Goal: Communication & Community: Participate in discussion

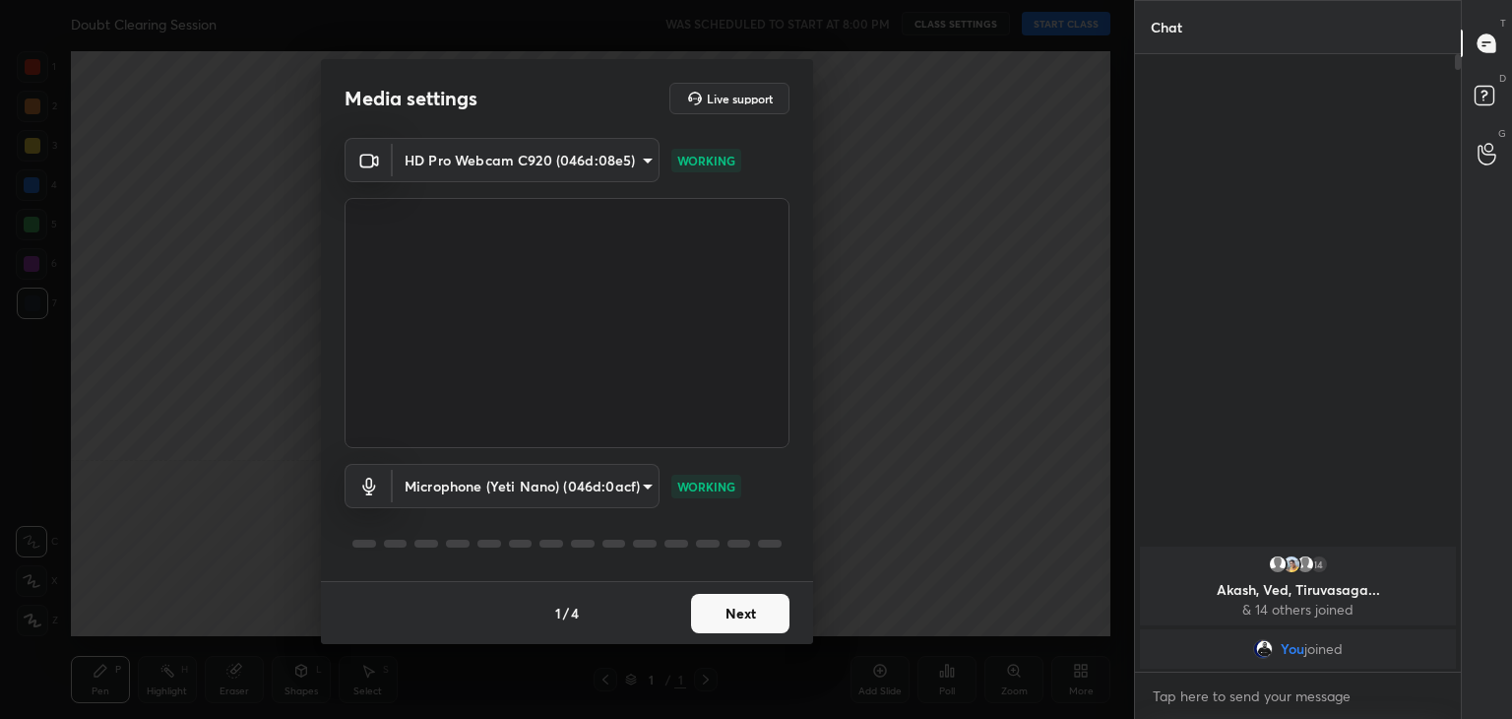
click at [722, 607] on button "Next" at bounding box center [740, 613] width 98 height 39
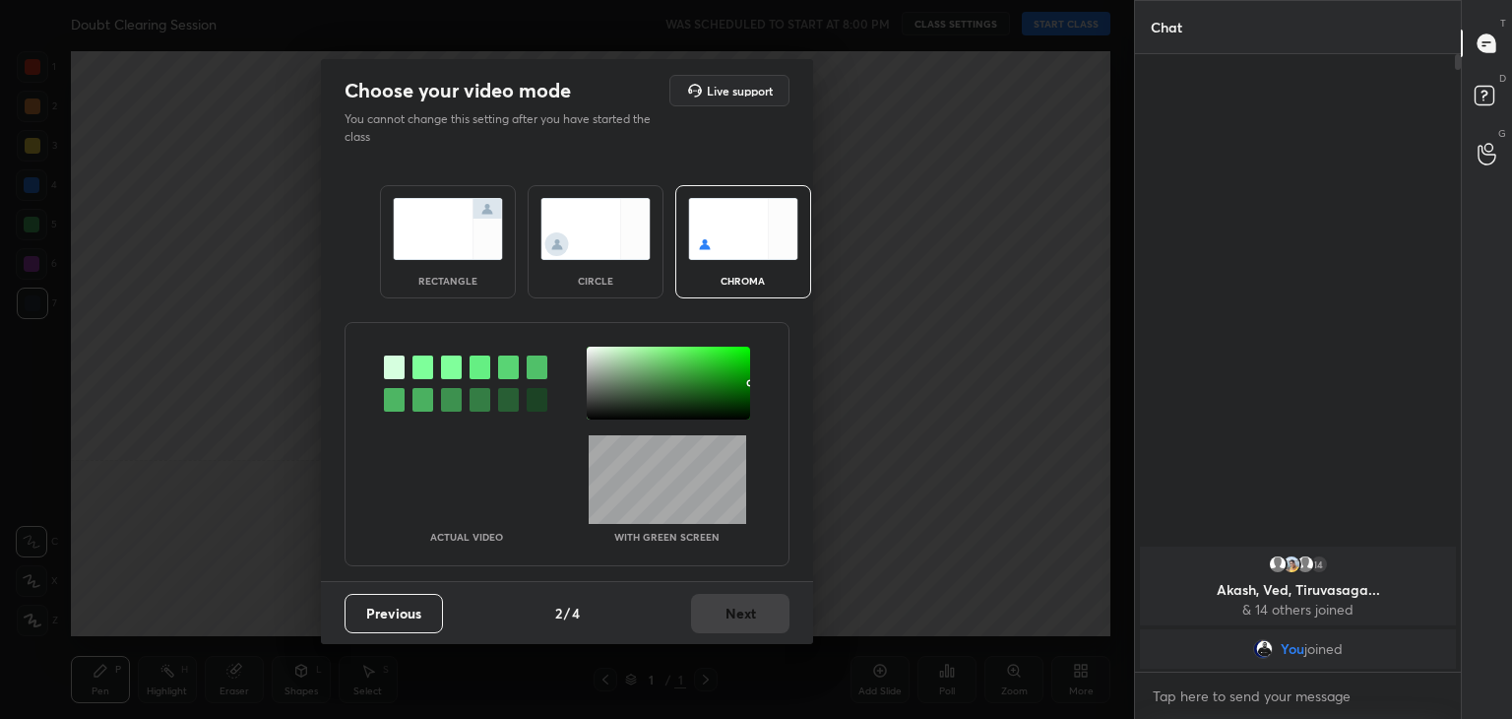
click at [419, 367] on div at bounding box center [422, 367] width 21 height 24
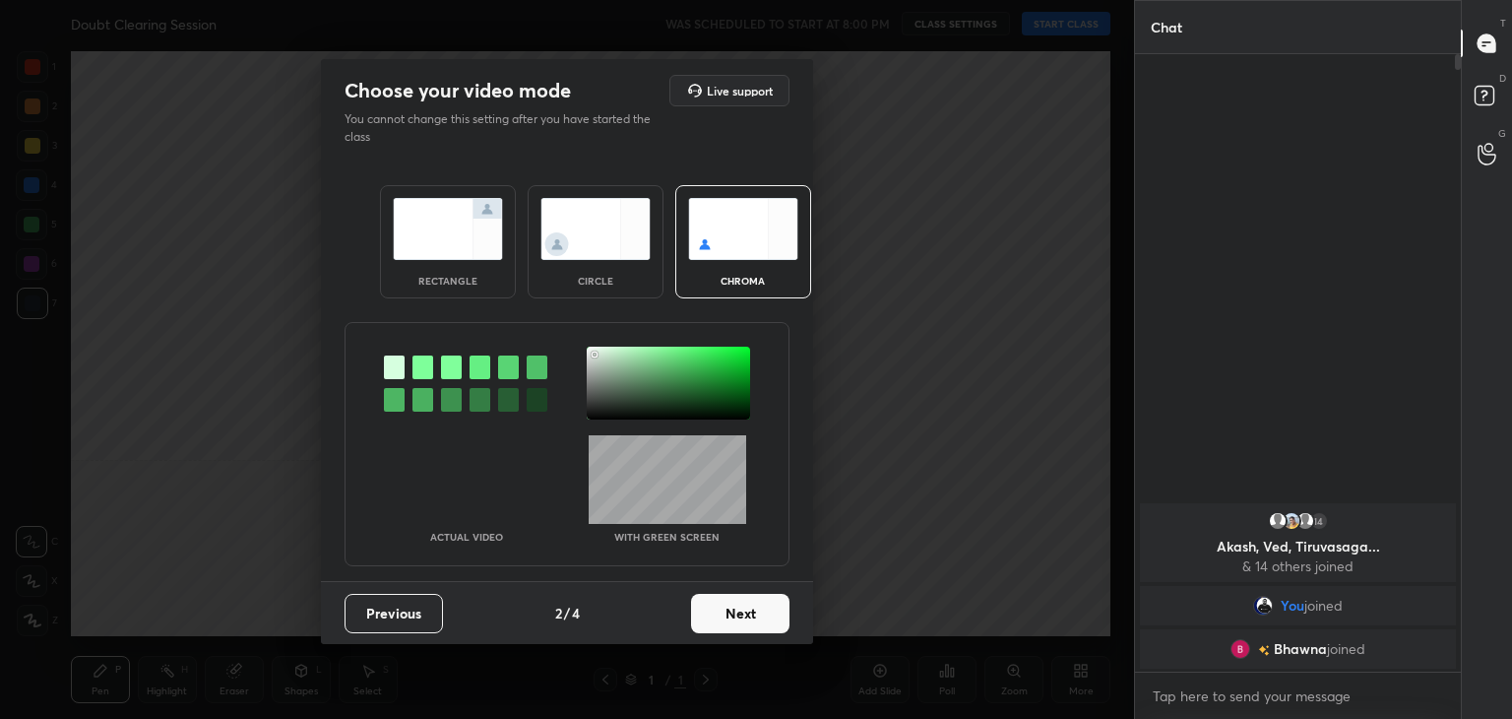
click at [595, 354] on div at bounding box center [668, 382] width 163 height 73
click at [760, 614] on button "Next" at bounding box center [740, 613] width 98 height 39
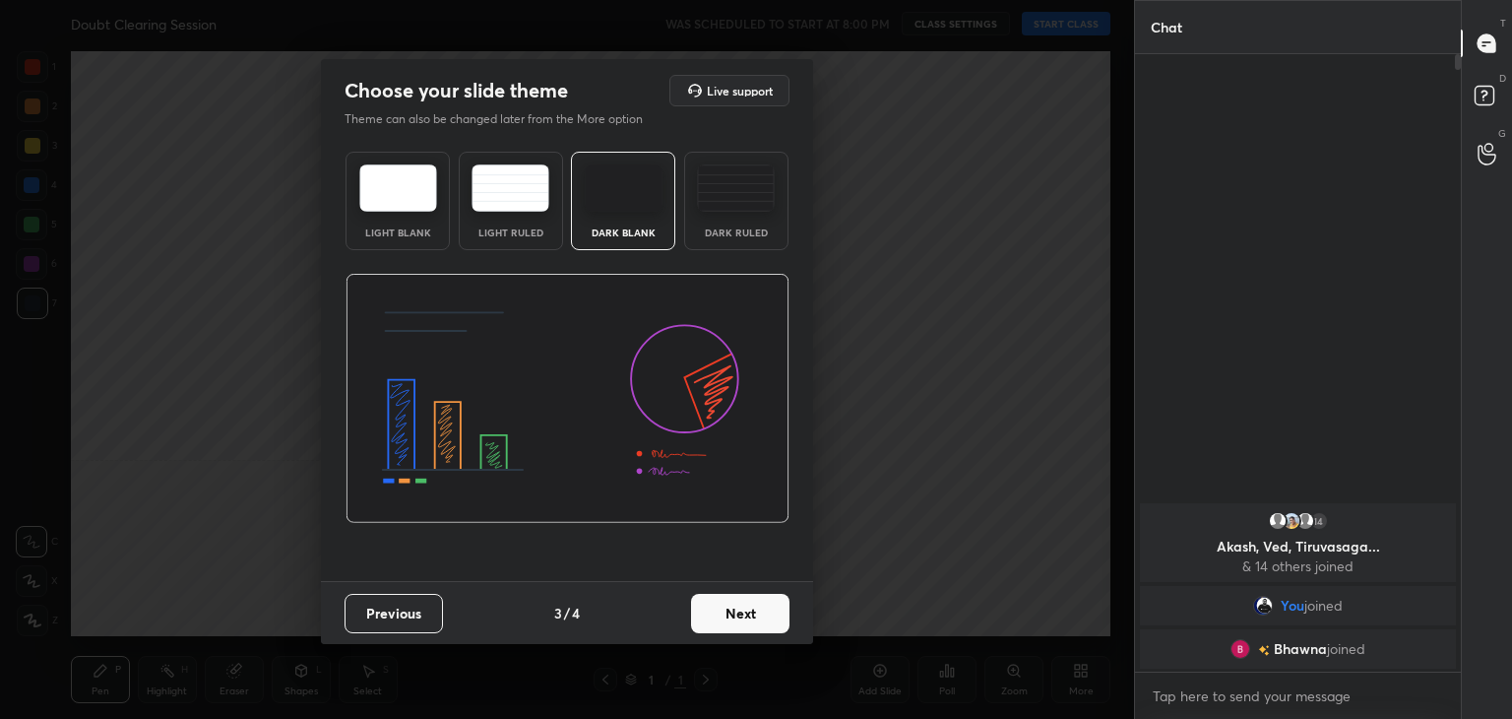
click at [772, 616] on button "Next" at bounding box center [740, 613] width 98 height 39
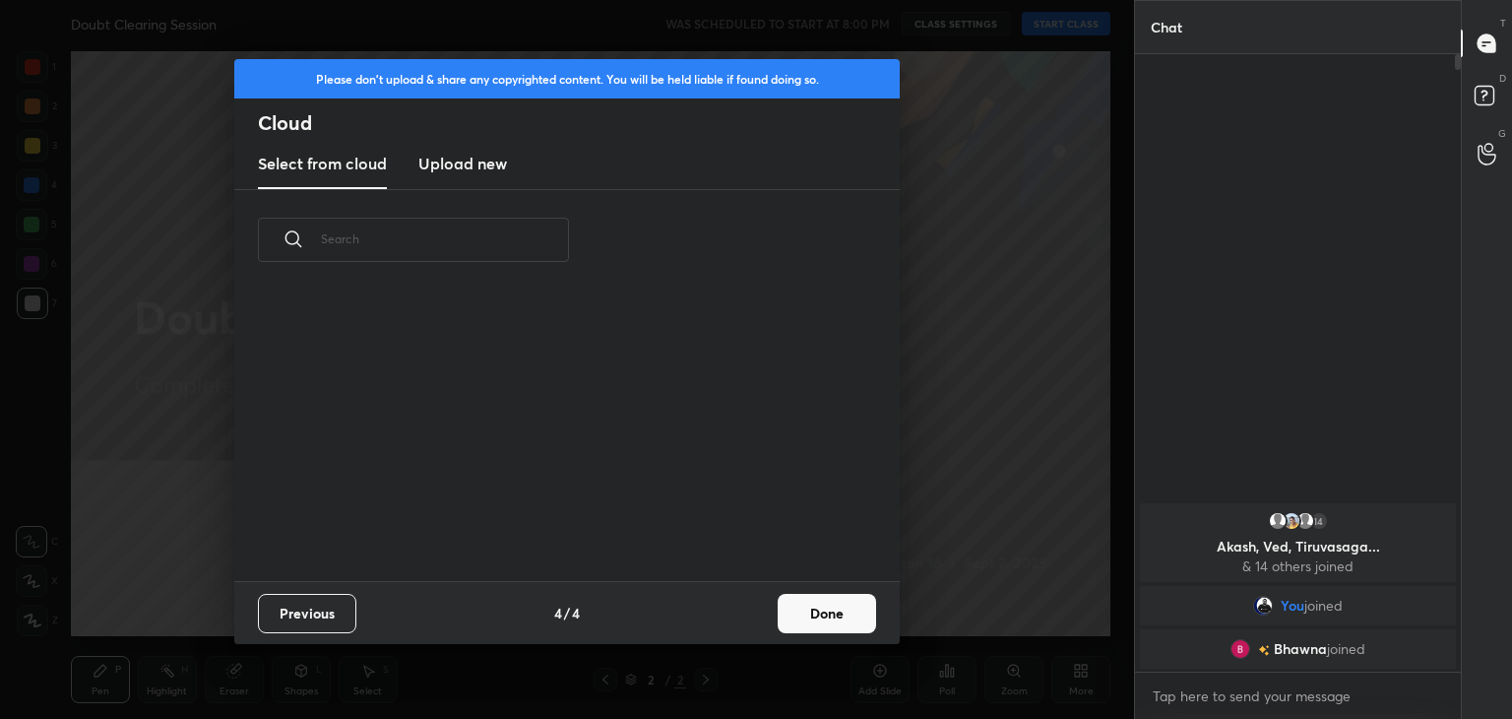
scroll to position [291, 632]
click at [823, 599] on button "Done" at bounding box center [827, 613] width 98 height 39
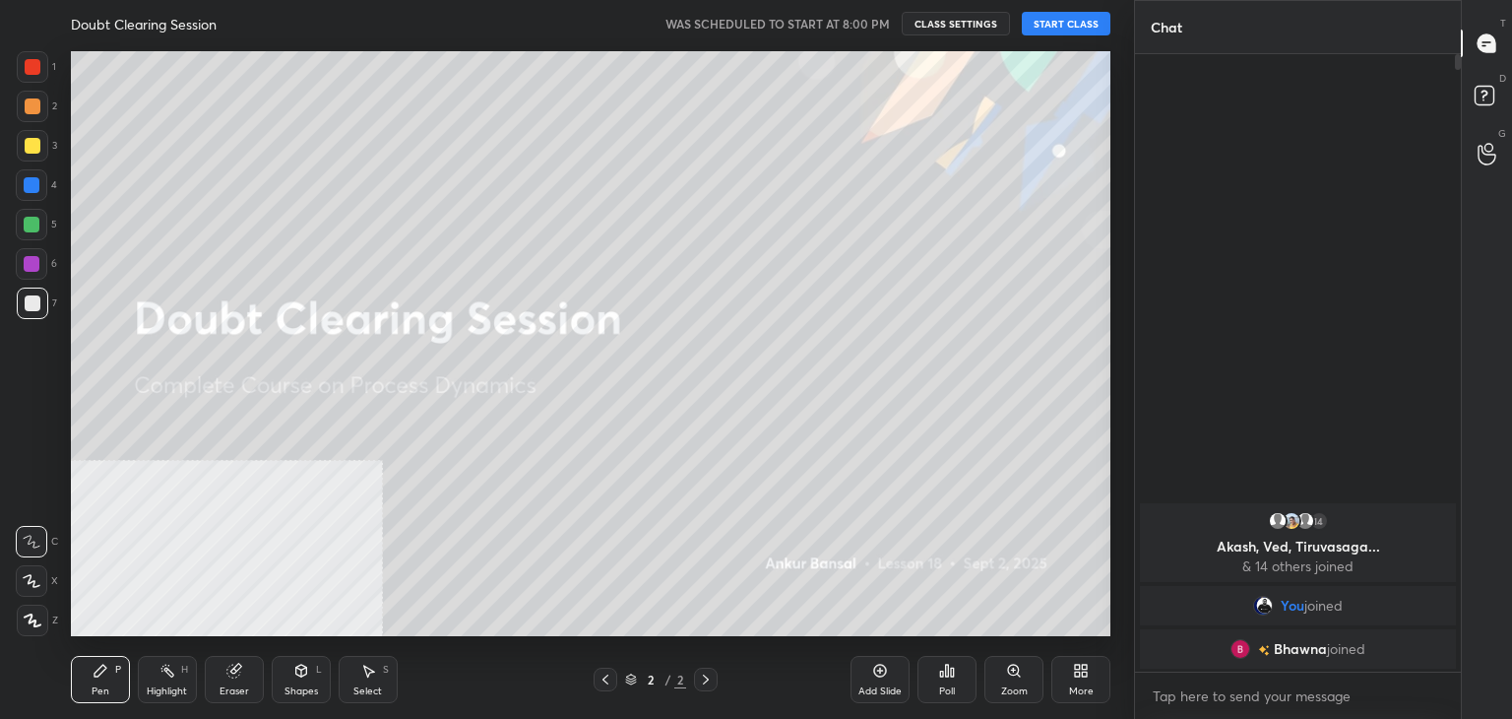
click at [1039, 28] on button "START CLASS" at bounding box center [1066, 24] width 89 height 24
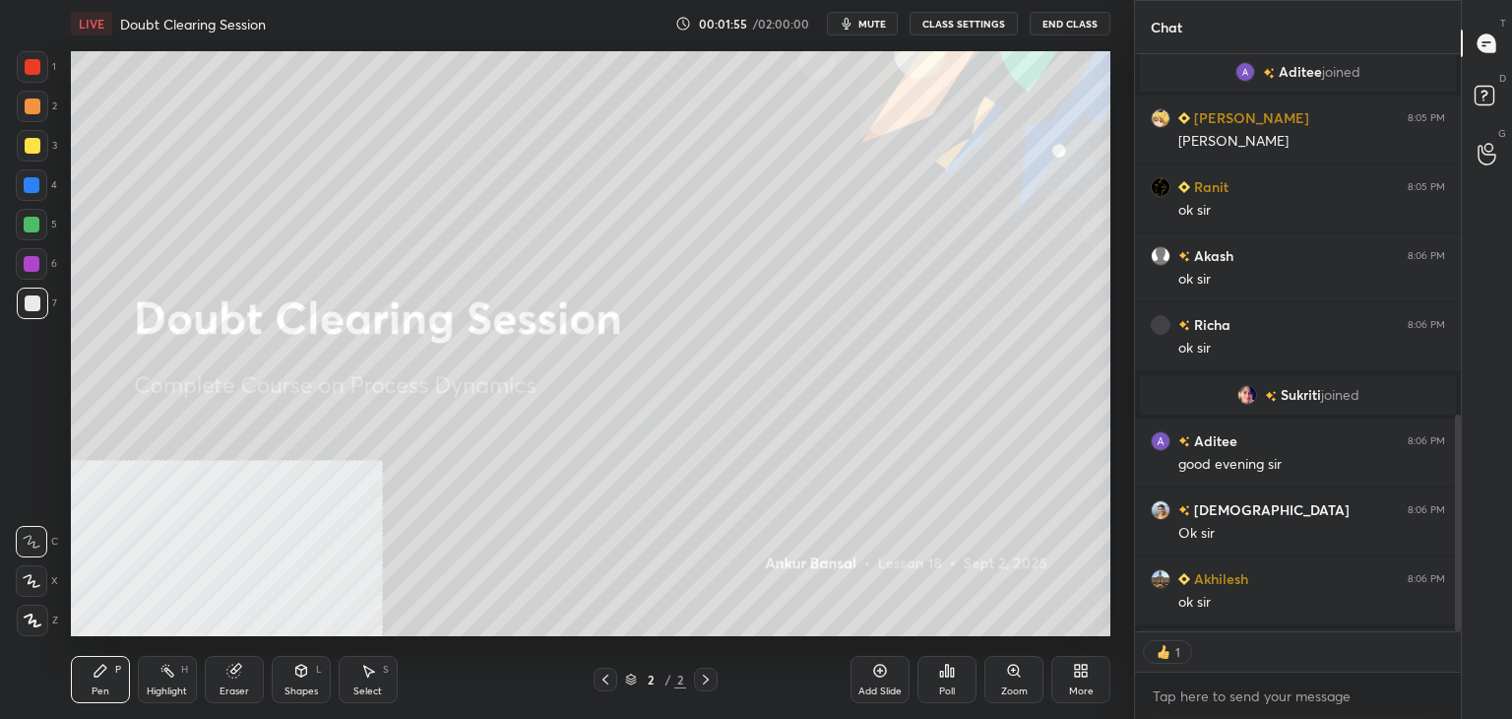
scroll to position [572, 320]
type textarea "x"
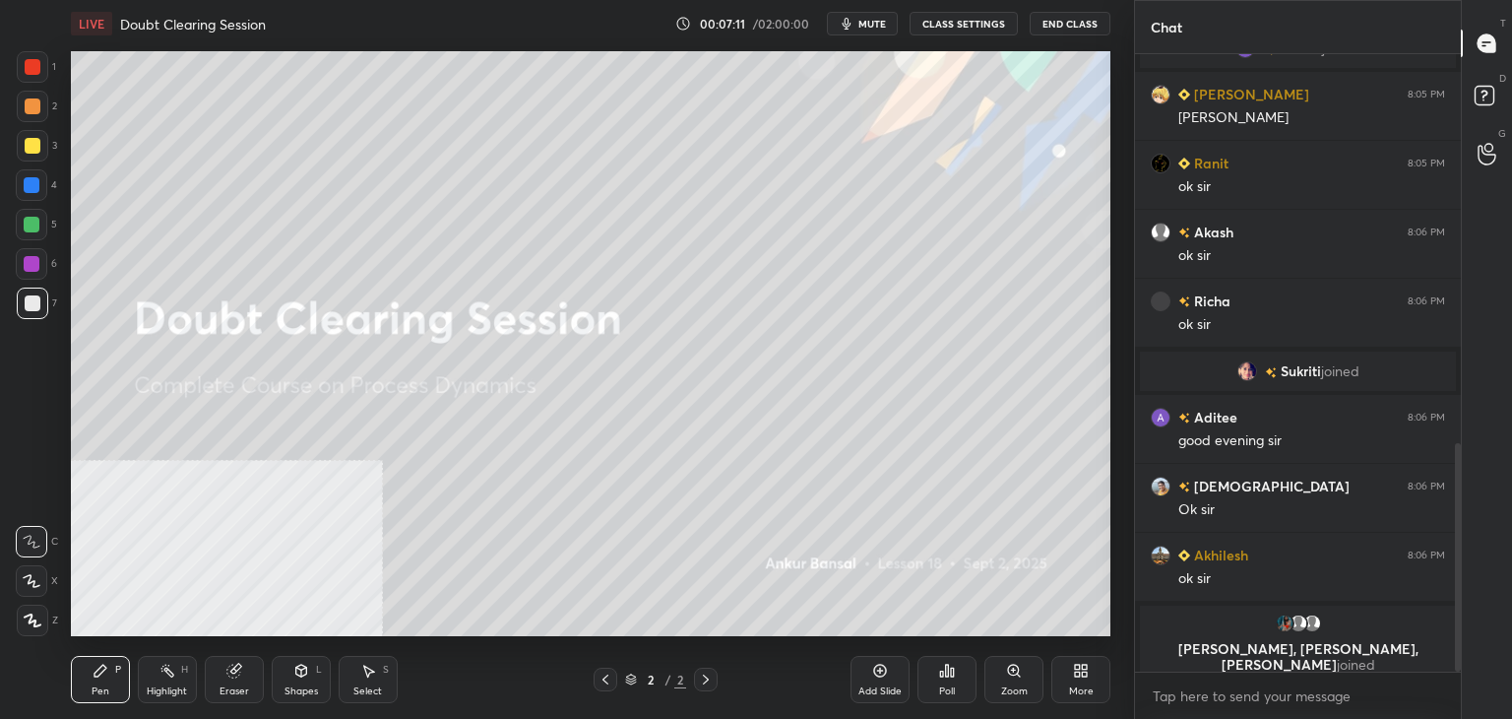
scroll to position [1071, 0]
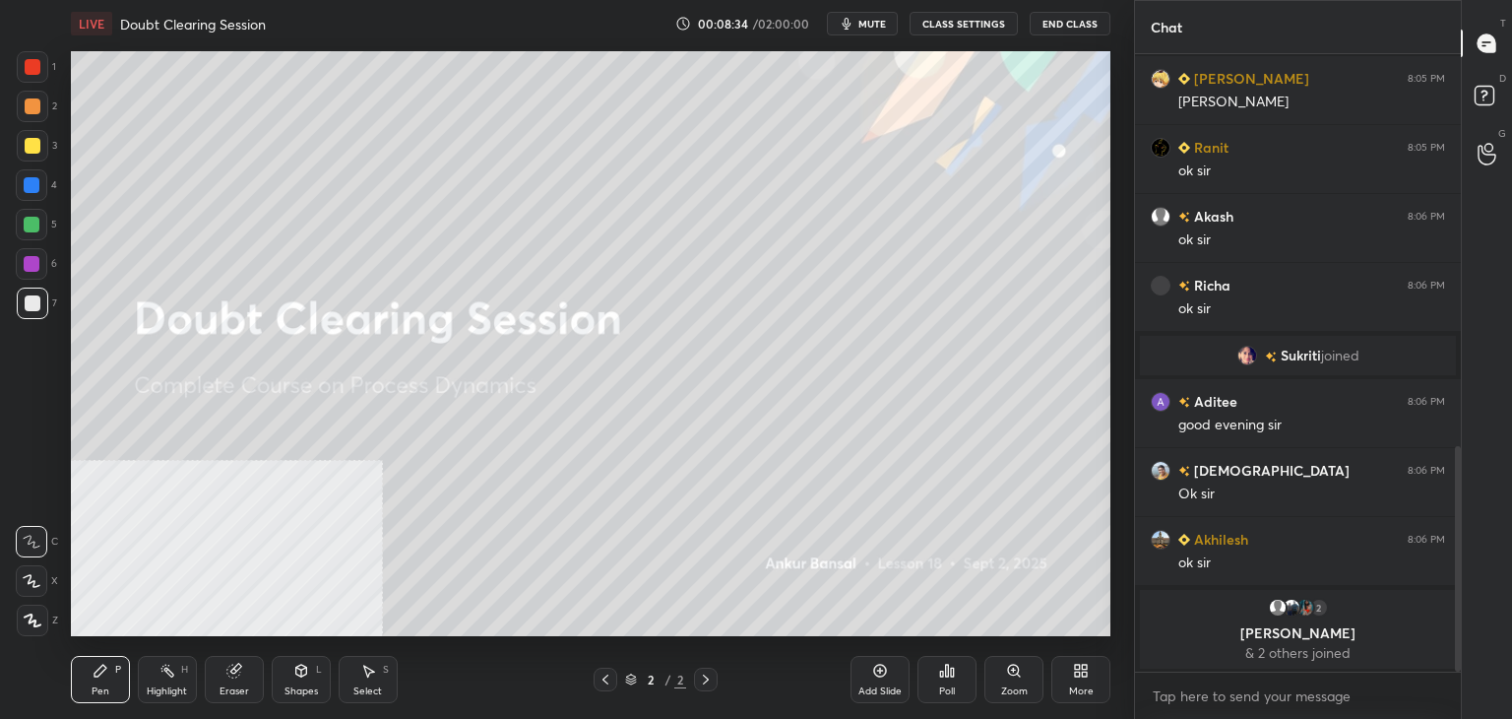
click at [1077, 686] on div "More" at bounding box center [1081, 691] width 25 height 10
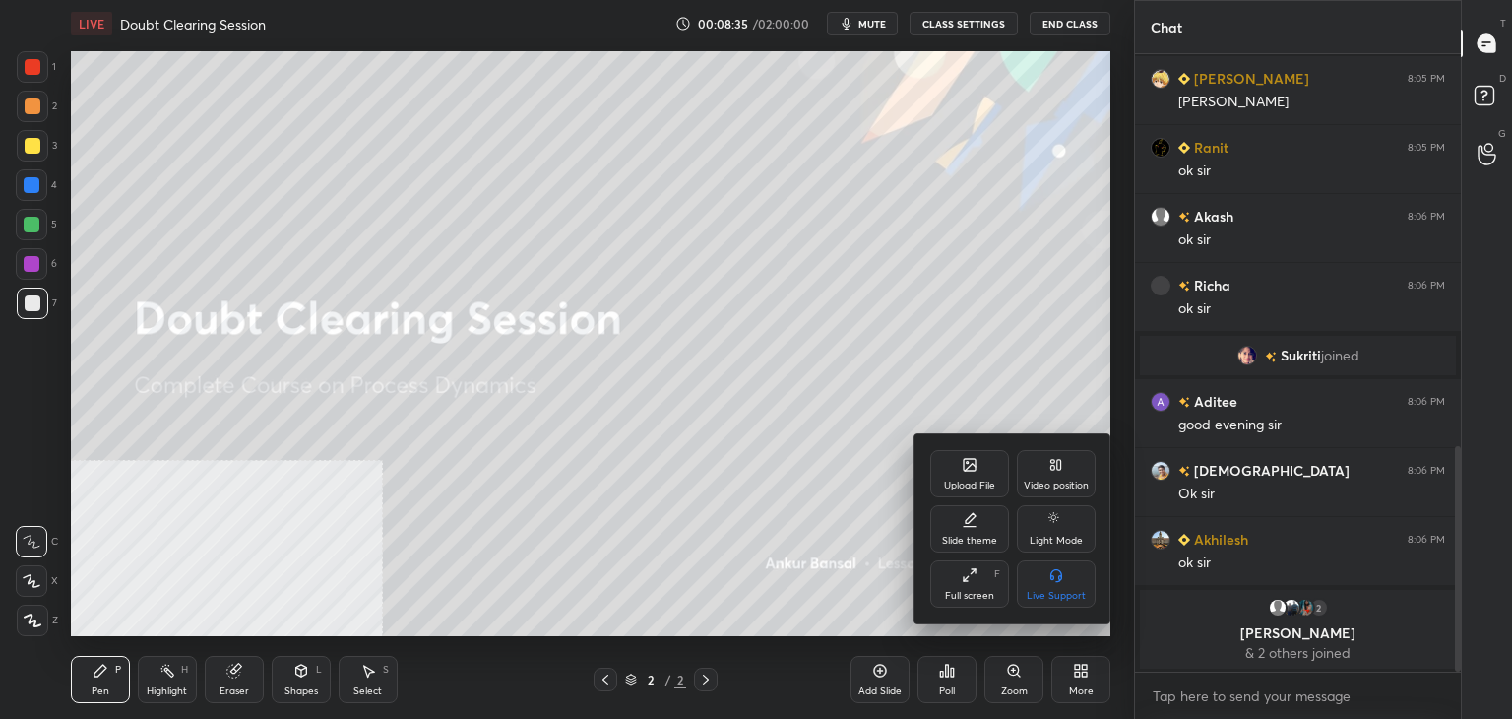
click at [968, 466] on icon at bounding box center [970, 465] width 16 height 16
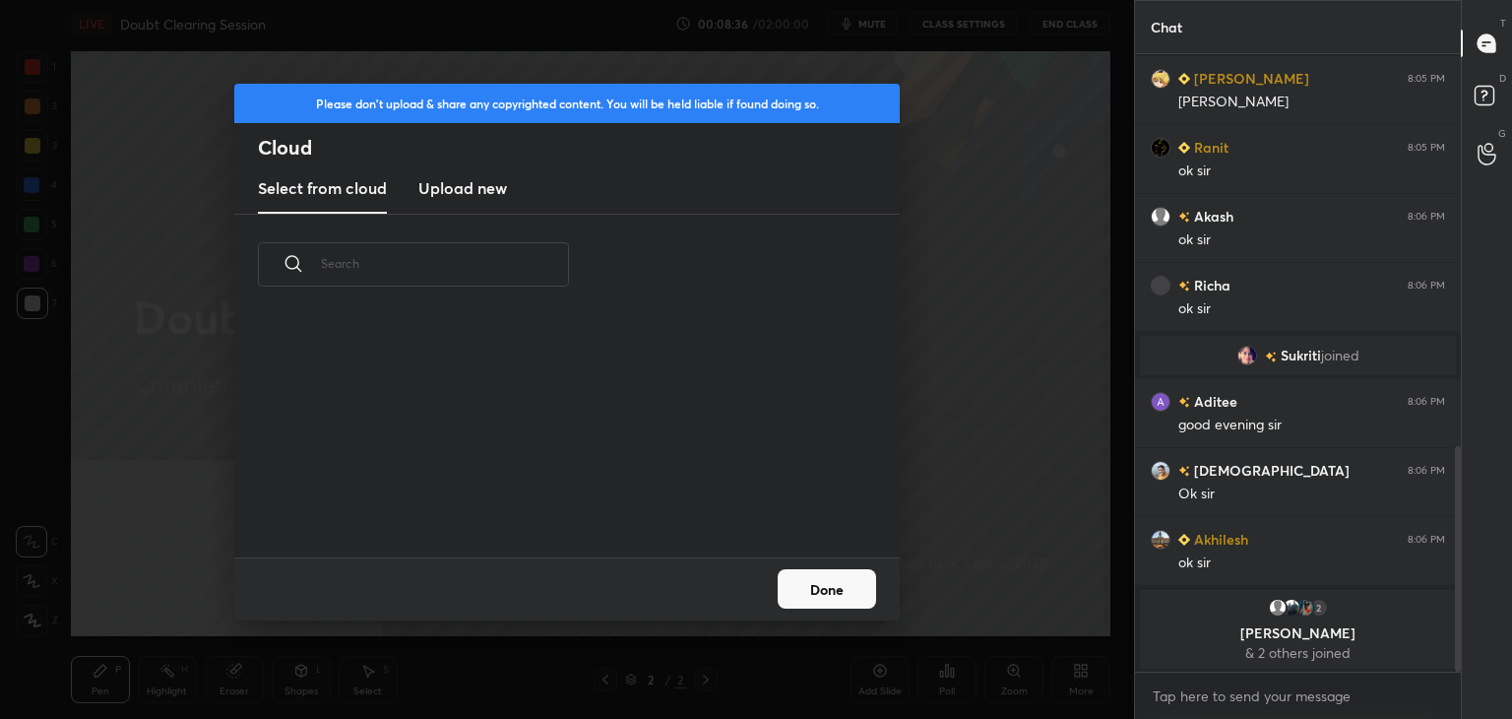
scroll to position [242, 632]
click at [461, 189] on h3 "Upload new" at bounding box center [462, 188] width 89 height 24
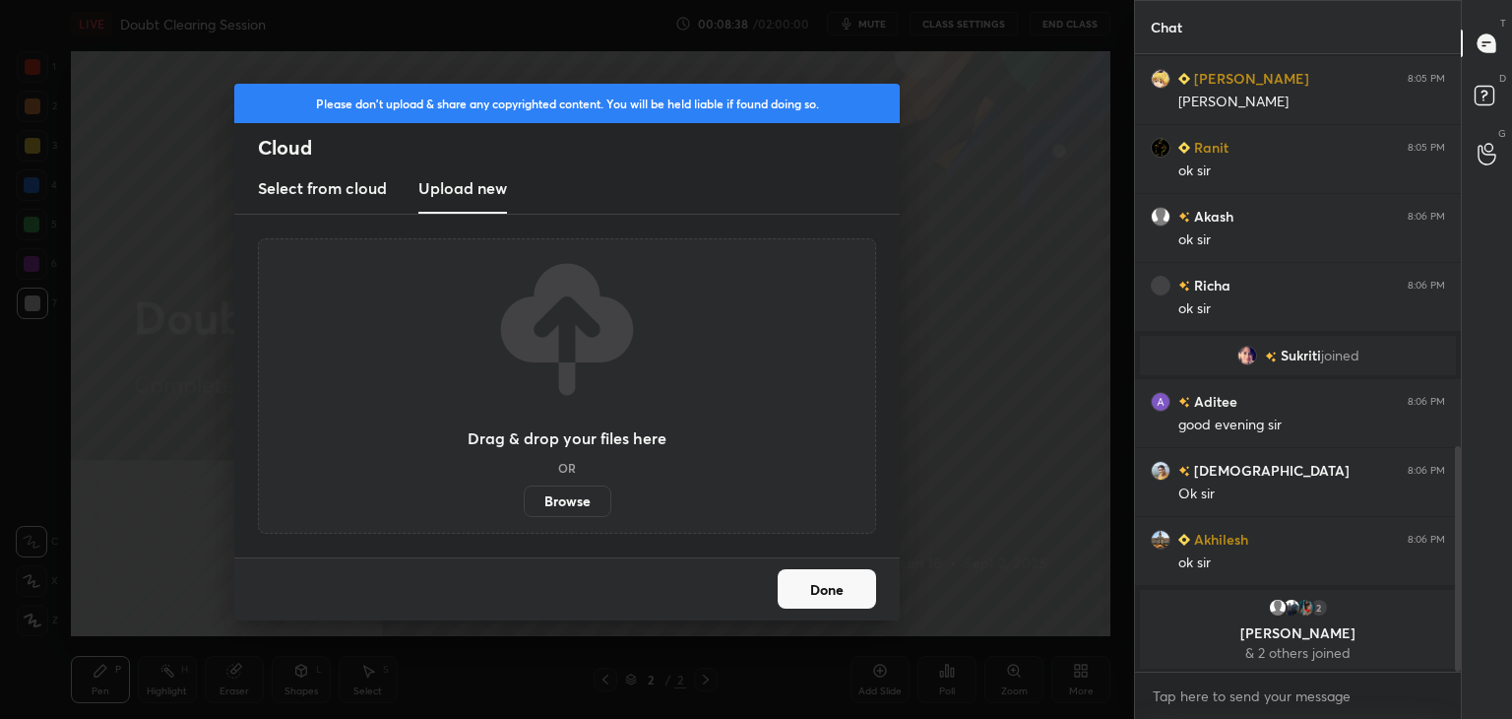
click at [562, 485] on label "Browse" at bounding box center [568, 500] width 88 height 31
click at [524, 485] on input "Browse" at bounding box center [524, 500] width 0 height 31
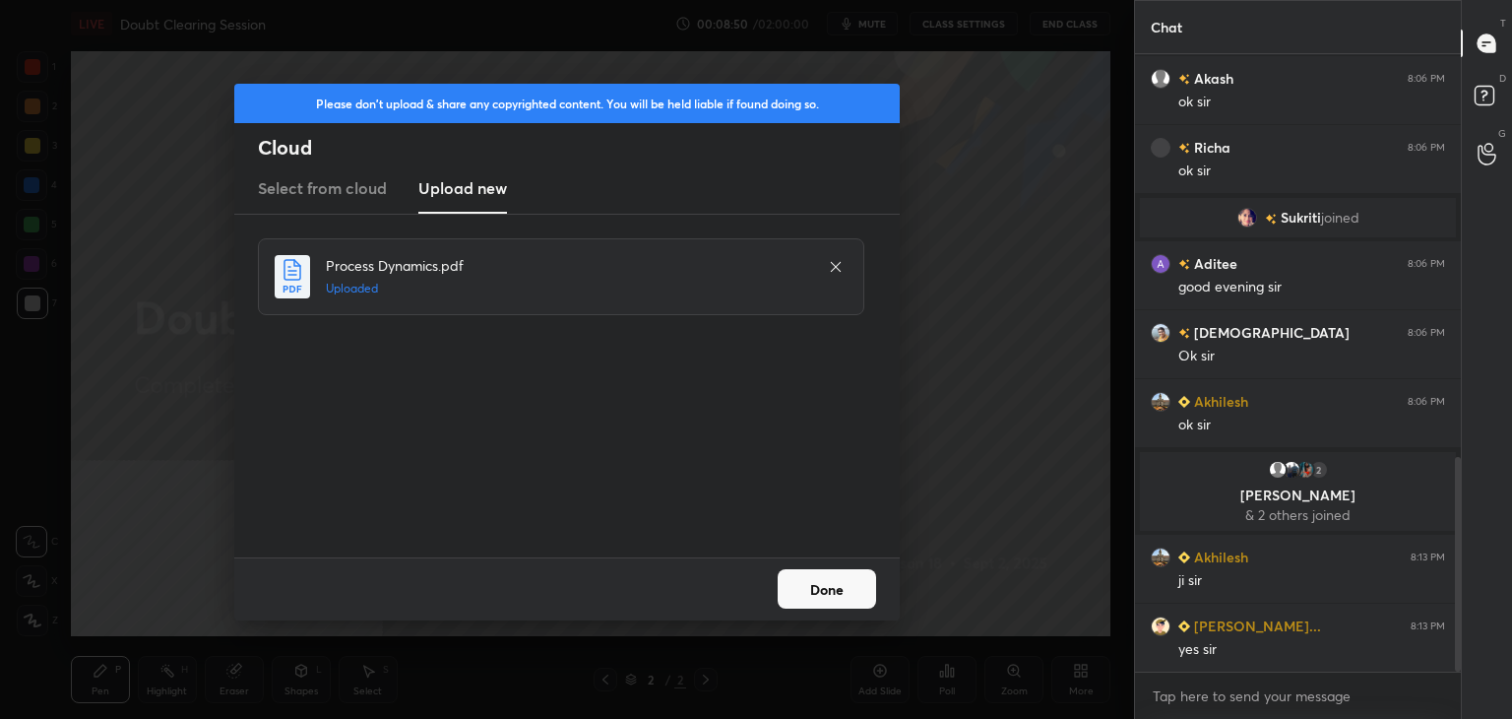
scroll to position [1179, 0]
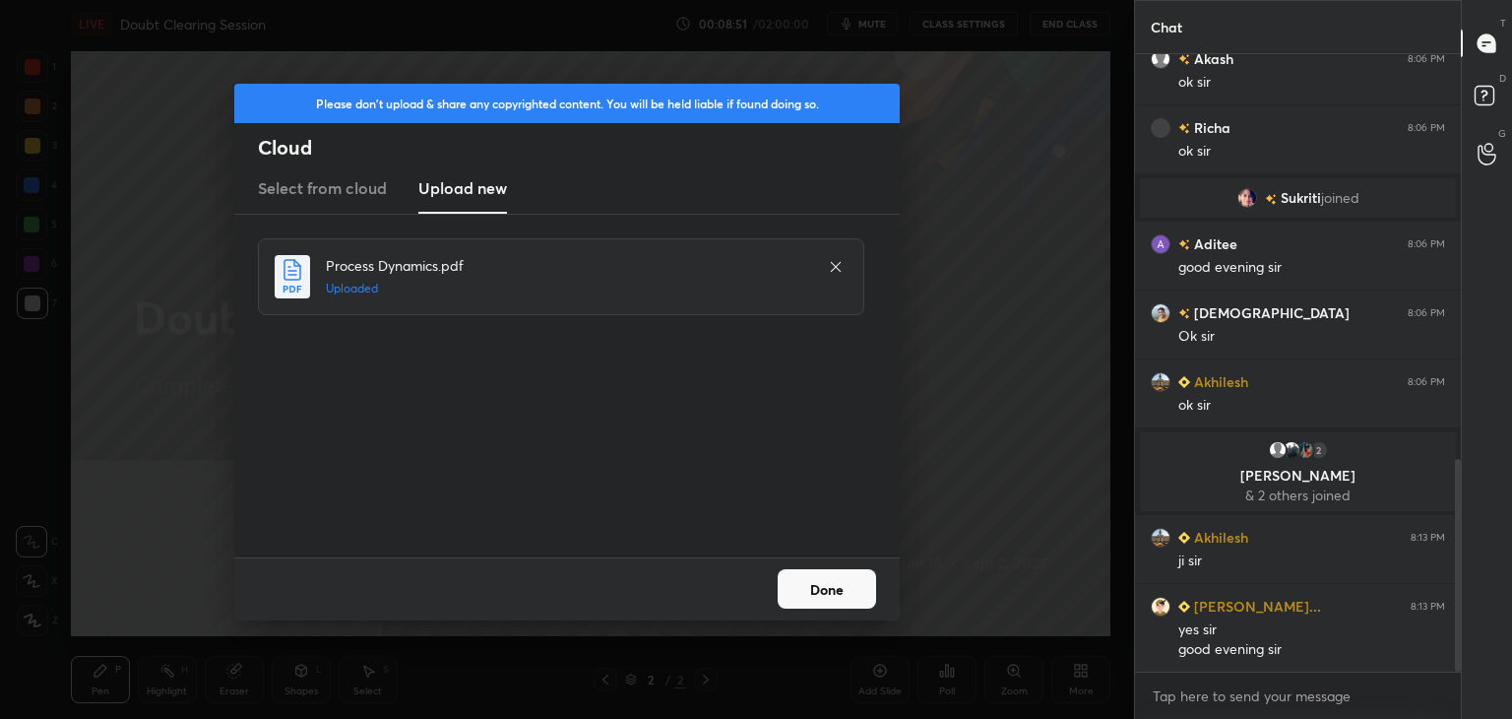
click at [811, 589] on button "Done" at bounding box center [827, 588] width 98 height 39
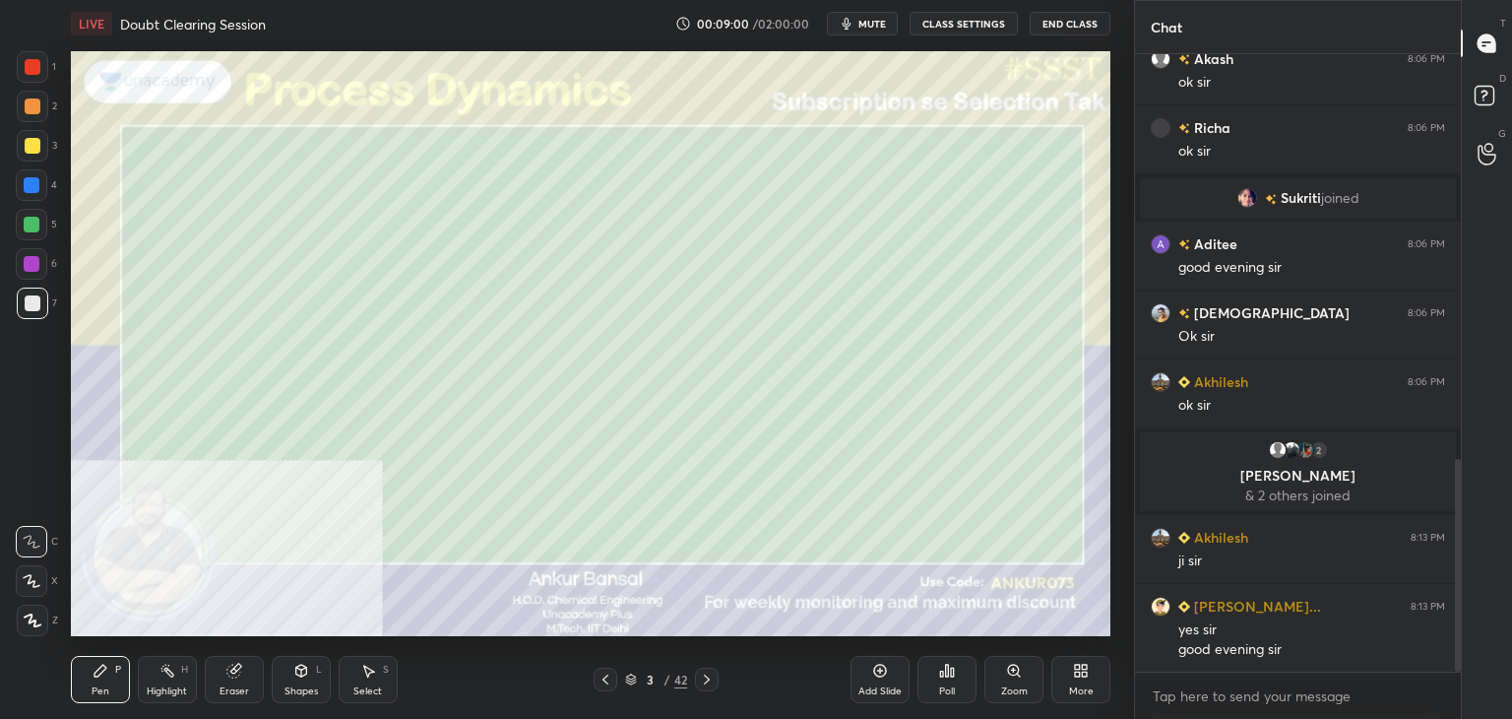
click at [32, 587] on icon at bounding box center [32, 581] width 16 height 12
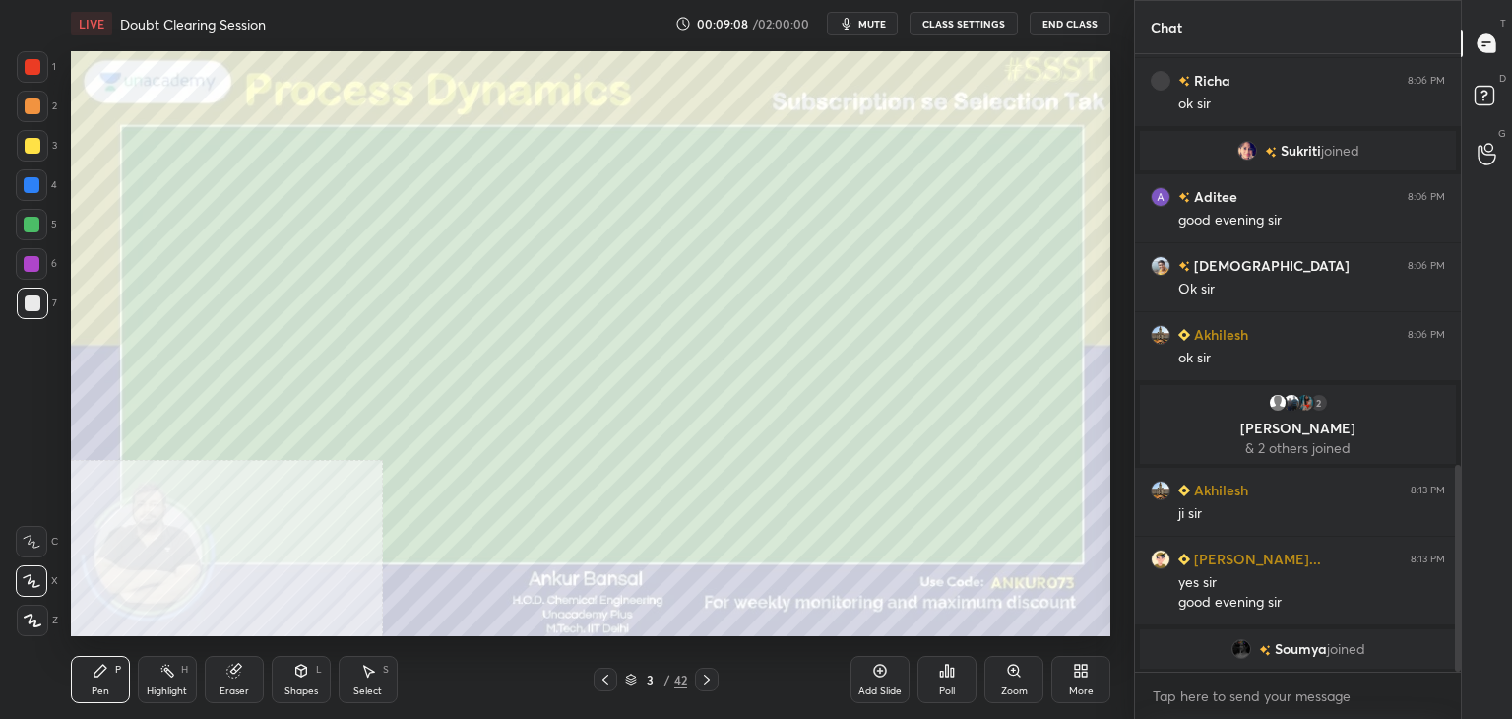
scroll to position [1250, 0]
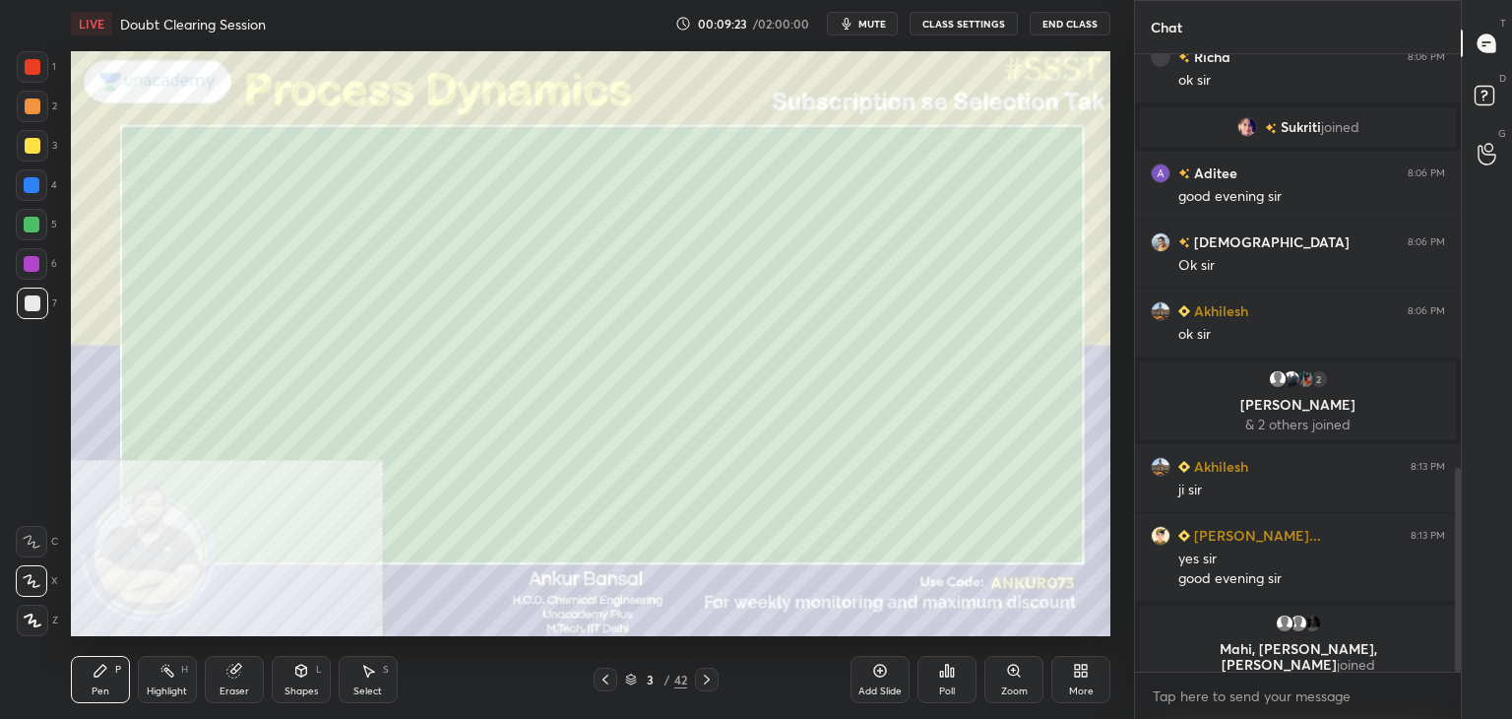
click at [309, 678] on div "Shapes L" at bounding box center [301, 679] width 59 height 47
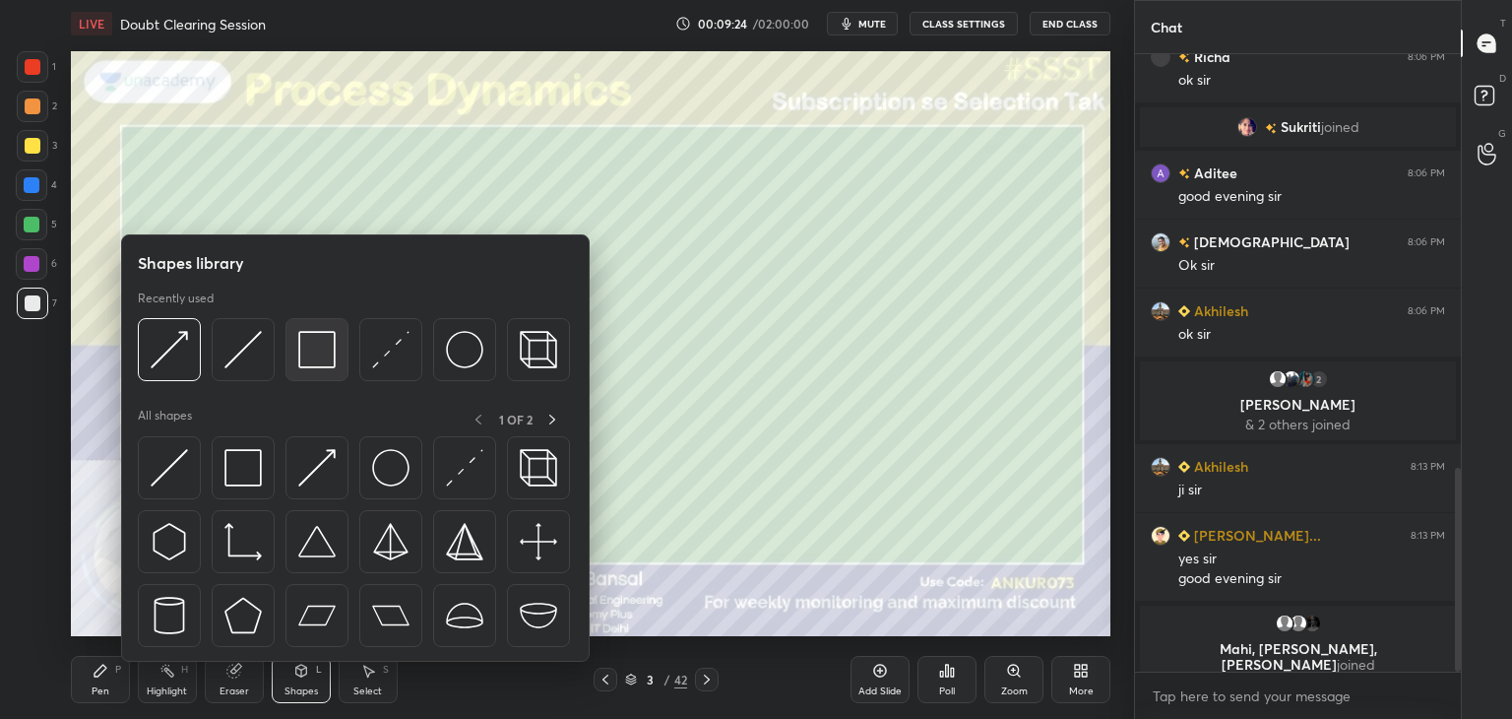
click at [304, 332] on img at bounding box center [316, 349] width 37 height 37
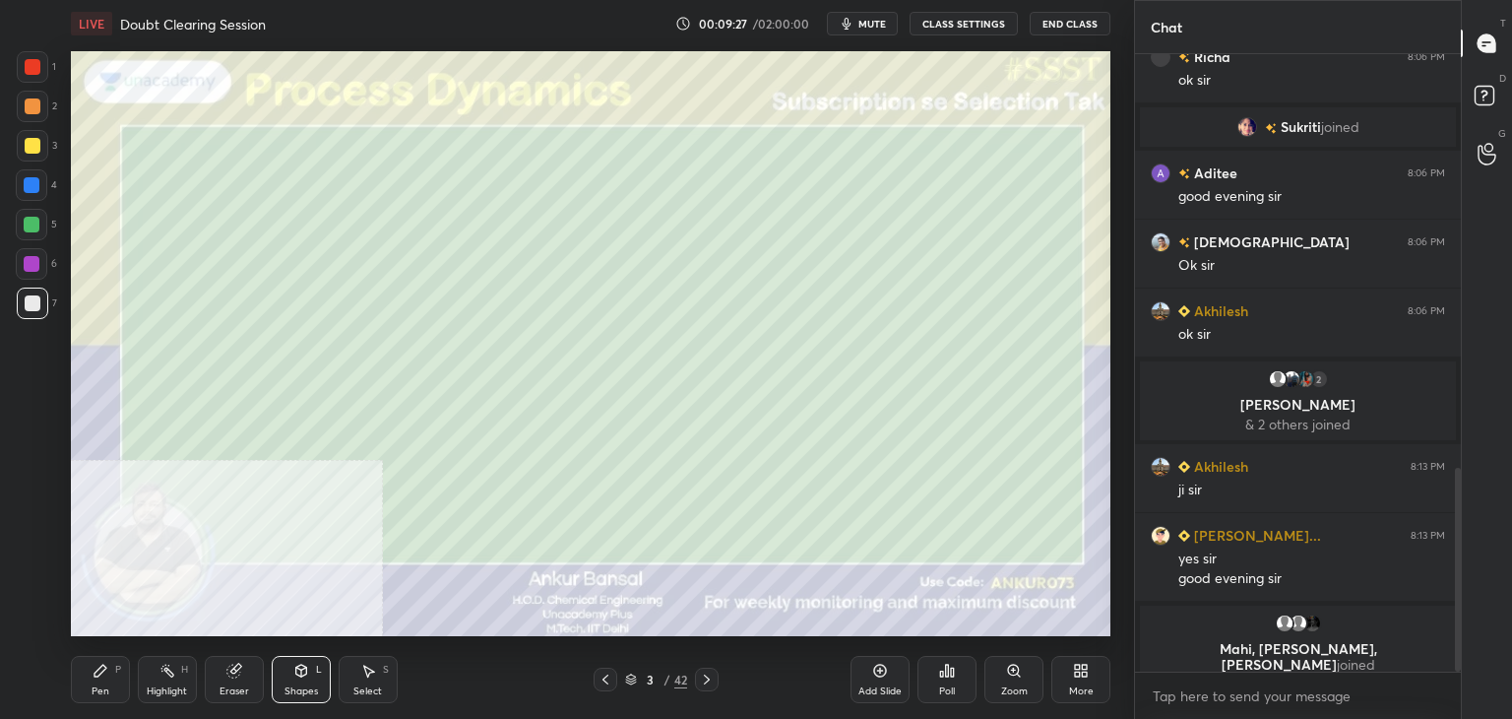
click at [96, 686] on div "Pen" at bounding box center [101, 691] width 18 height 10
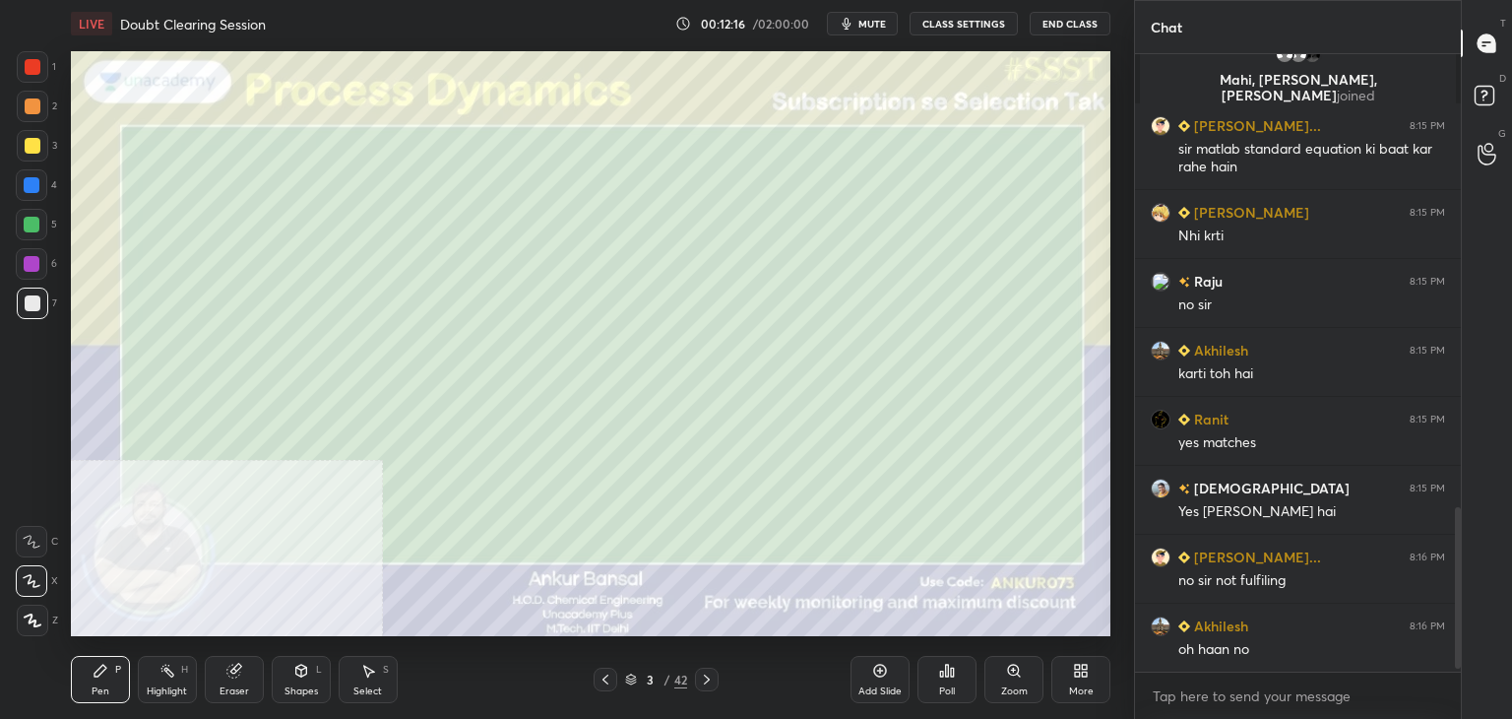
scroll to position [1768, 0]
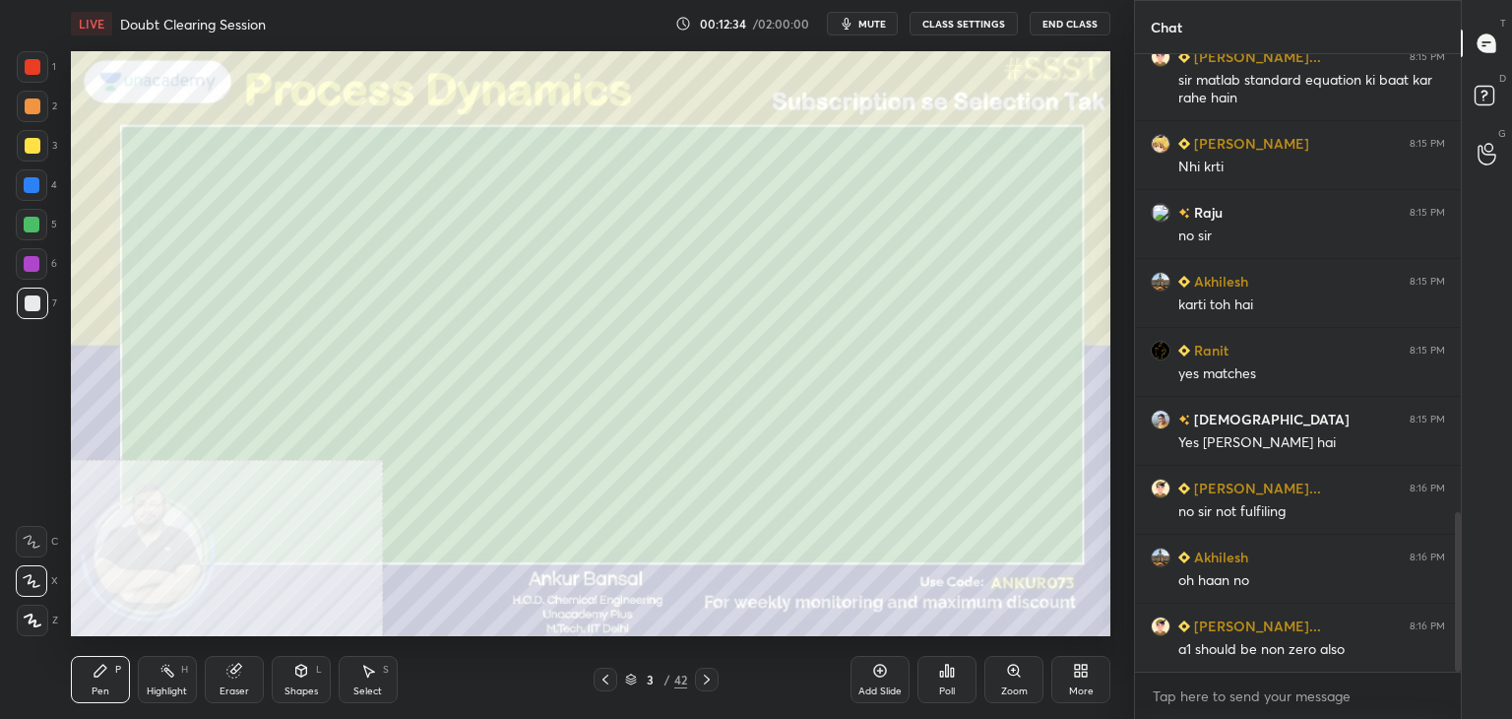
click at [942, 672] on icon at bounding box center [941, 673] width 3 height 5
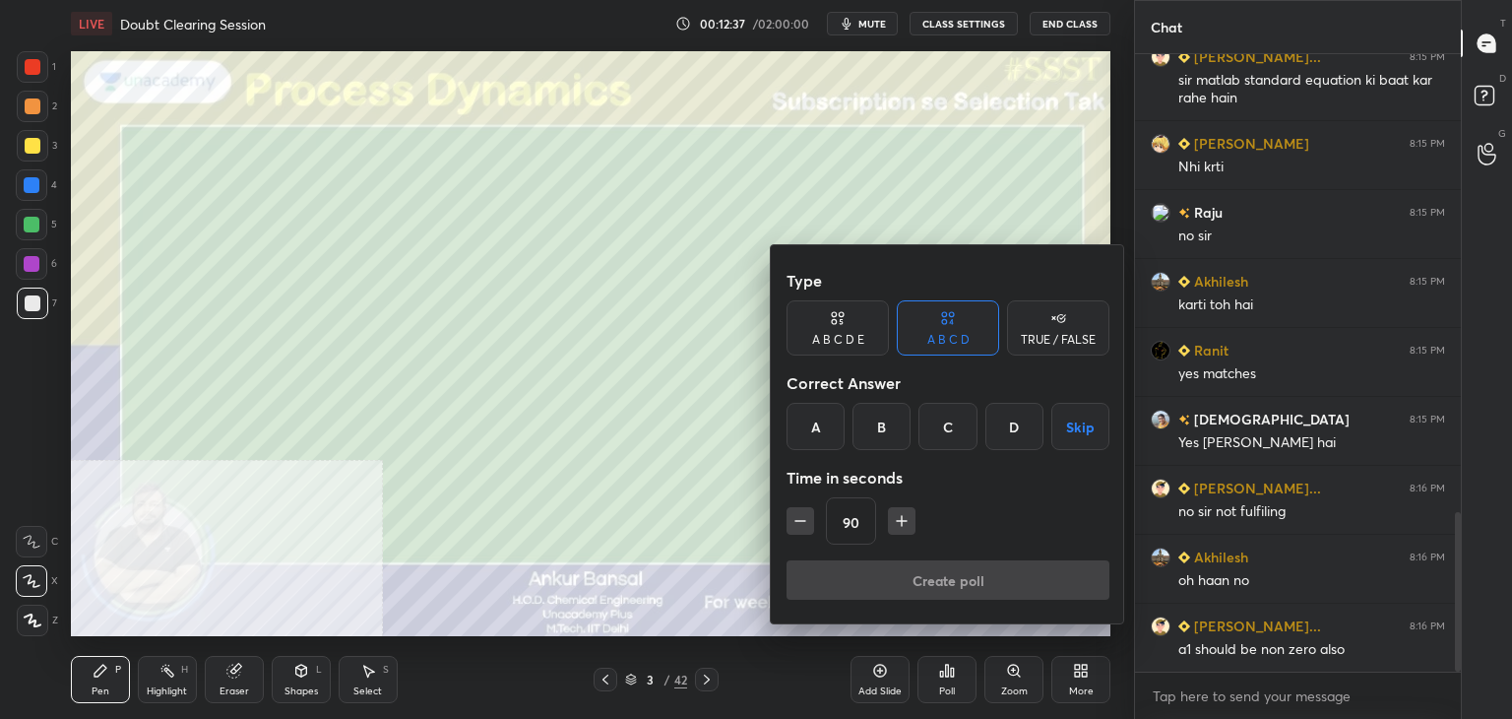
click at [1071, 325] on div "TRUE / FALSE" at bounding box center [1058, 327] width 102 height 55
click at [796, 525] on icon "button" at bounding box center [800, 521] width 20 height 20
click at [807, 524] on icon "button" at bounding box center [800, 521] width 20 height 20
type input "60"
click at [964, 439] on div "False" at bounding box center [948, 426] width 102 height 47
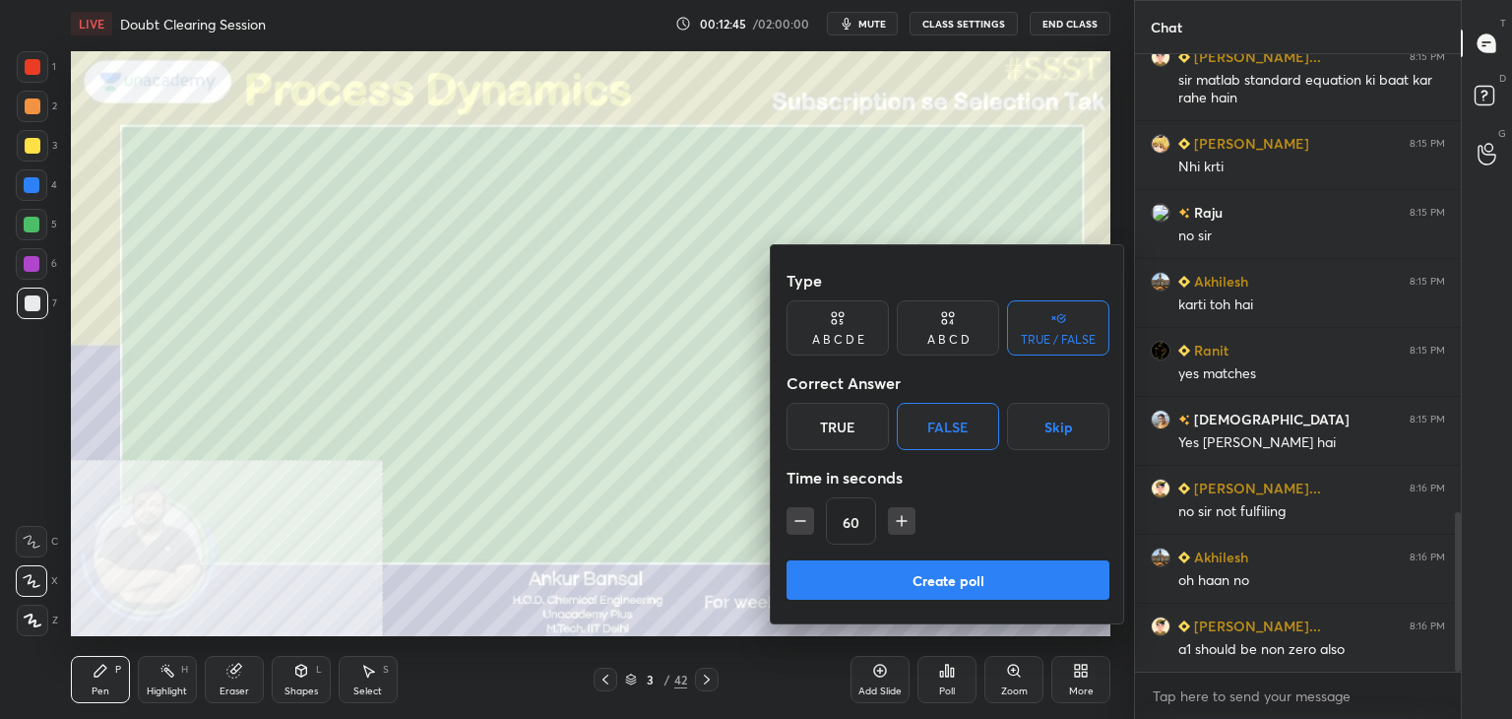
click at [949, 576] on button "Create poll" at bounding box center [947, 579] width 323 height 39
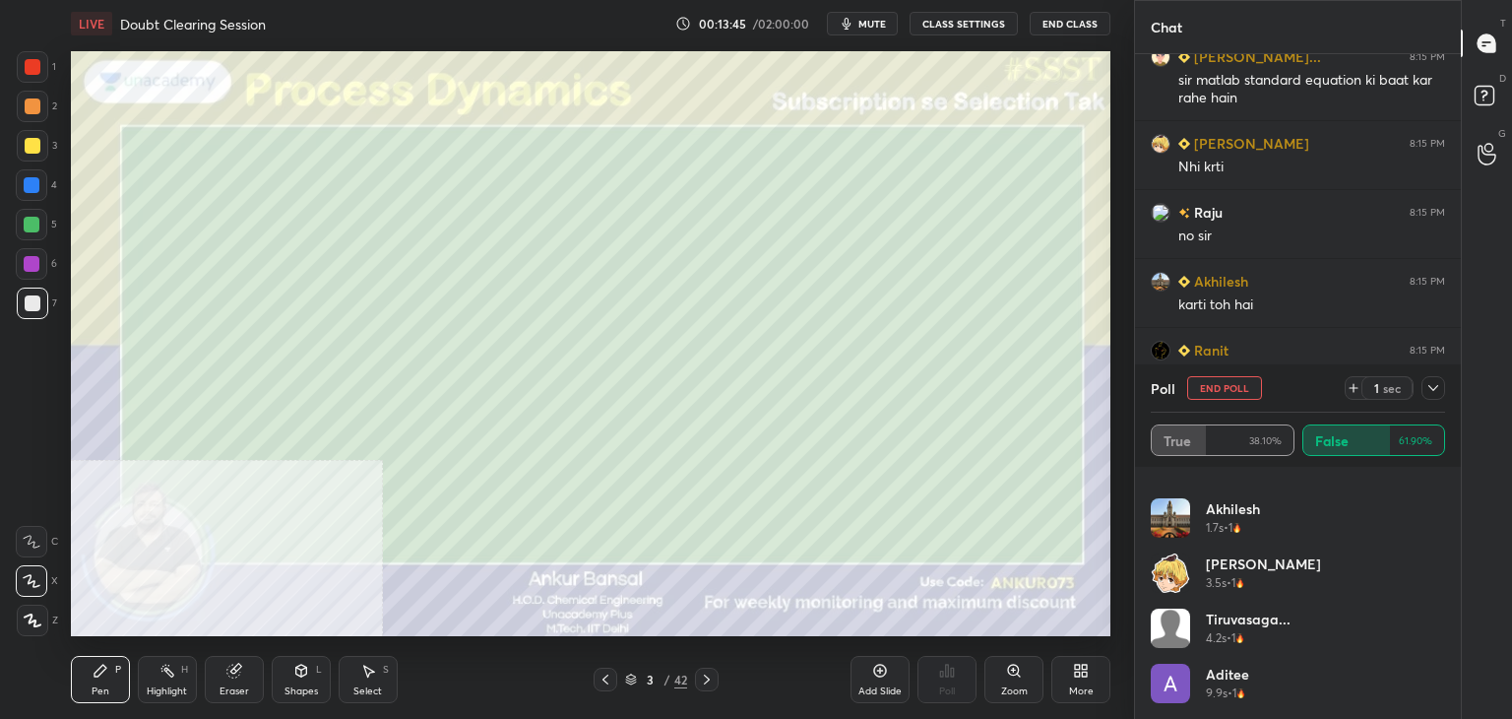
scroll to position [0, 0]
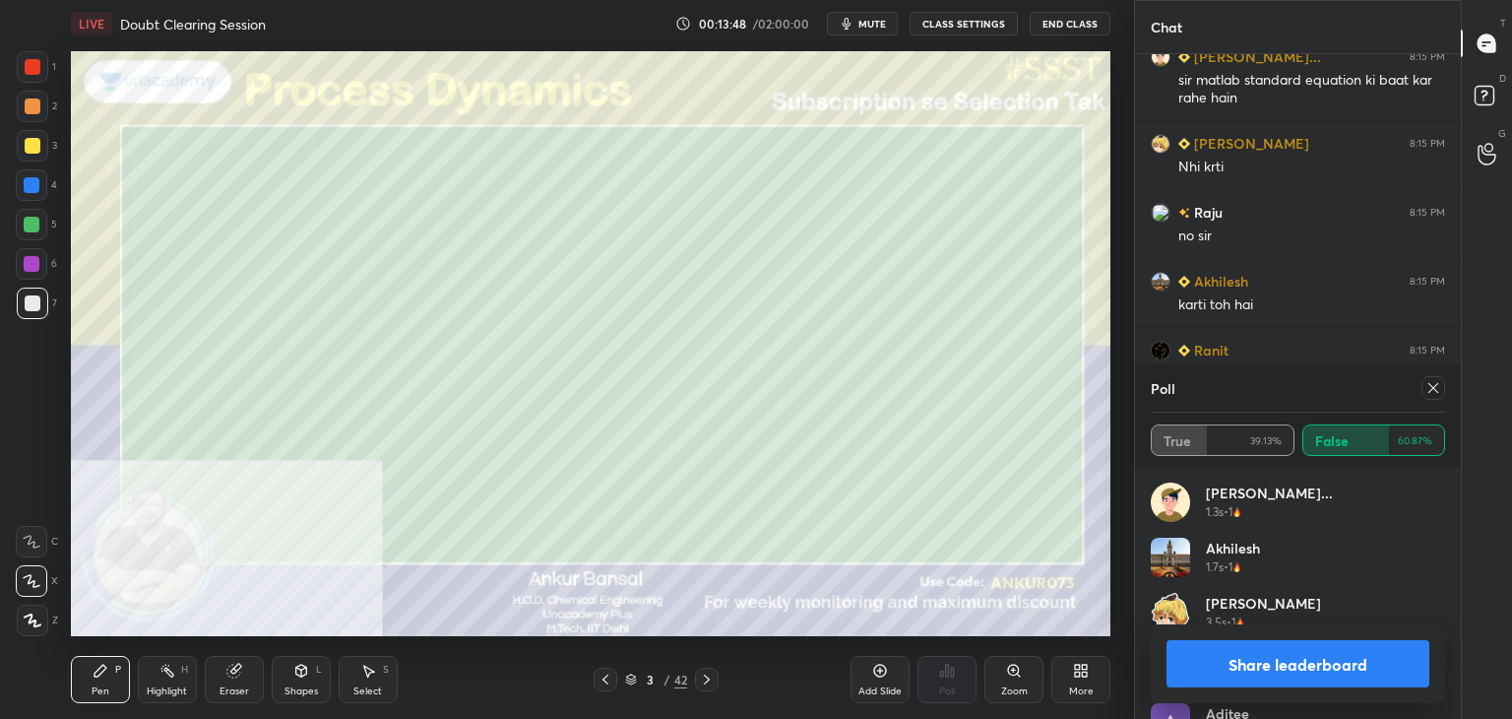
click at [1429, 387] on icon at bounding box center [1433, 388] width 16 height 16
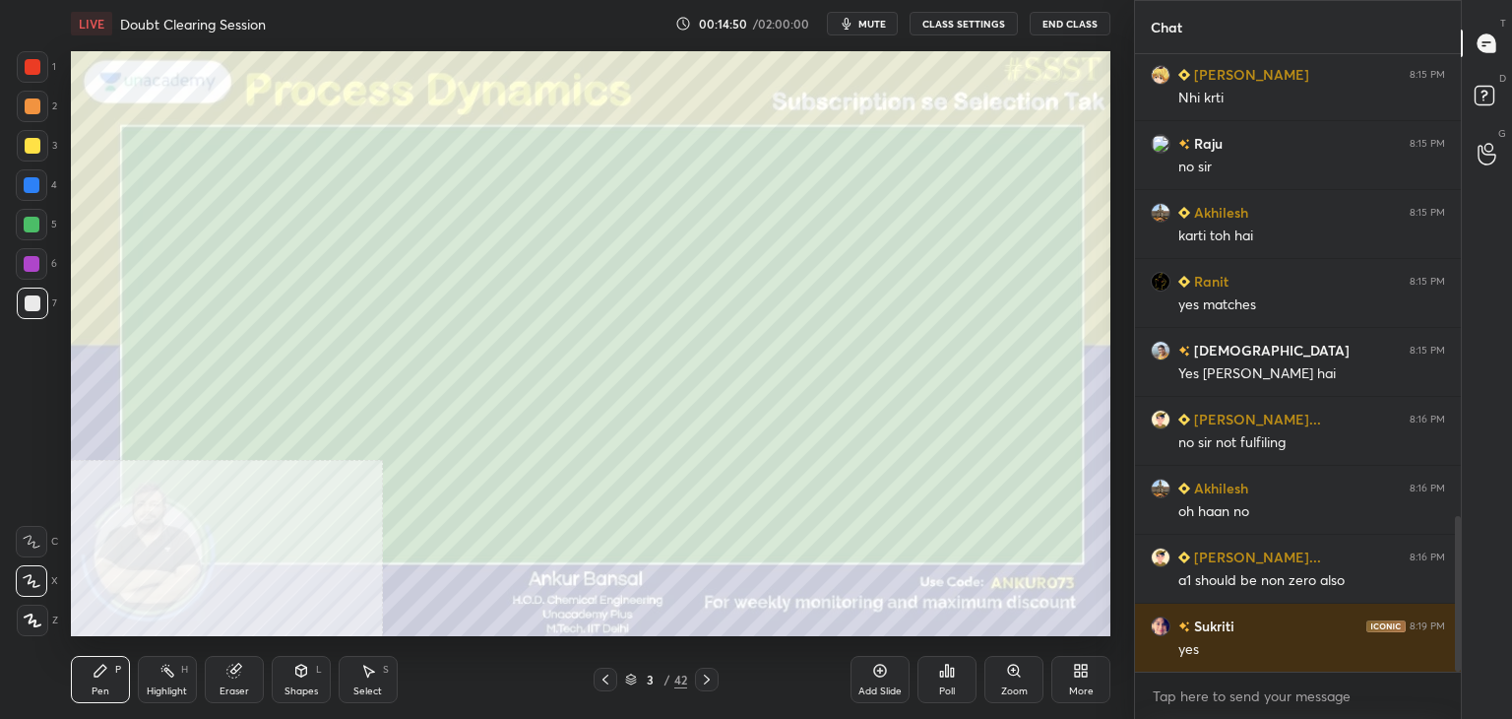
scroll to position [1906, 0]
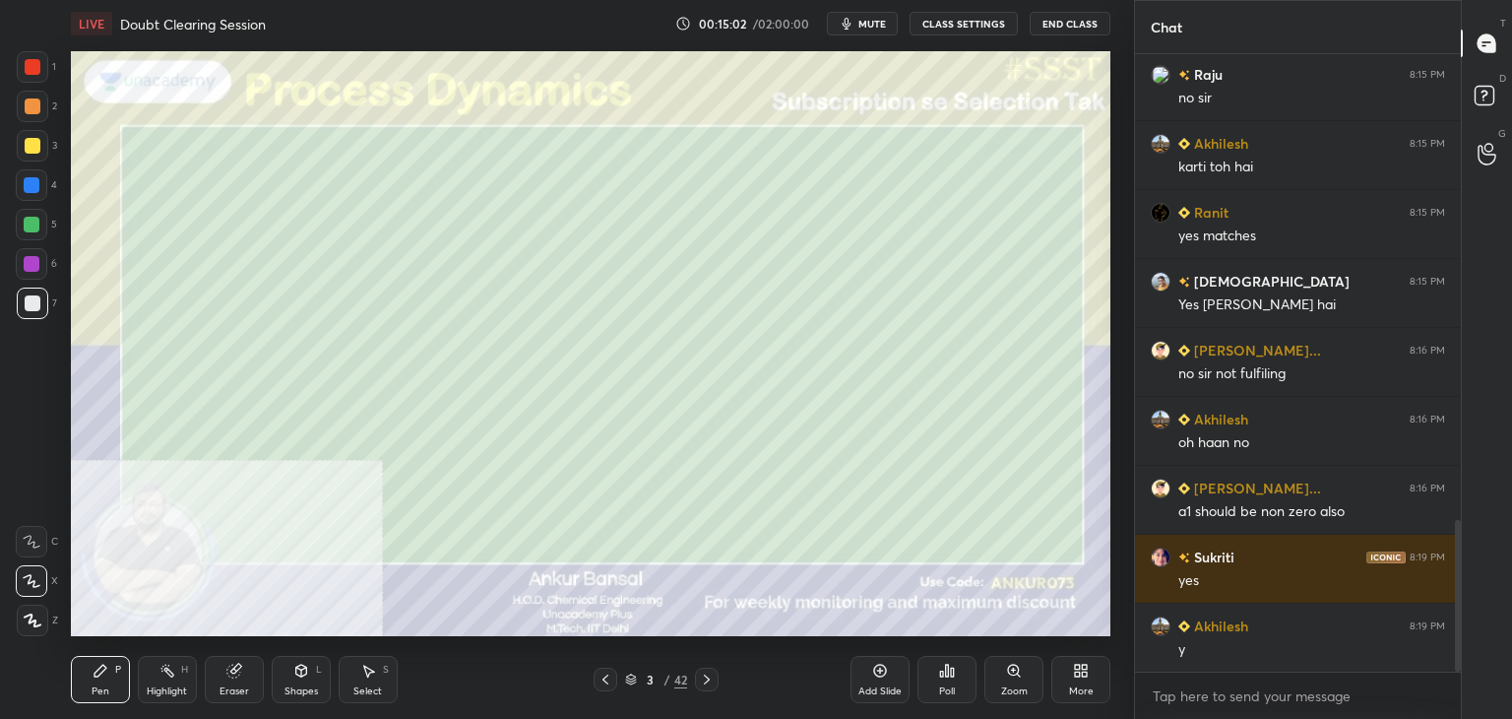
click at [709, 676] on icon at bounding box center [707, 679] width 16 height 16
click at [288, 681] on div "Shapes L" at bounding box center [301, 679] width 59 height 47
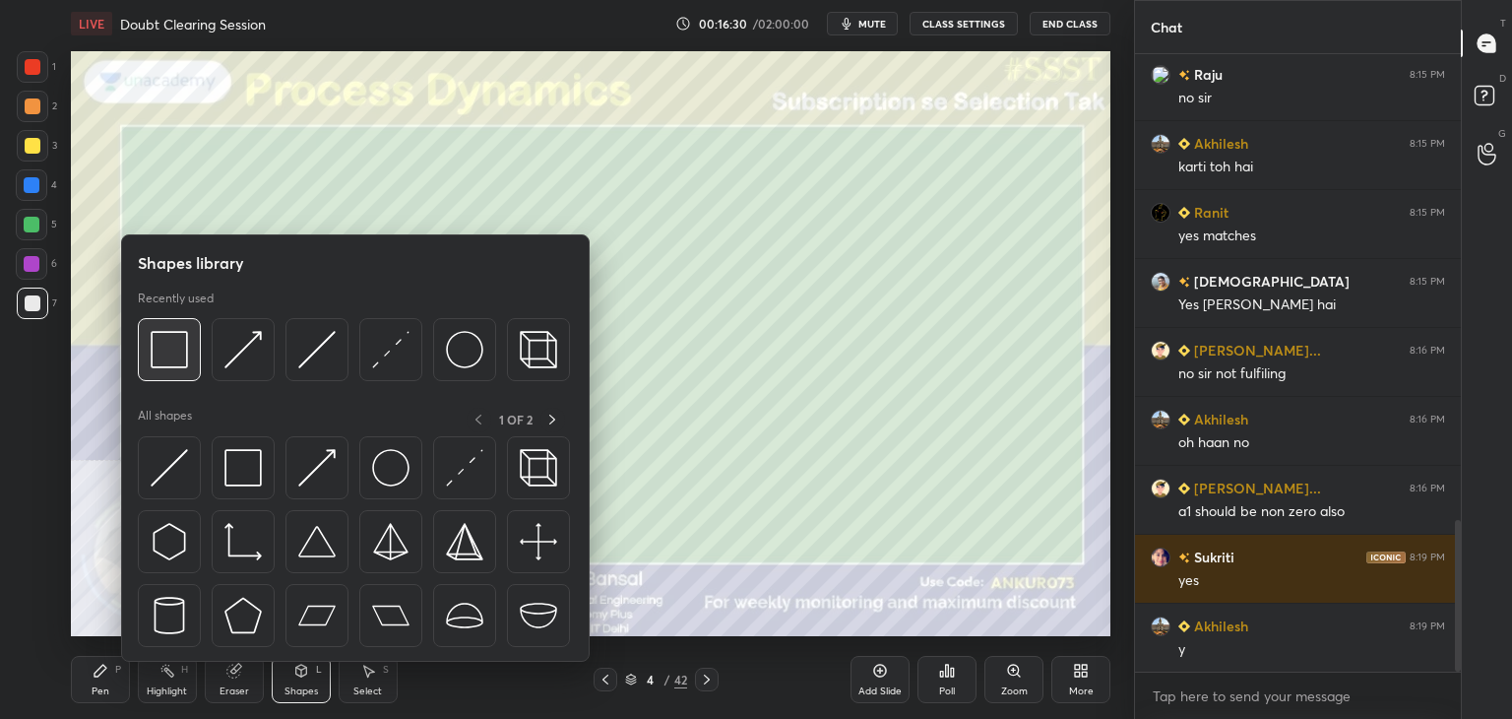
click at [173, 342] on img at bounding box center [169, 349] width 37 height 37
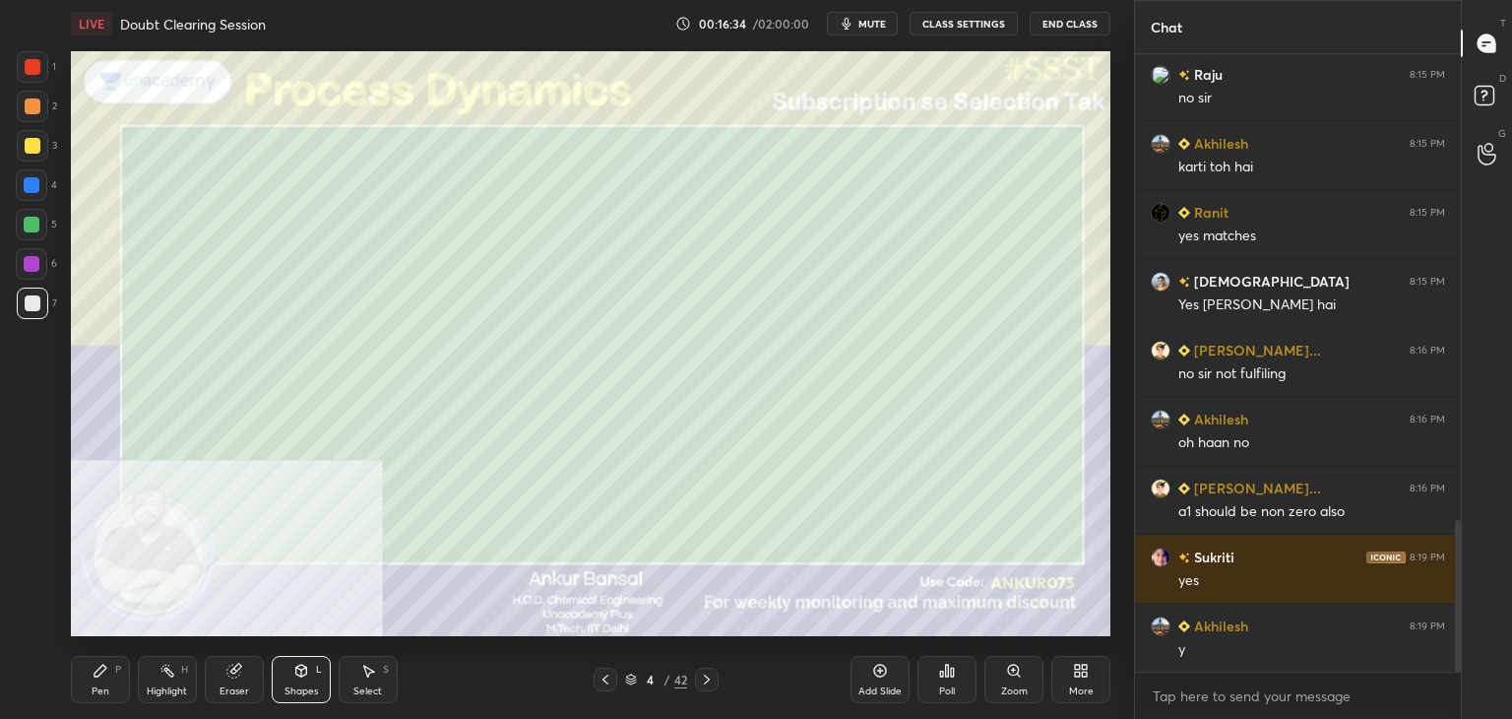
click at [90, 666] on div "Pen P" at bounding box center [100, 679] width 59 height 47
click at [609, 679] on icon at bounding box center [605, 679] width 16 height 16
click at [705, 678] on icon at bounding box center [707, 679] width 16 height 16
click at [706, 679] on icon at bounding box center [707, 679] width 16 height 16
click at [291, 674] on div "Shapes L" at bounding box center [301, 679] width 59 height 47
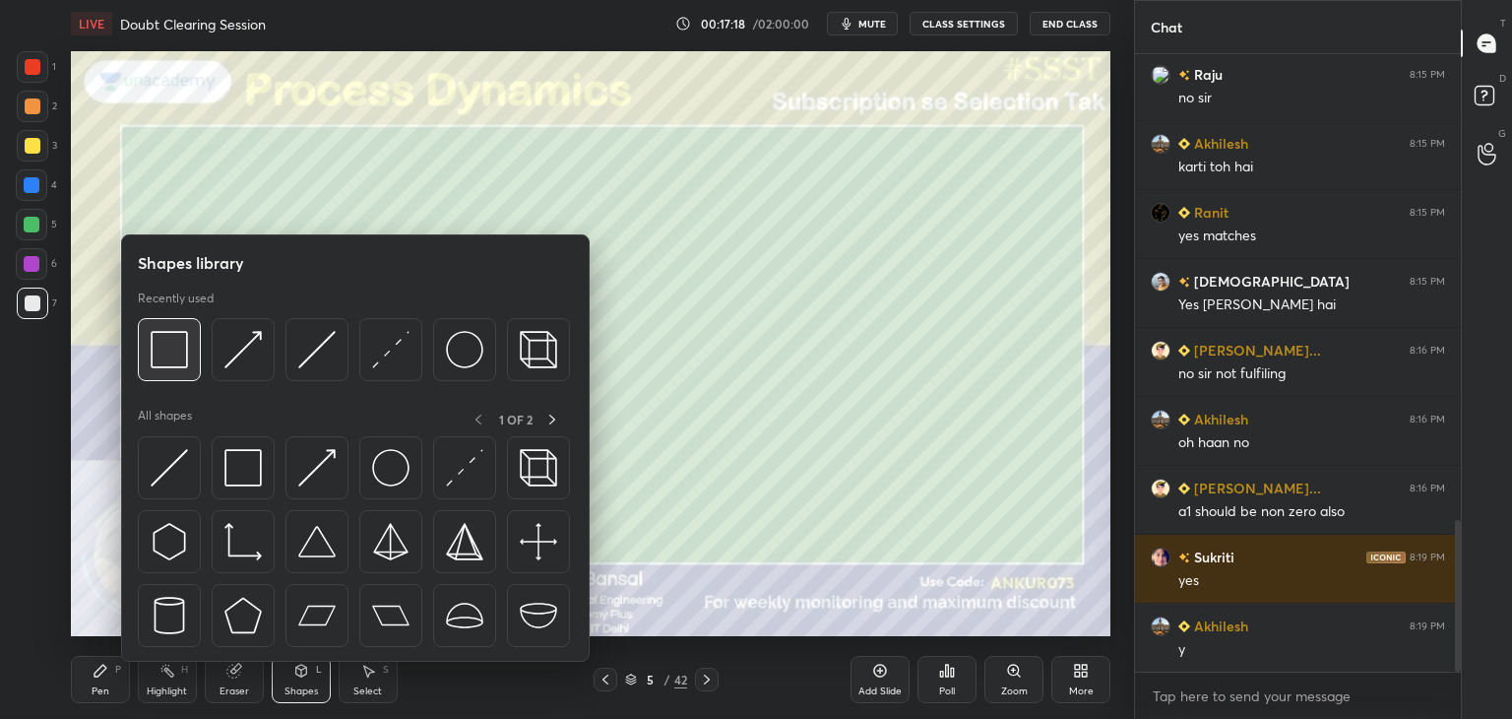
click at [165, 340] on img at bounding box center [169, 349] width 37 height 37
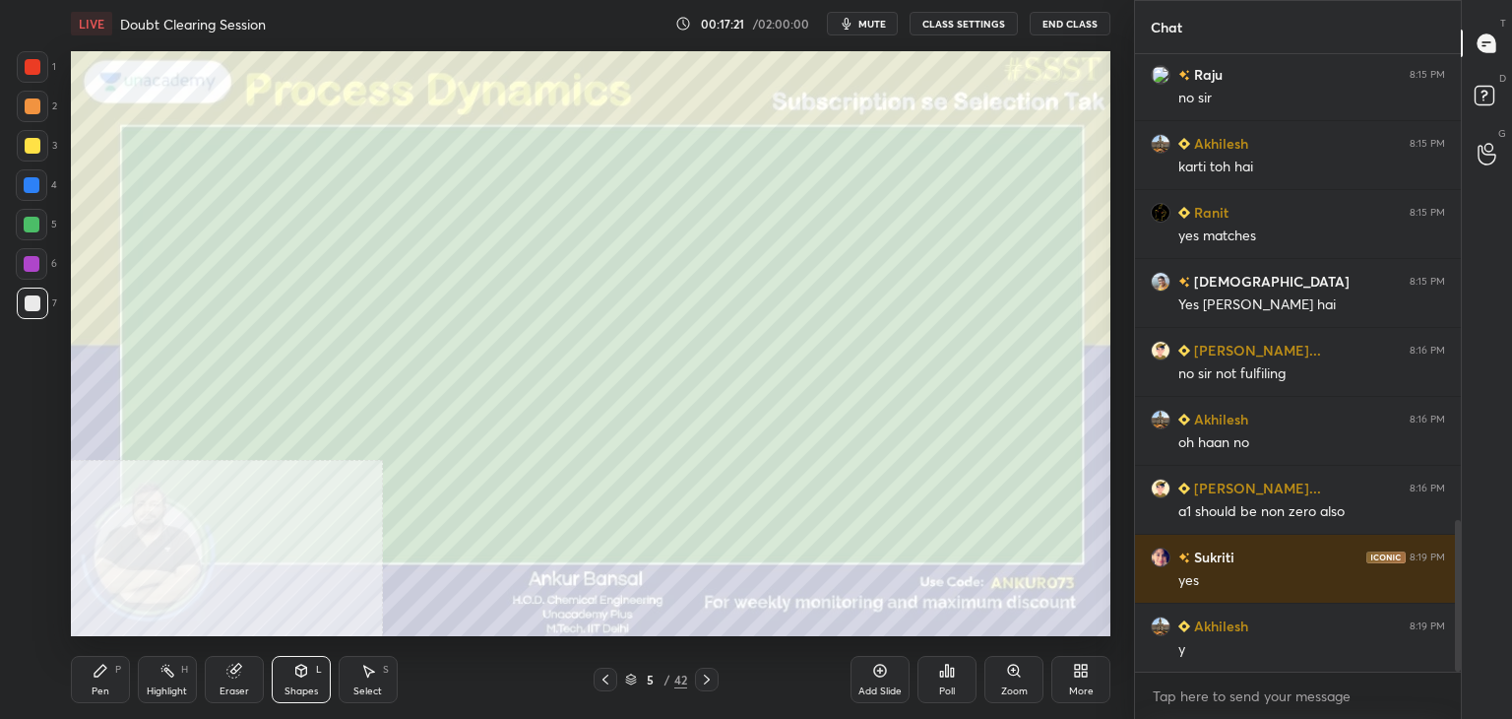
click at [39, 146] on div at bounding box center [32, 145] width 31 height 31
click at [102, 674] on icon at bounding box center [101, 670] width 16 height 16
click at [29, 308] on div at bounding box center [33, 303] width 16 height 16
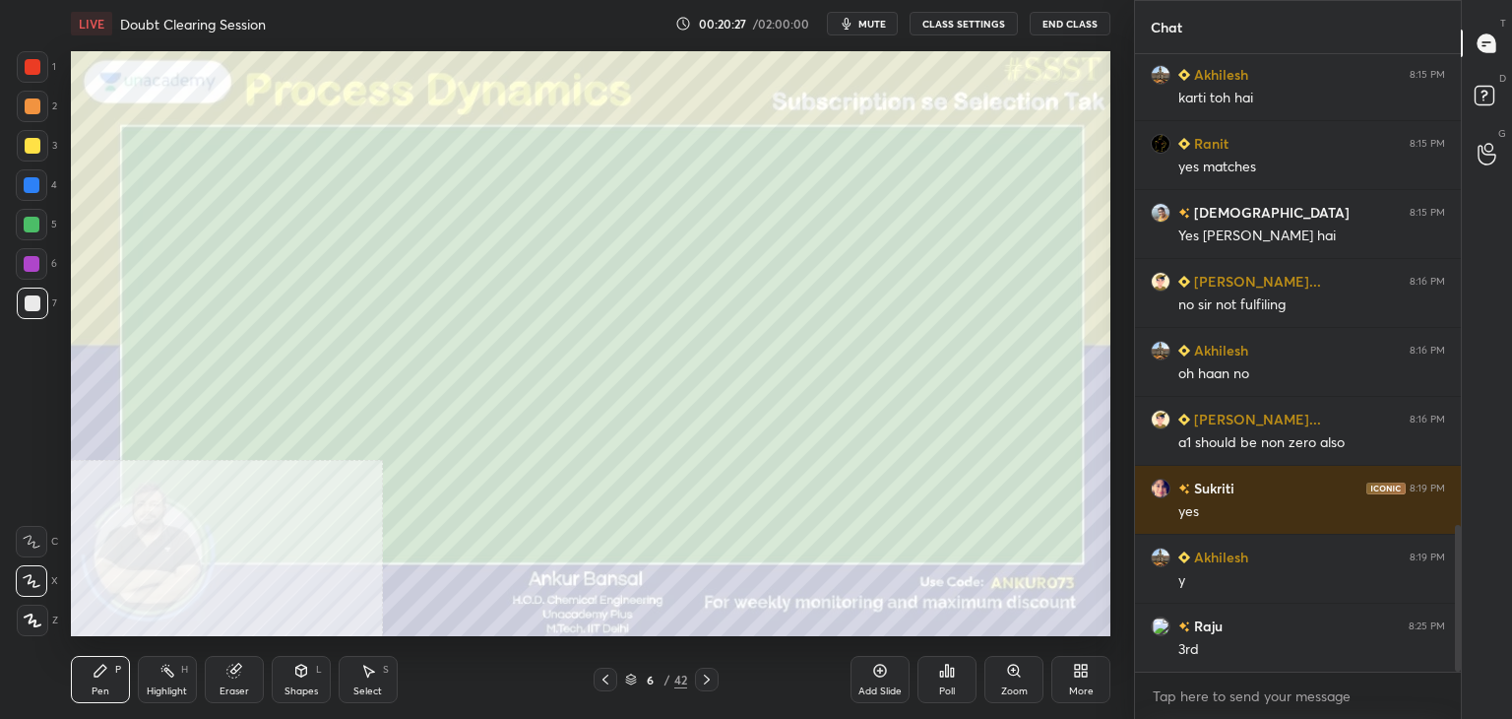
click at [954, 679] on div "Poll" at bounding box center [946, 679] width 59 height 47
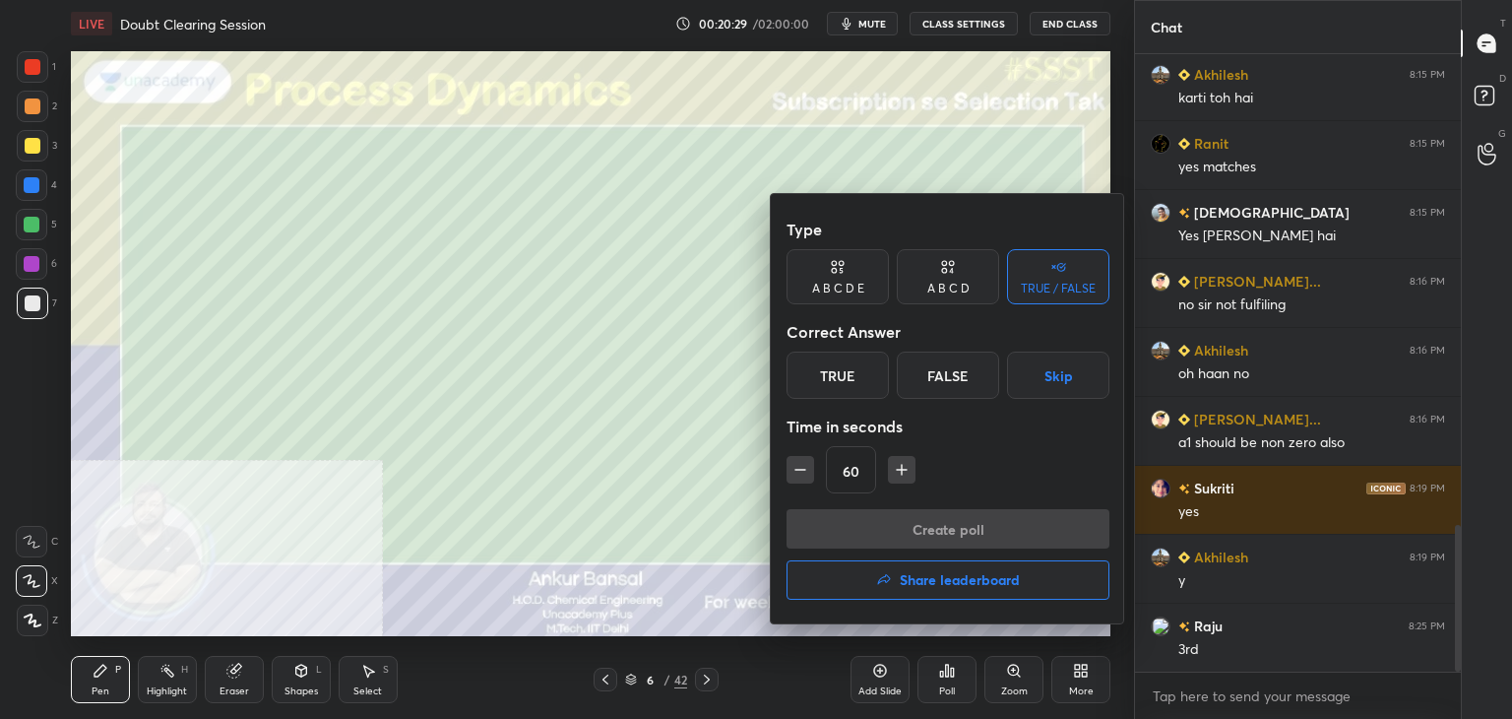
click at [845, 273] on icon at bounding box center [838, 267] width 16 height 20
click at [944, 279] on div "A B C D" at bounding box center [948, 276] width 102 height 55
click at [960, 371] on div "C" at bounding box center [947, 374] width 58 height 47
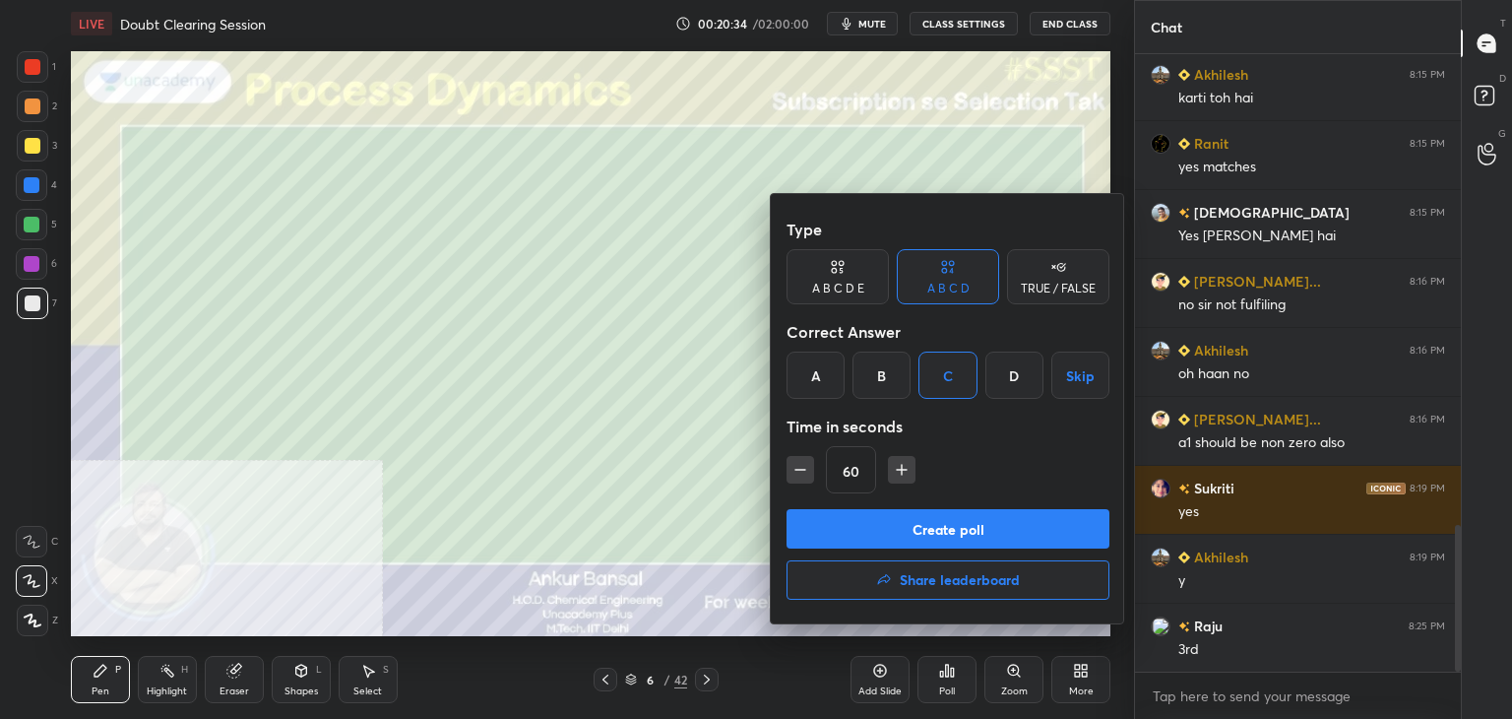
click at [933, 523] on button "Create poll" at bounding box center [947, 528] width 323 height 39
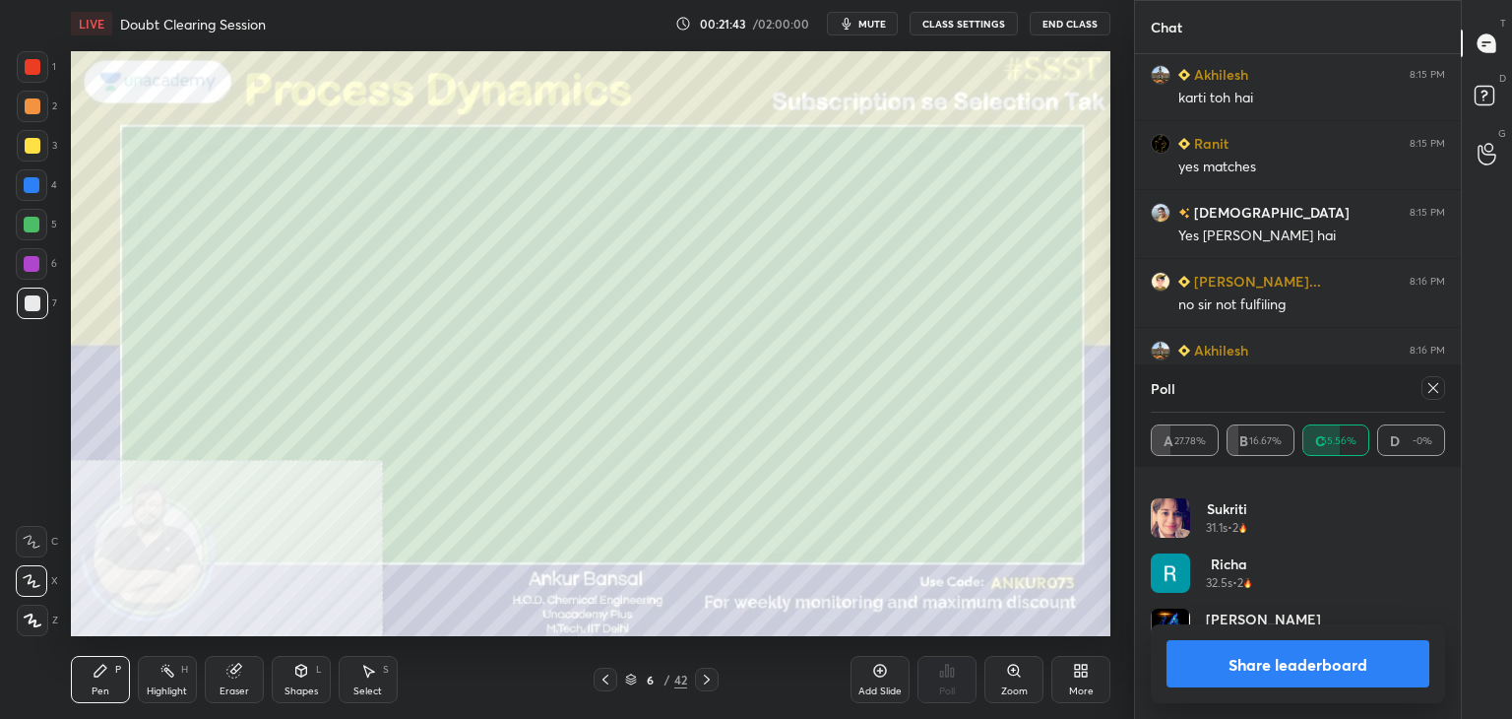
scroll to position [315, 0]
click at [1437, 389] on icon at bounding box center [1433, 388] width 16 height 16
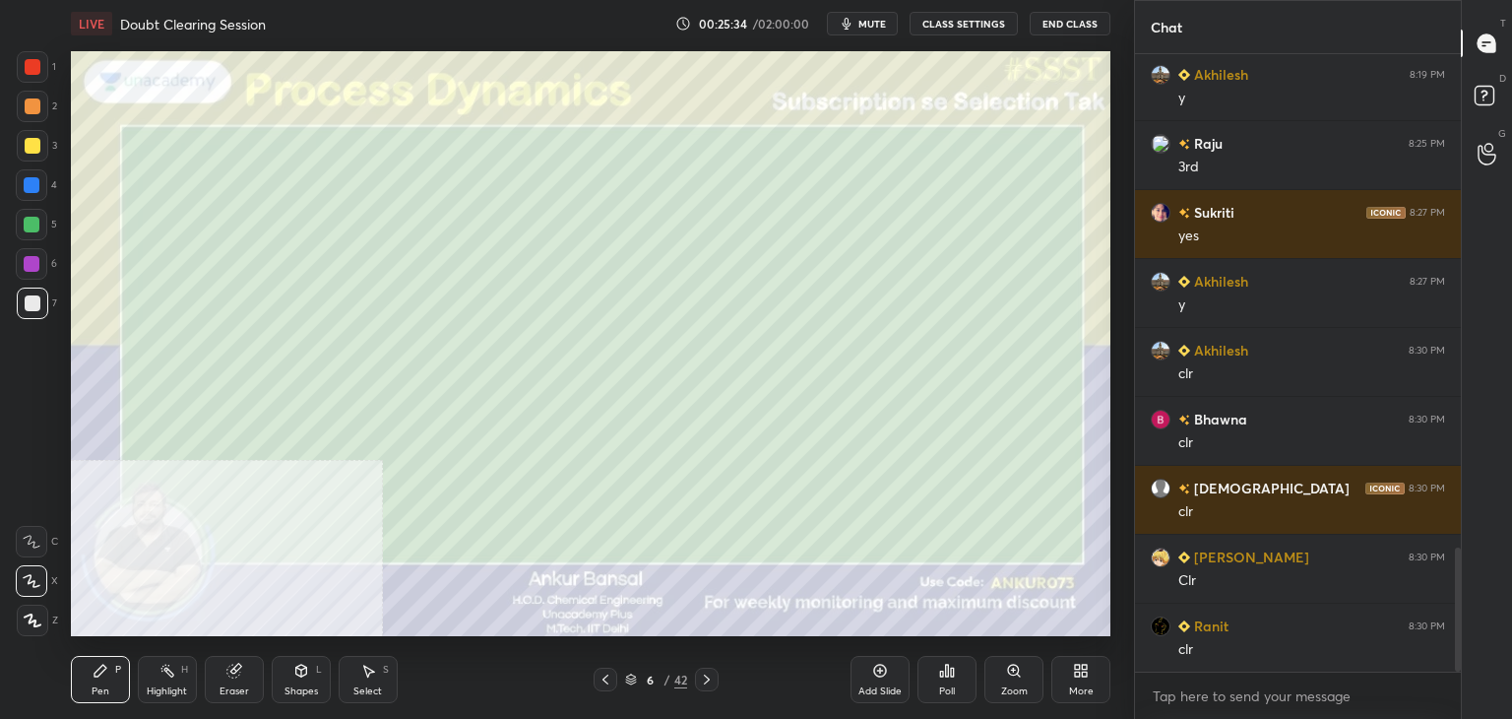
scroll to position [2526, 0]
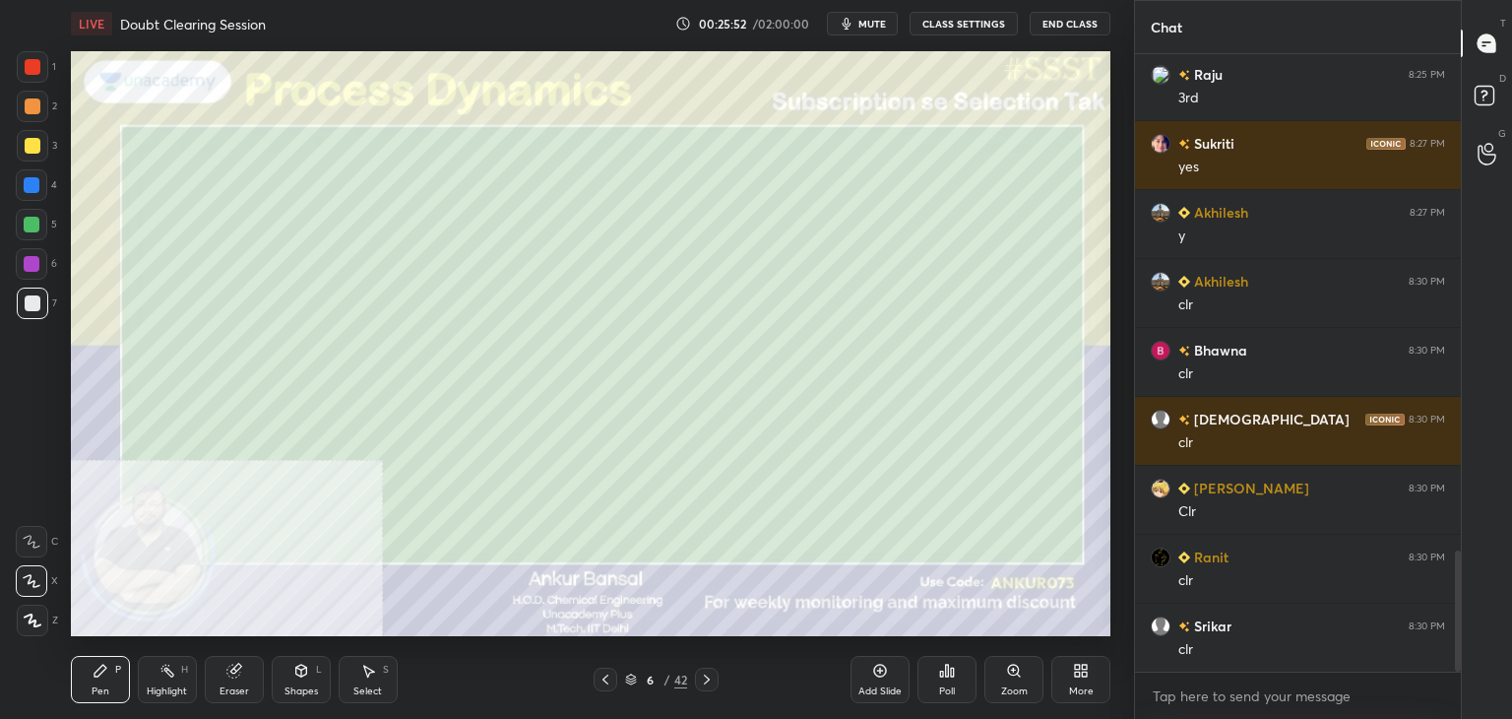
click at [705, 682] on icon at bounding box center [707, 679] width 6 height 10
click at [287, 674] on div "Shapes L" at bounding box center [301, 679] width 59 height 47
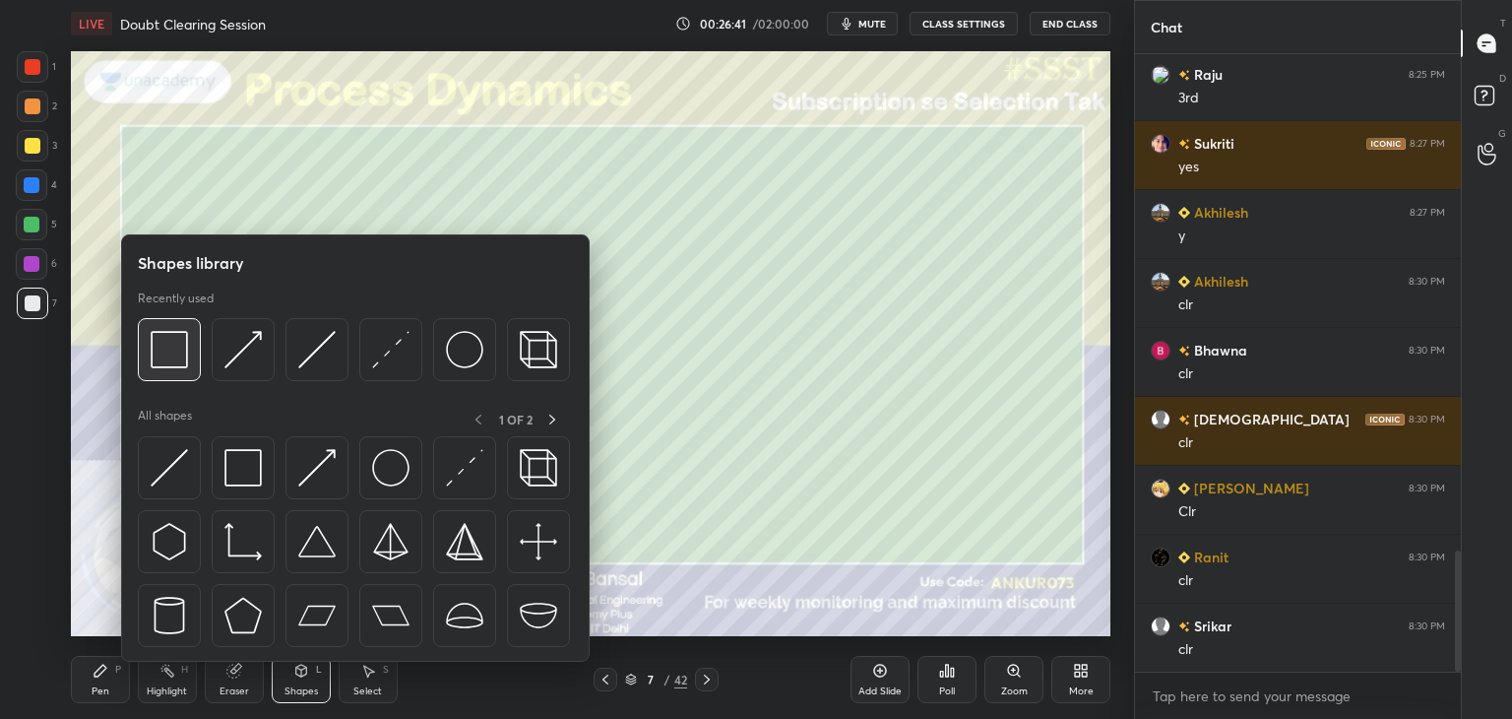
click at [165, 349] on img at bounding box center [169, 349] width 37 height 37
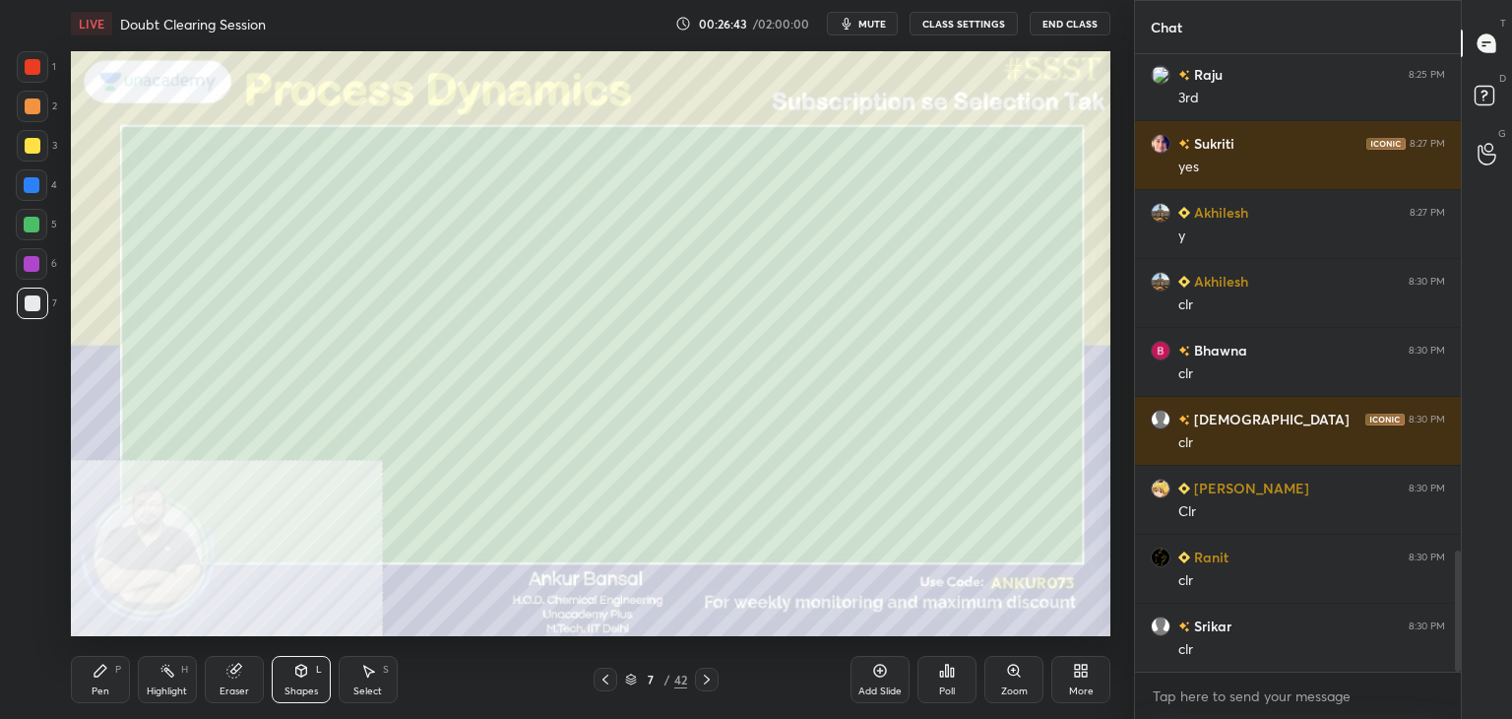
click at [102, 679] on div "Pen P" at bounding box center [100, 679] width 59 height 47
click at [952, 682] on div "Poll" at bounding box center [946, 679] width 59 height 47
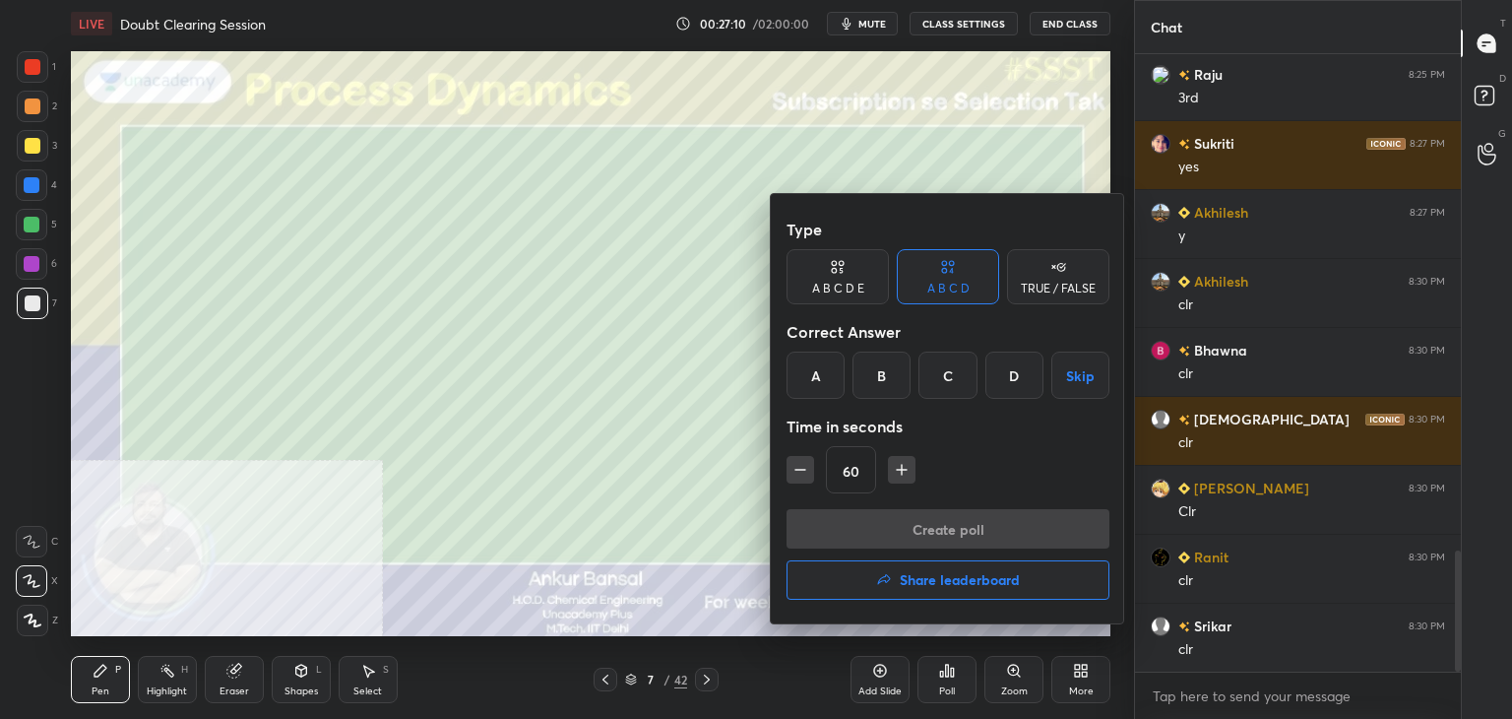
click at [1041, 283] on div "TRUE / FALSE" at bounding box center [1058, 288] width 75 height 12
click at [960, 369] on div "False" at bounding box center [948, 374] width 102 height 47
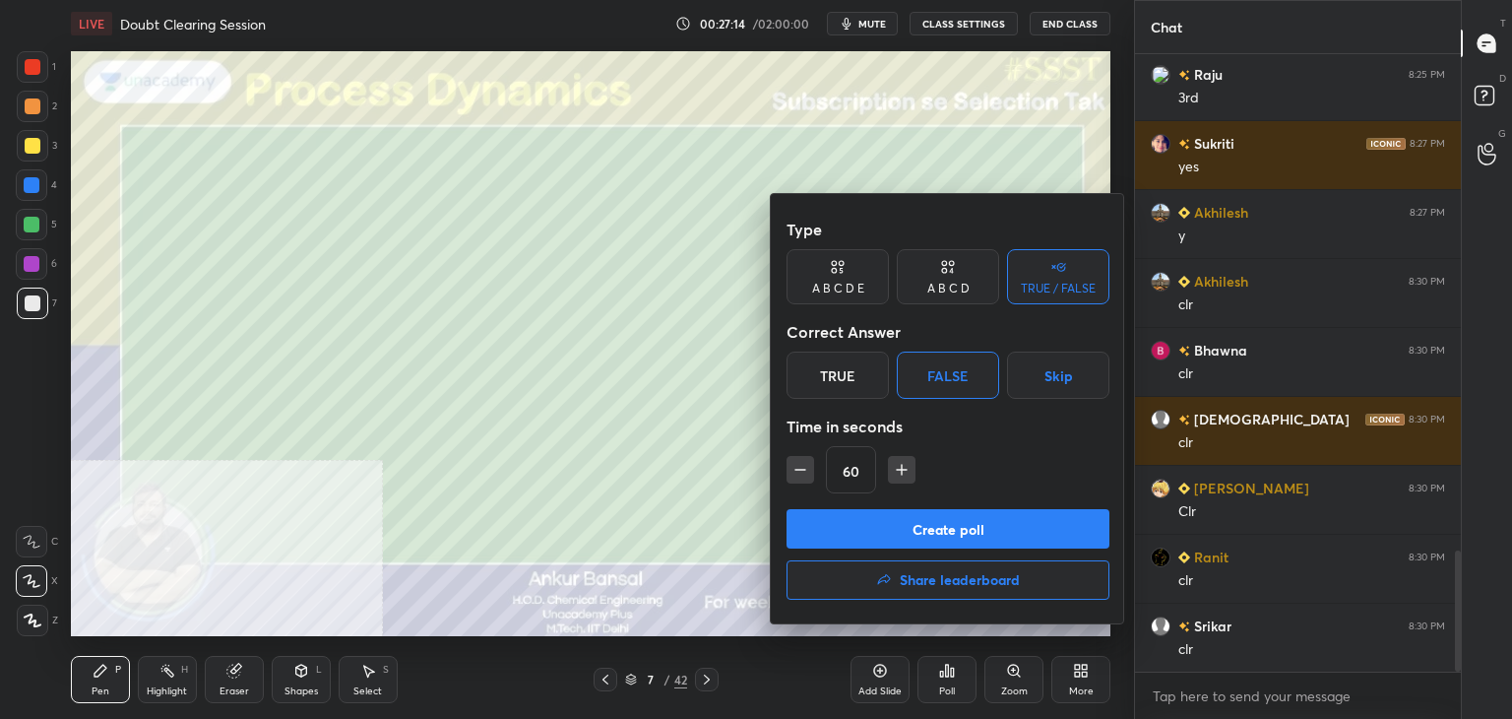
click at [950, 527] on button "Create poll" at bounding box center [947, 528] width 323 height 39
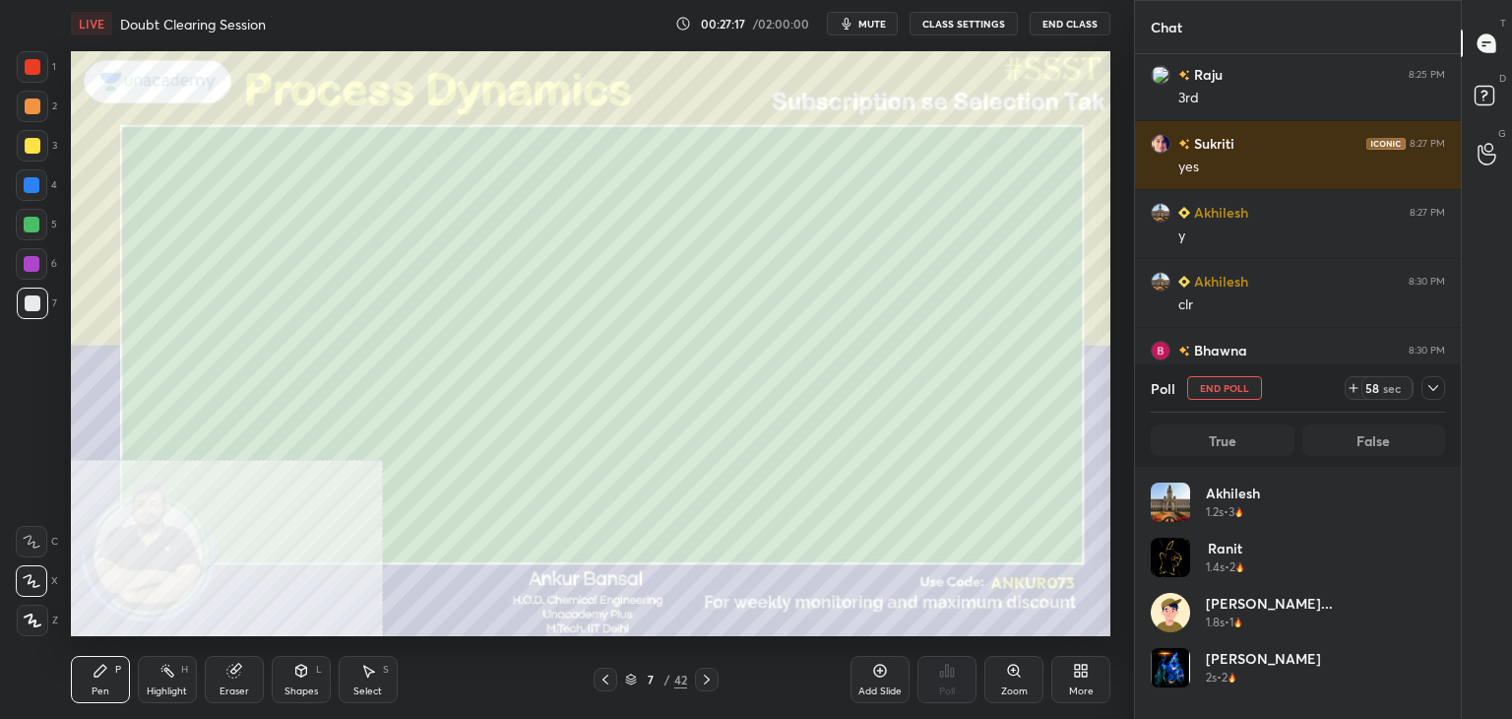
scroll to position [230, 288]
click at [1437, 391] on icon at bounding box center [1433, 388] width 16 height 16
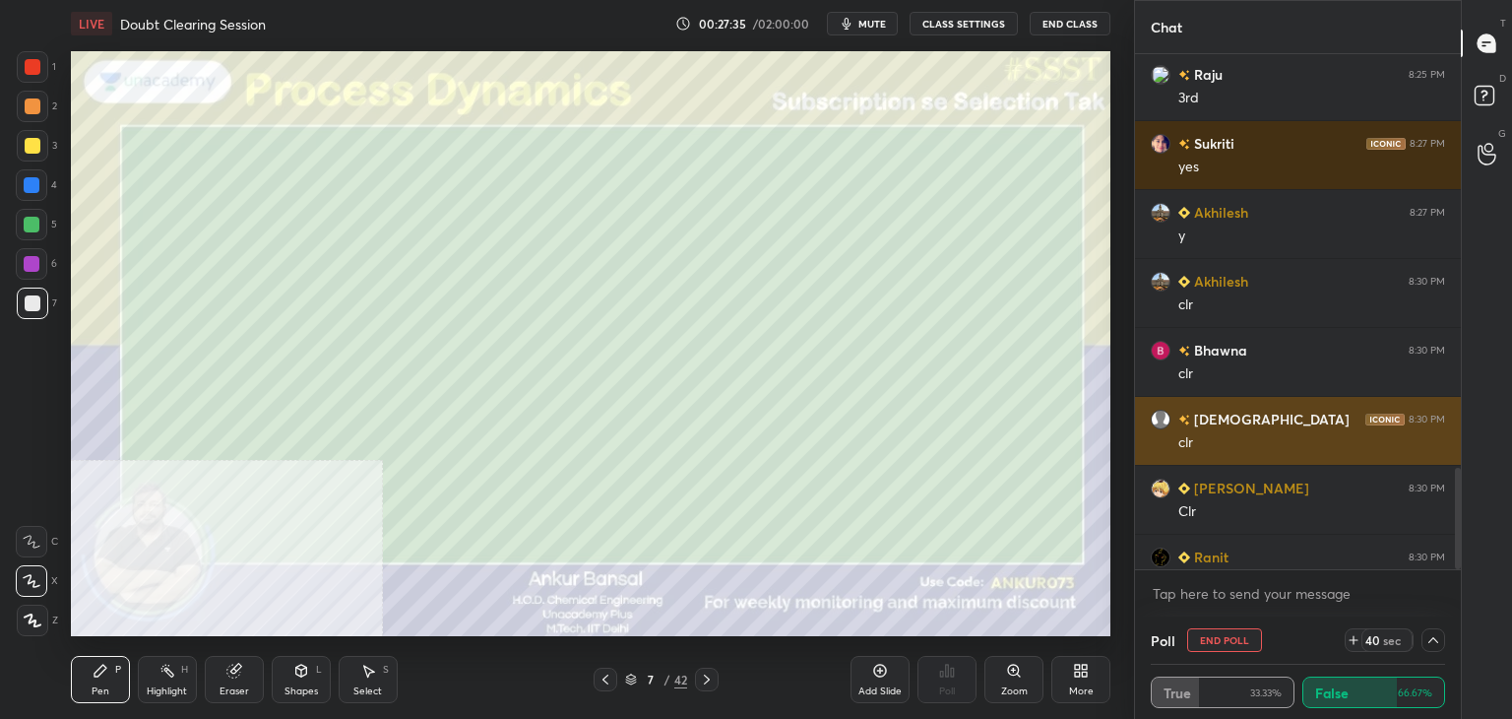
scroll to position [0, 6]
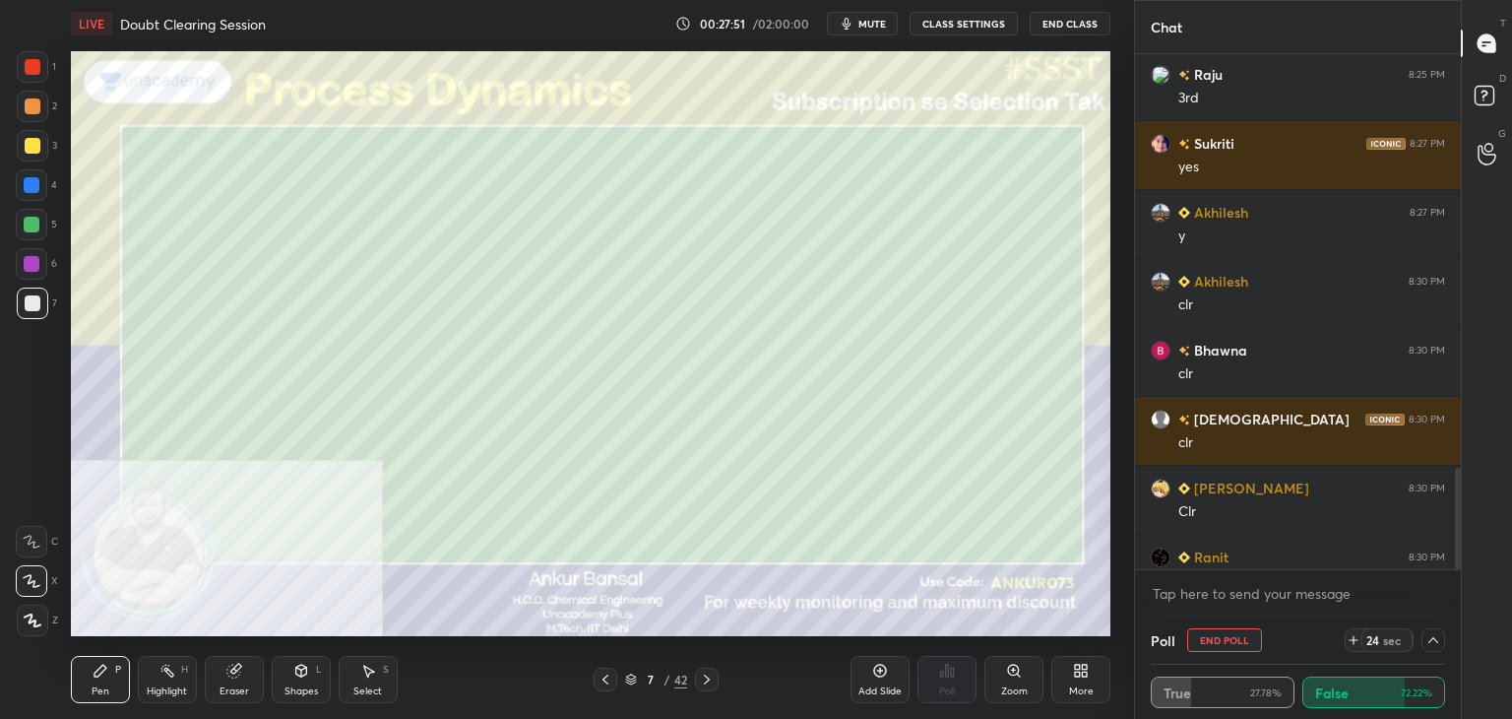
click at [1436, 639] on icon at bounding box center [1433, 640] width 16 height 16
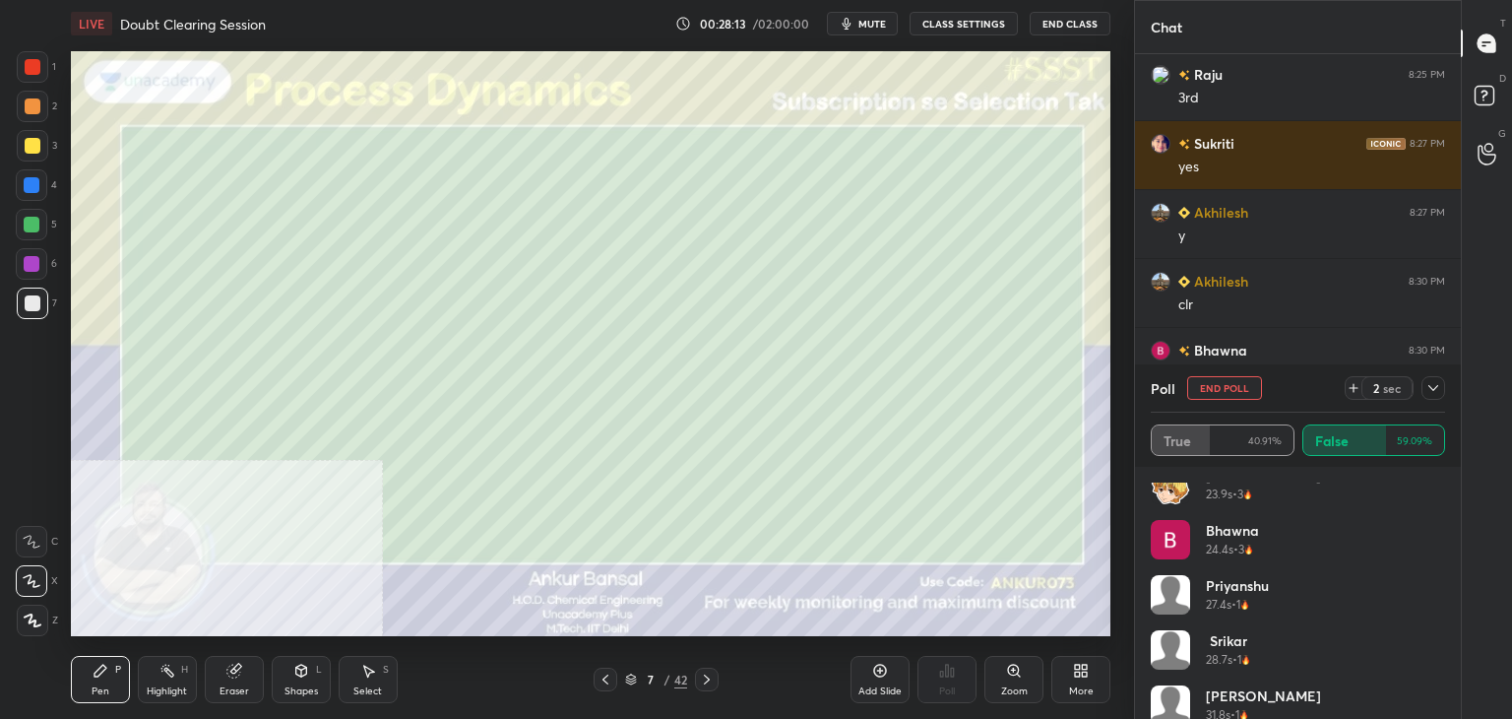
scroll to position [480, 0]
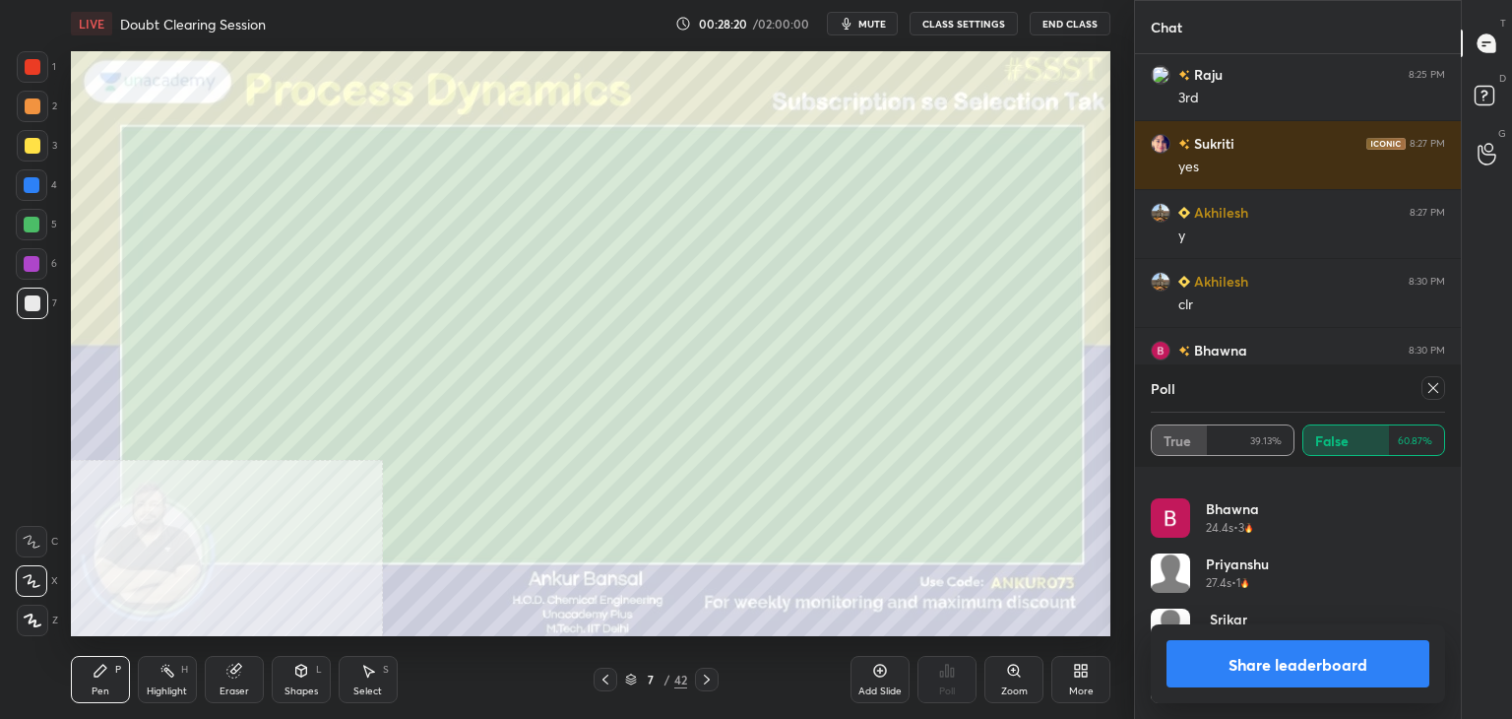
click at [1436, 380] on icon at bounding box center [1433, 388] width 16 height 16
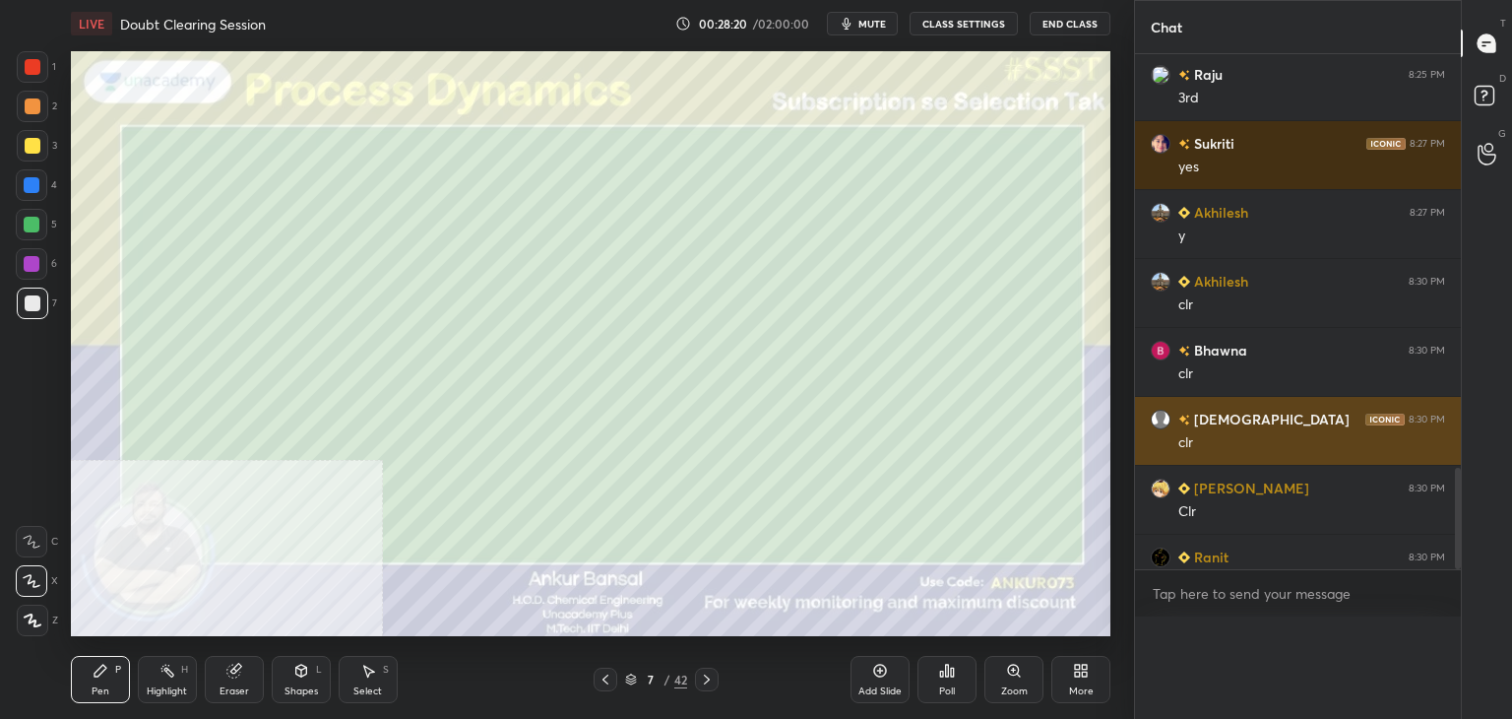
scroll to position [570, 320]
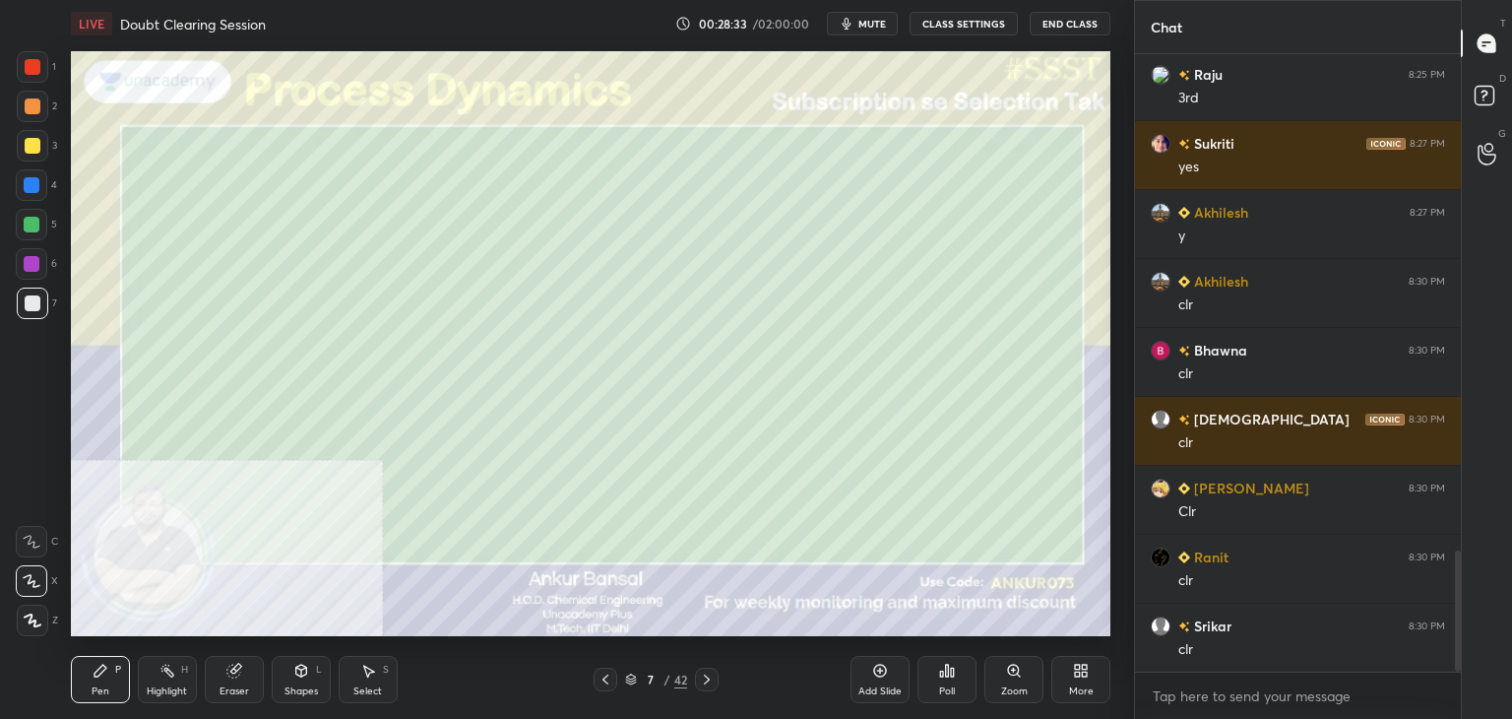
click at [710, 674] on icon at bounding box center [707, 679] width 16 height 16
click at [303, 682] on div "Shapes L" at bounding box center [301, 679] width 59 height 47
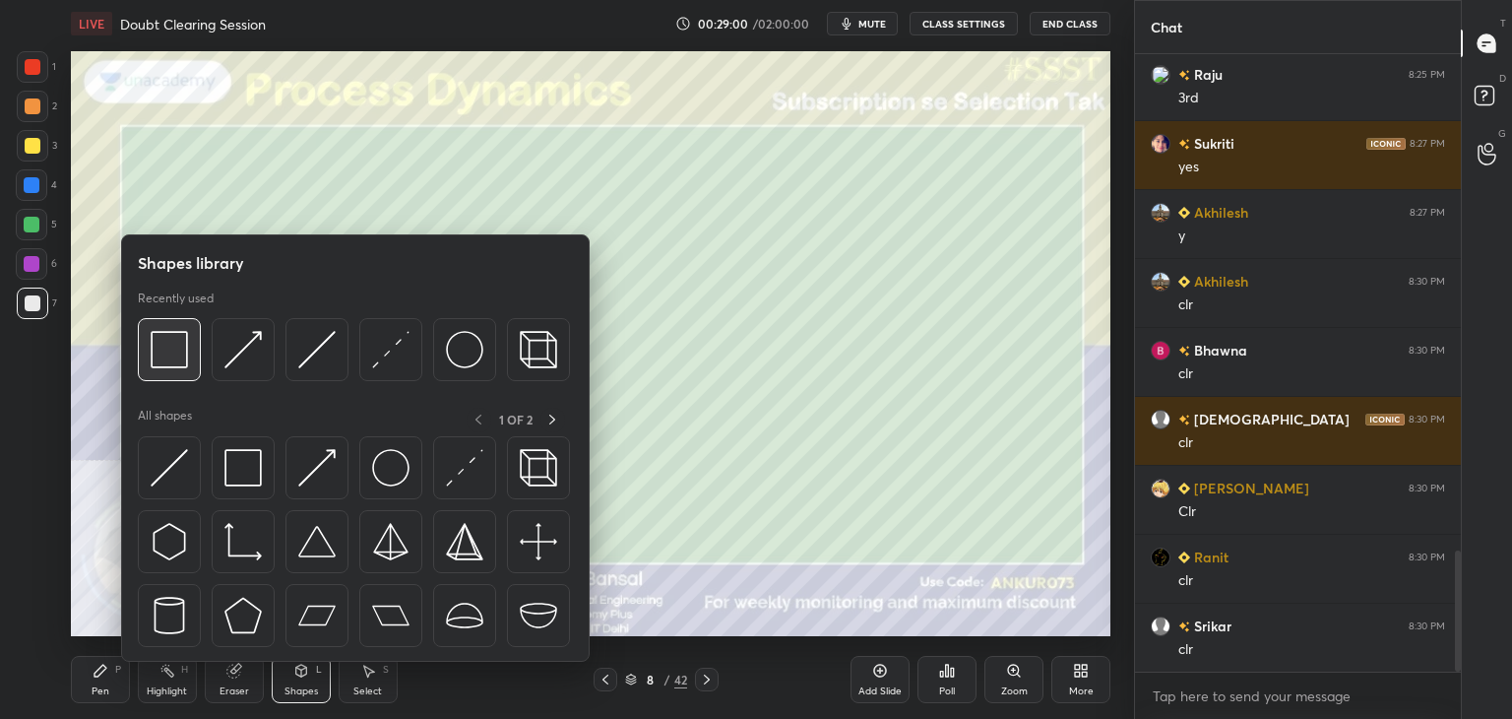
click at [158, 327] on div at bounding box center [169, 349] width 63 height 63
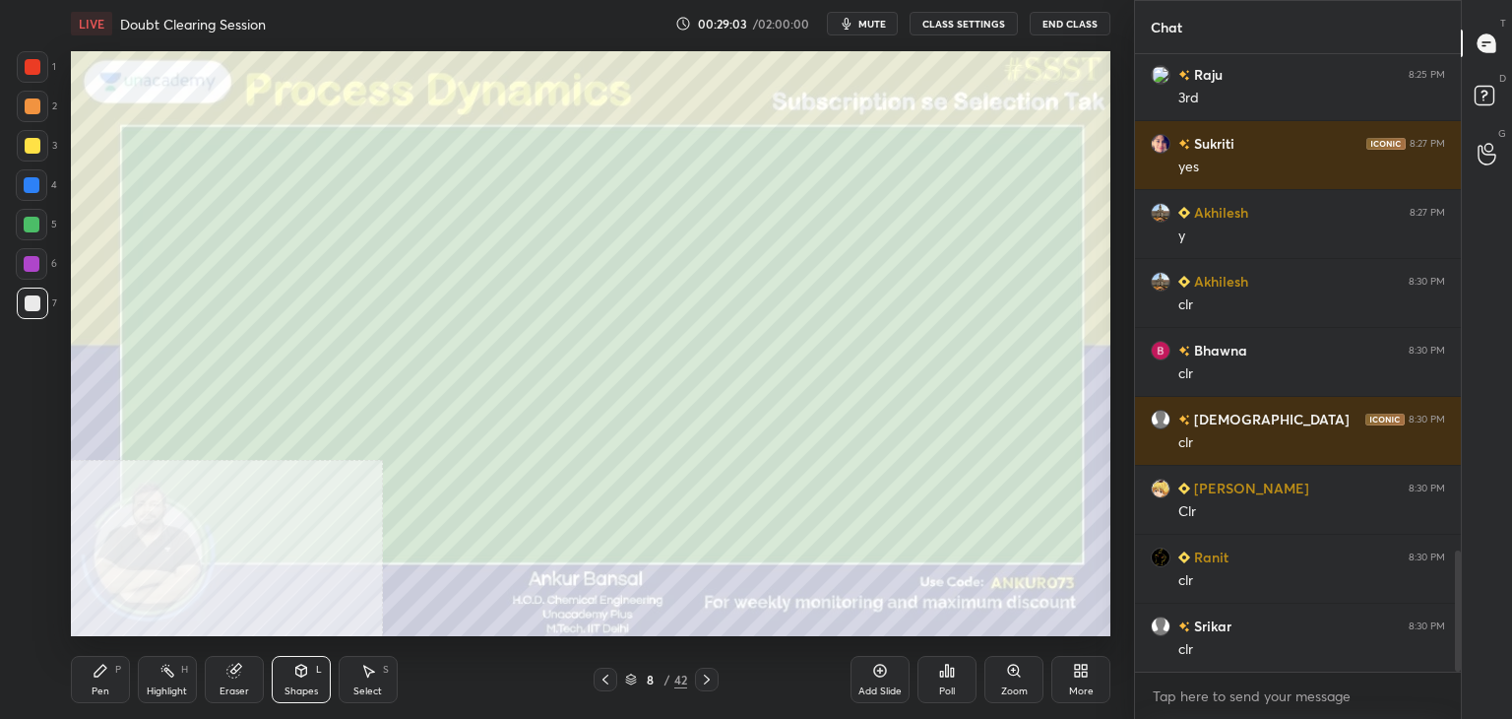
click at [107, 673] on icon at bounding box center [101, 670] width 16 height 16
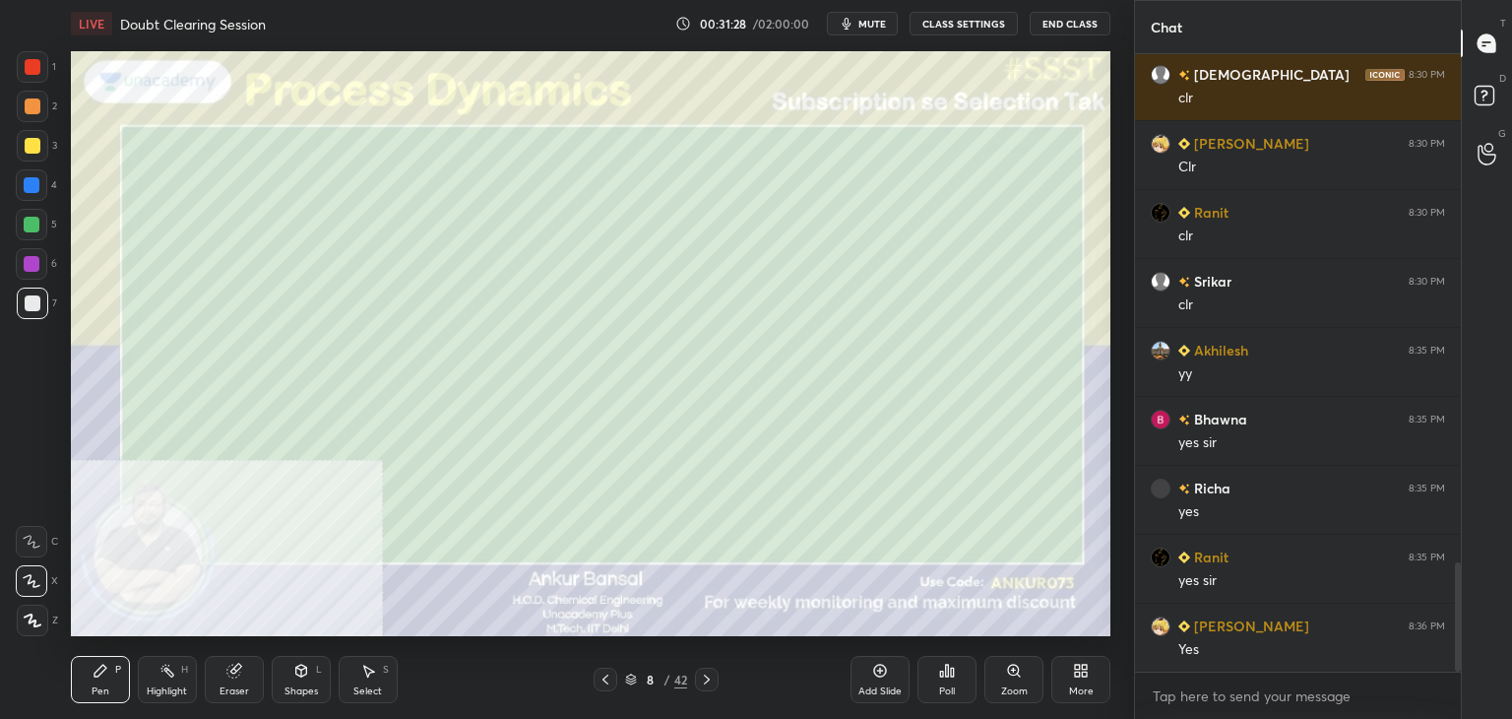
scroll to position [2939, 0]
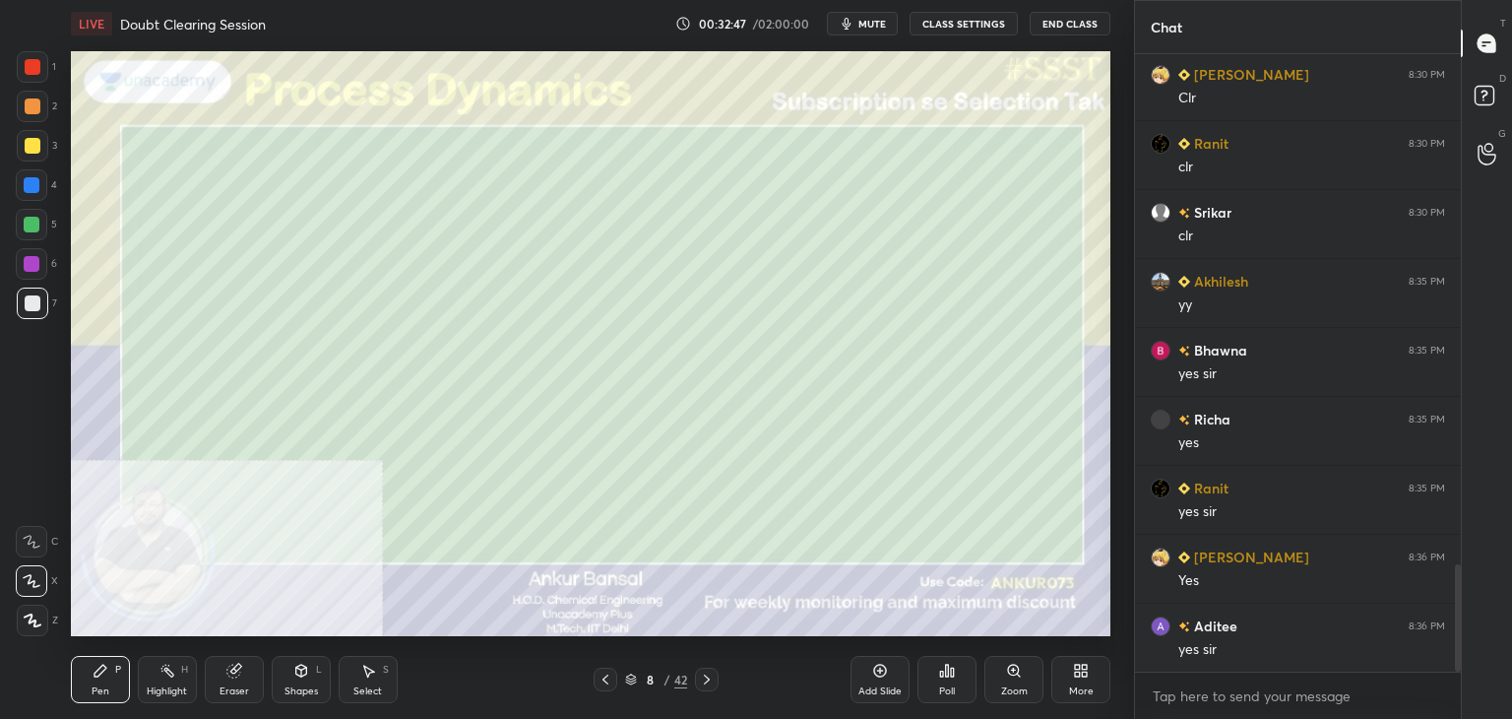
click at [712, 671] on icon at bounding box center [707, 679] width 16 height 16
click at [299, 675] on icon at bounding box center [301, 670] width 11 height 12
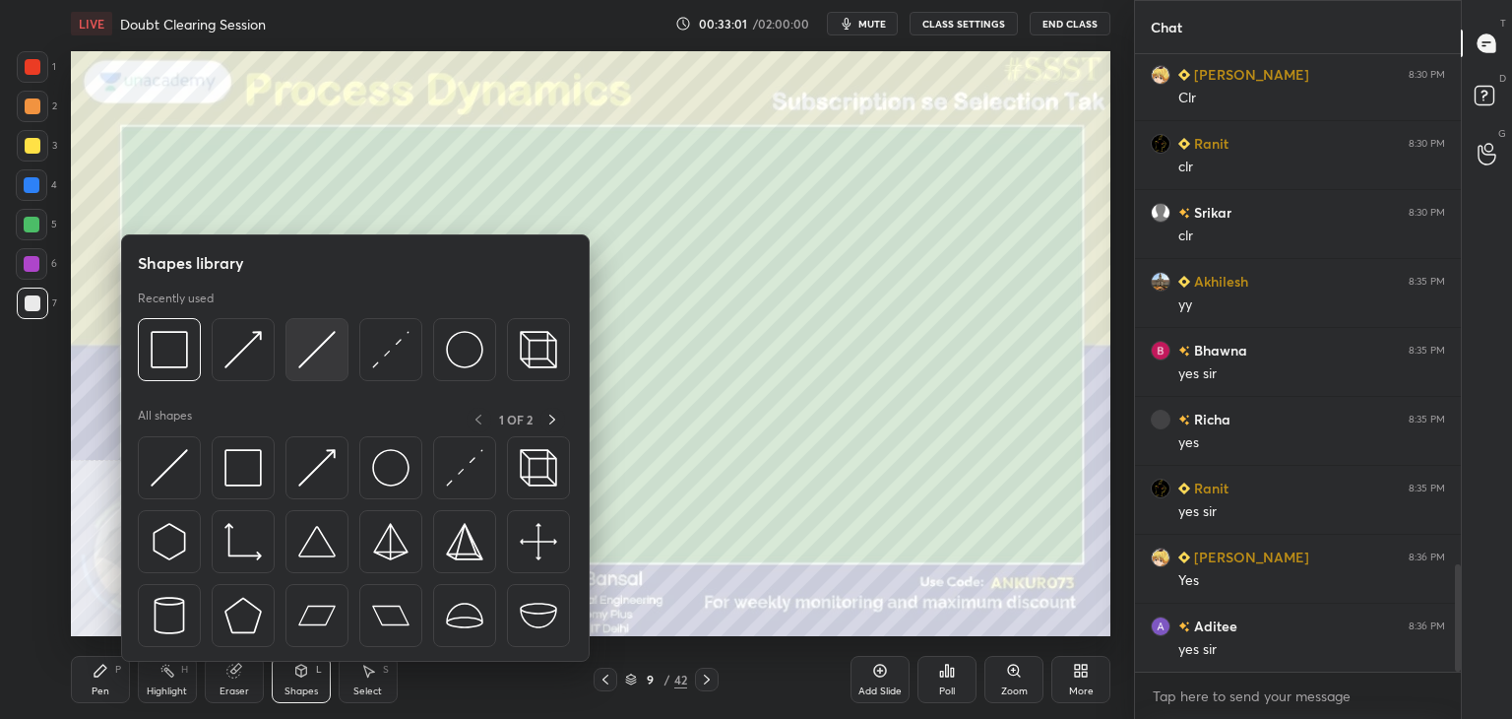
click at [285, 350] on div at bounding box center [316, 349] width 63 height 63
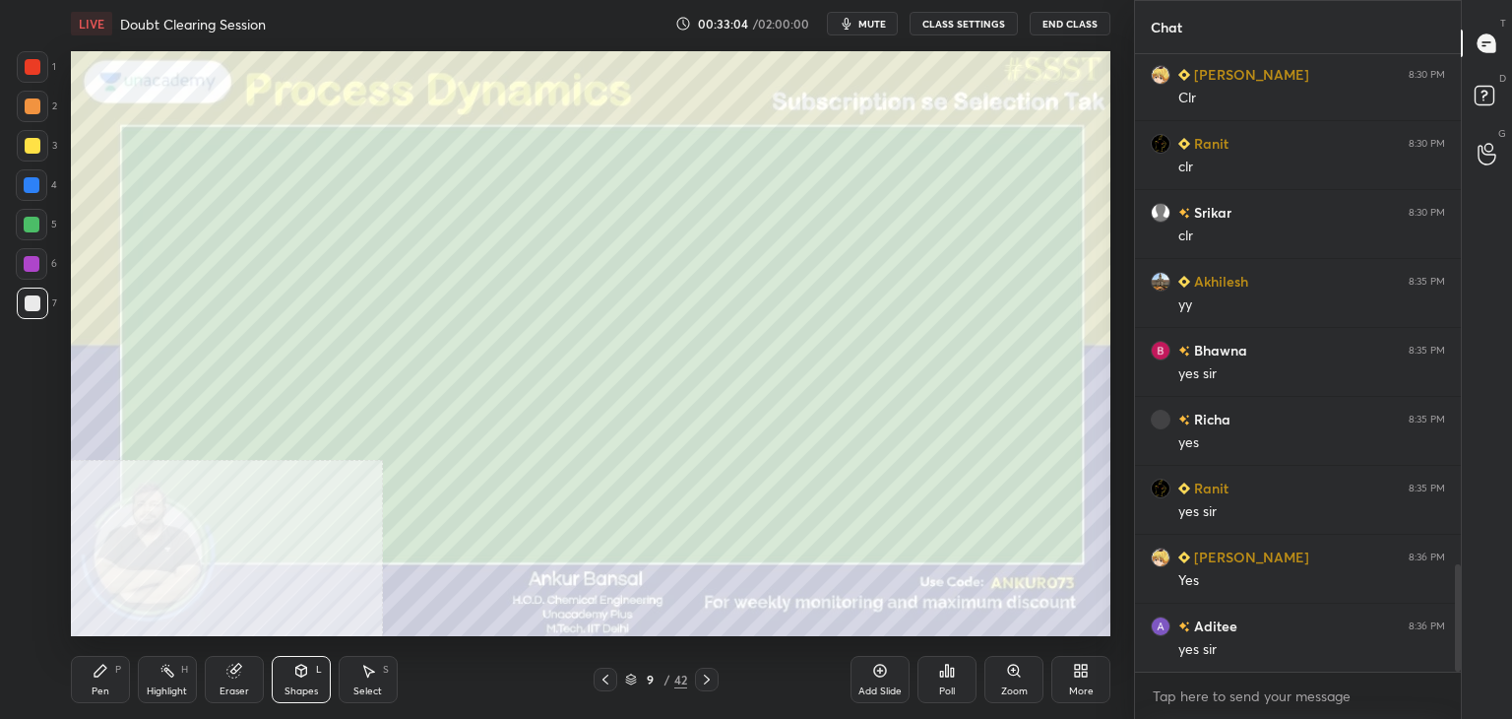
click at [109, 692] on div "Pen P" at bounding box center [100, 679] width 59 height 47
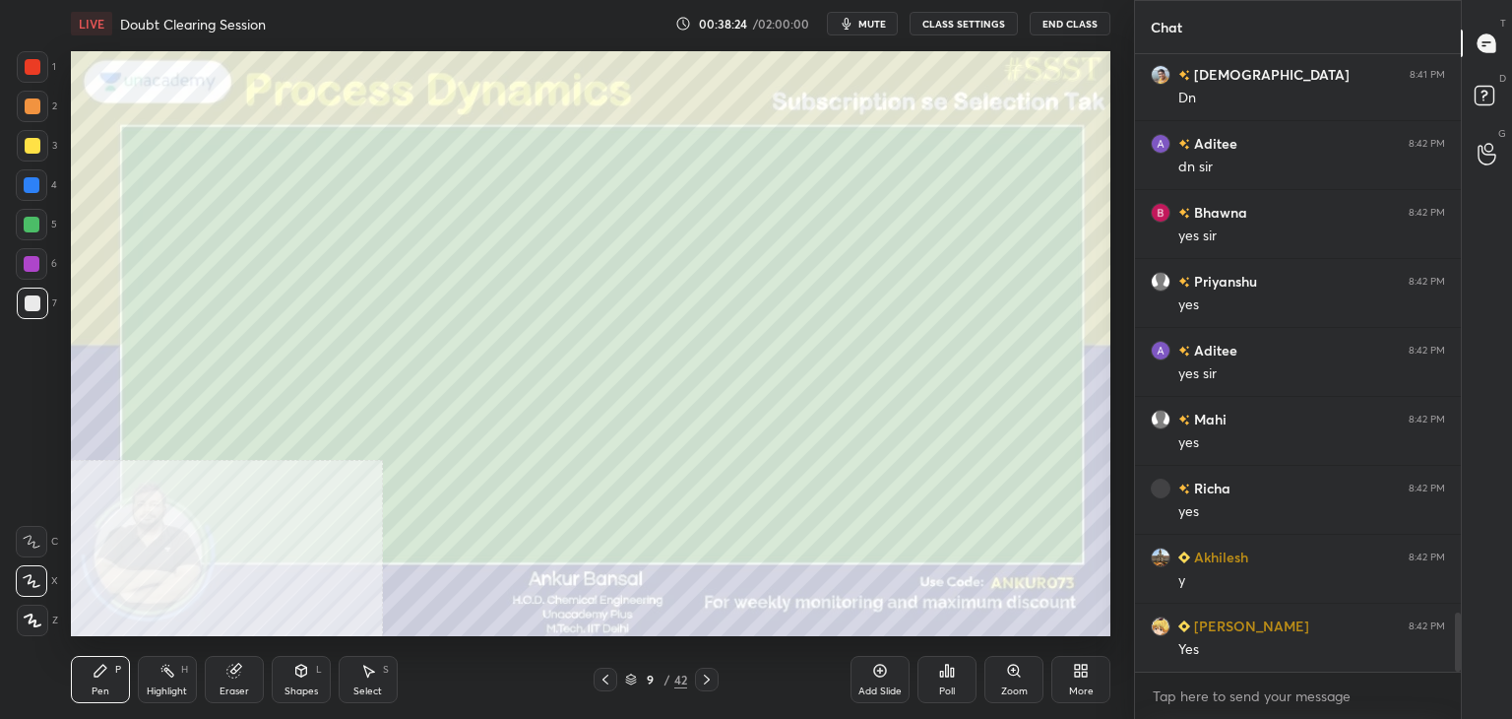
scroll to position [5902, 0]
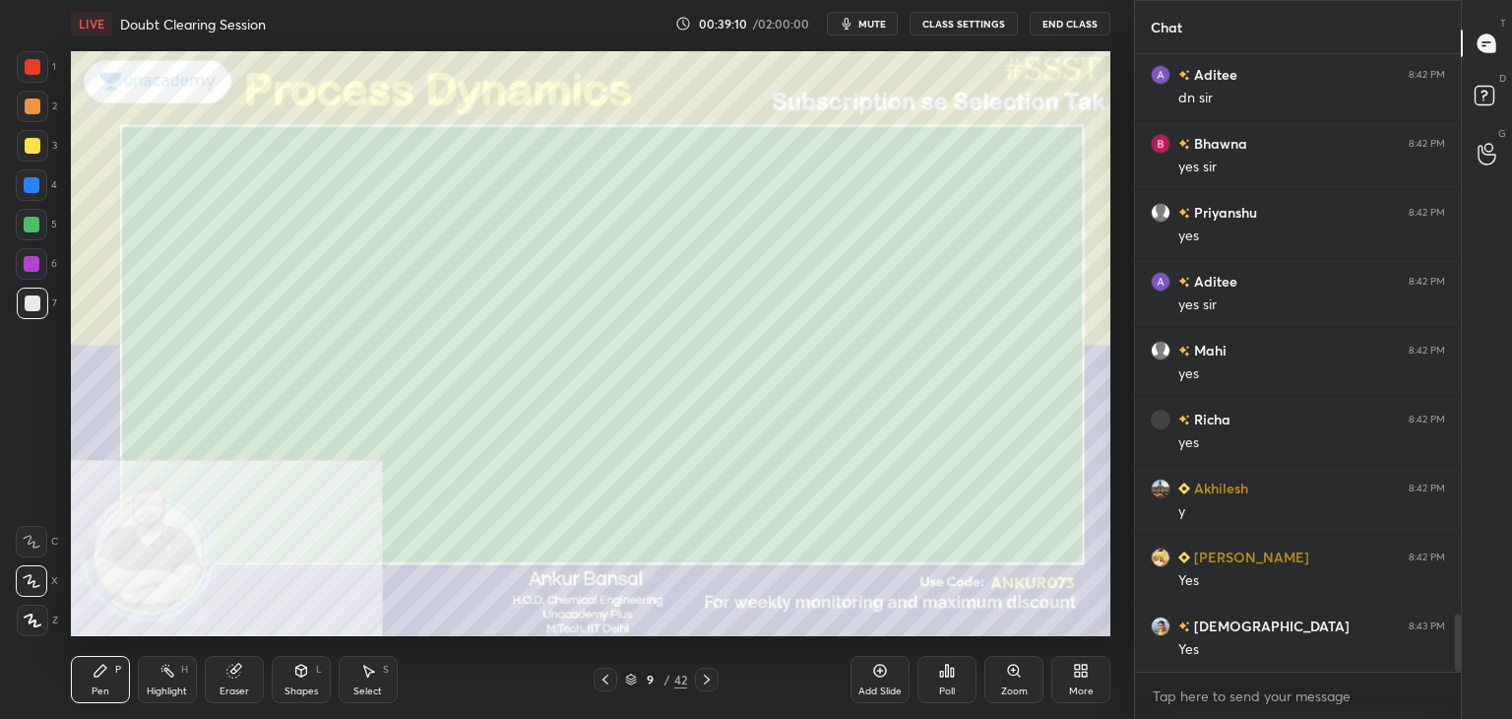
click at [948, 676] on icon at bounding box center [947, 670] width 3 height 12
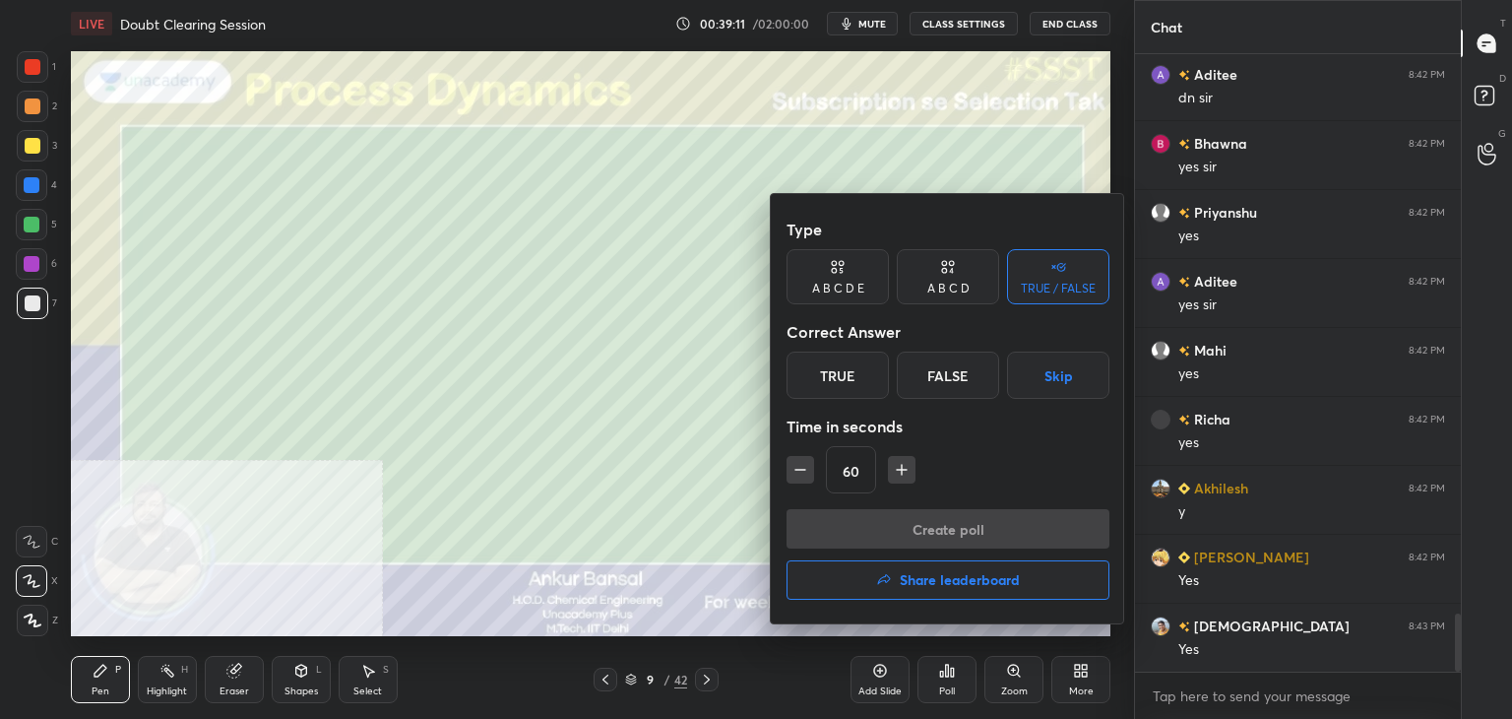
scroll to position [5971, 0]
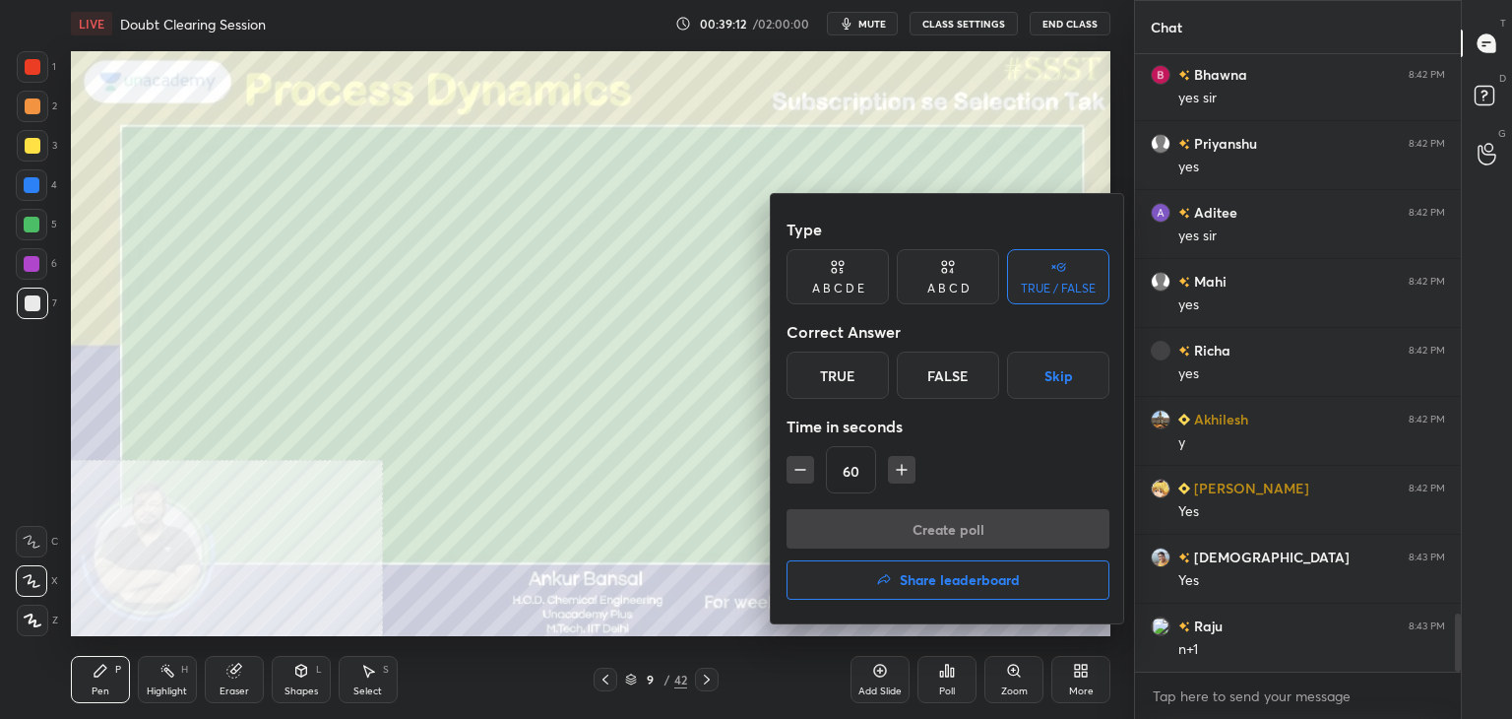
click at [928, 262] on div "A B C D" at bounding box center [948, 276] width 102 height 55
click at [889, 371] on div "B" at bounding box center [881, 374] width 58 height 47
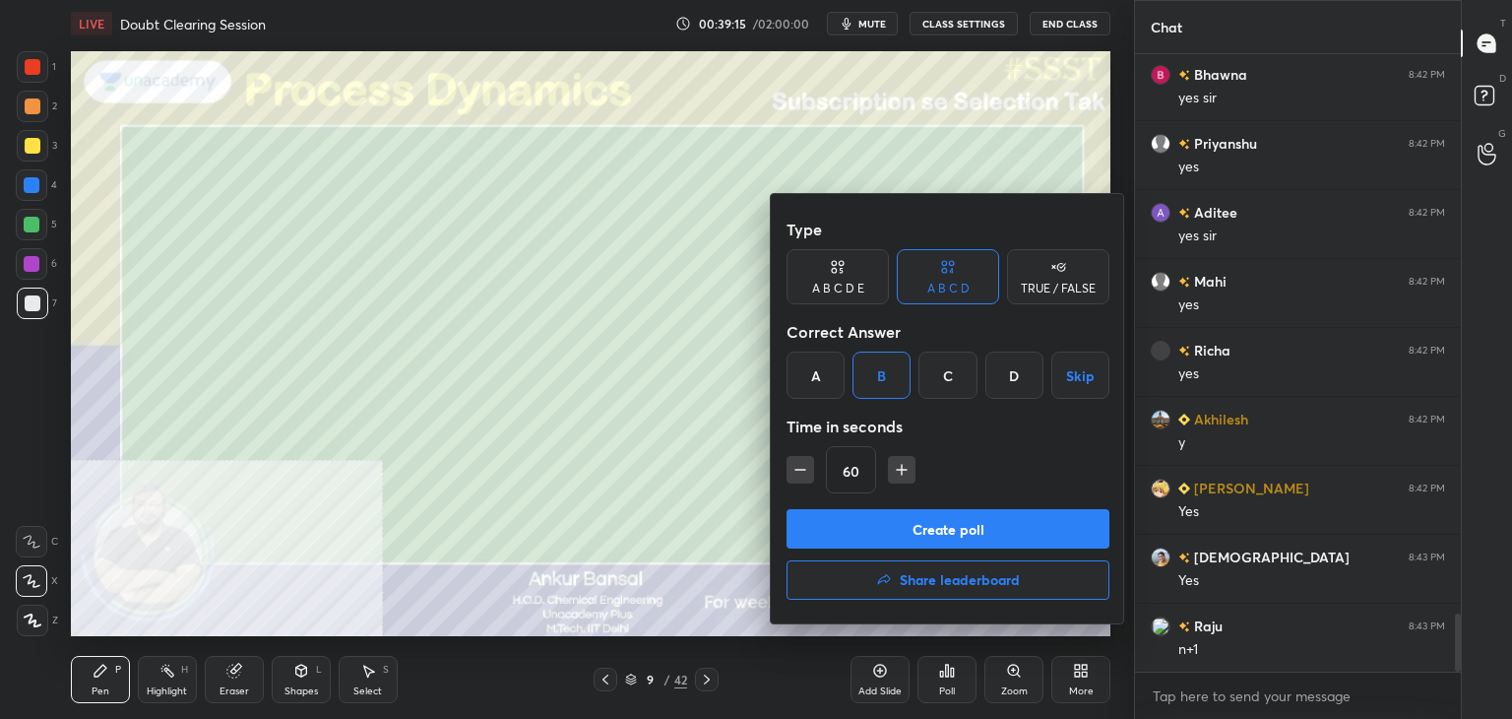
click at [955, 367] on div "C" at bounding box center [947, 374] width 58 height 47
click at [945, 520] on button "Create poll" at bounding box center [947, 528] width 323 height 39
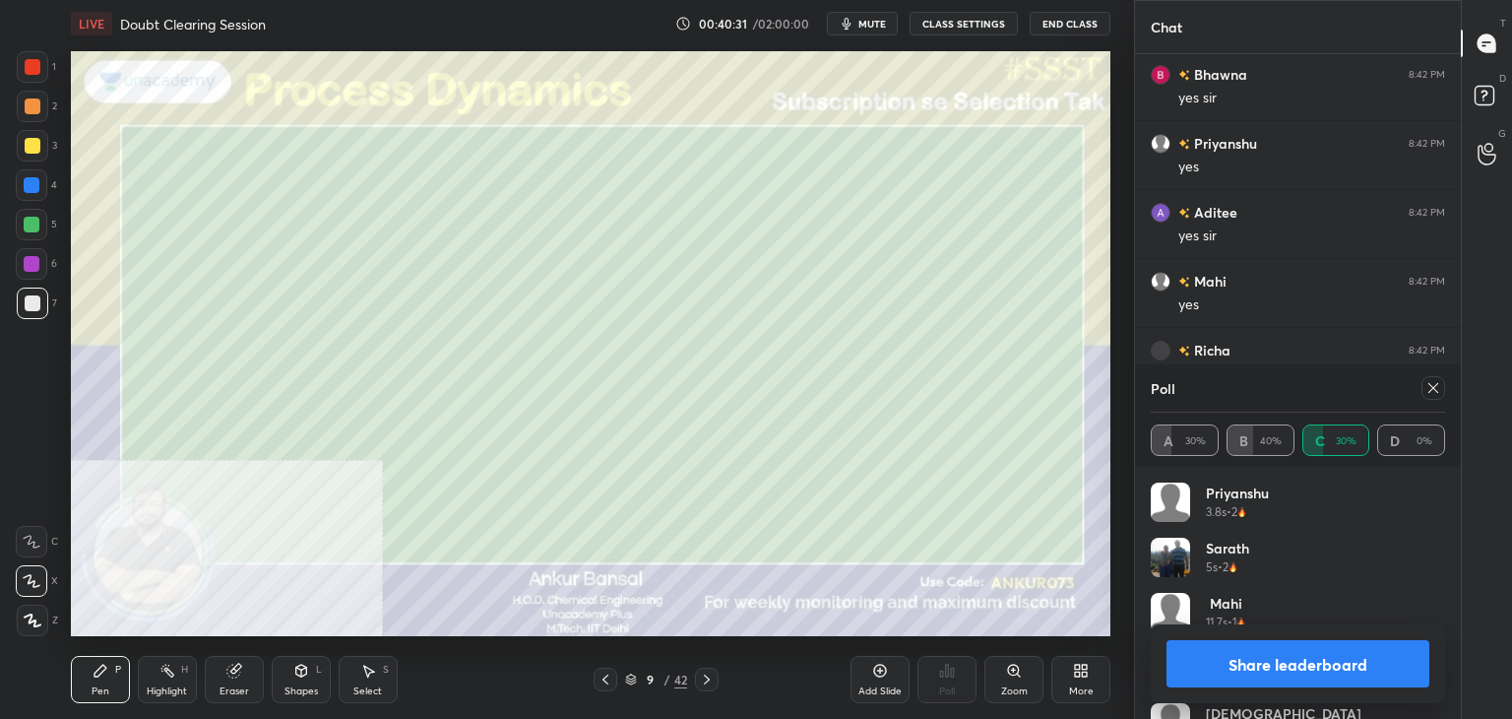
scroll to position [0, 0]
click at [1429, 387] on icon at bounding box center [1433, 388] width 16 height 16
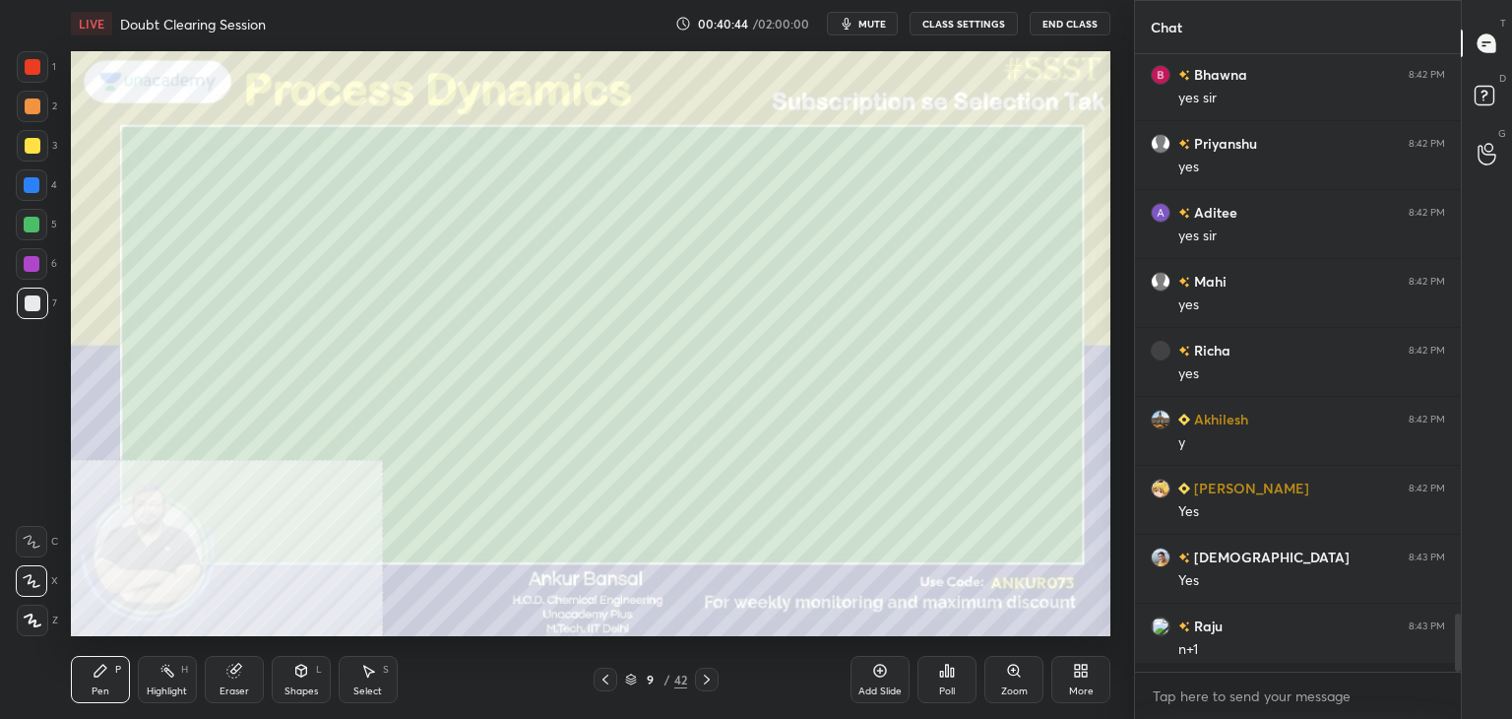
scroll to position [444, 320]
click at [224, 682] on div "Eraser" at bounding box center [234, 679] width 59 height 47
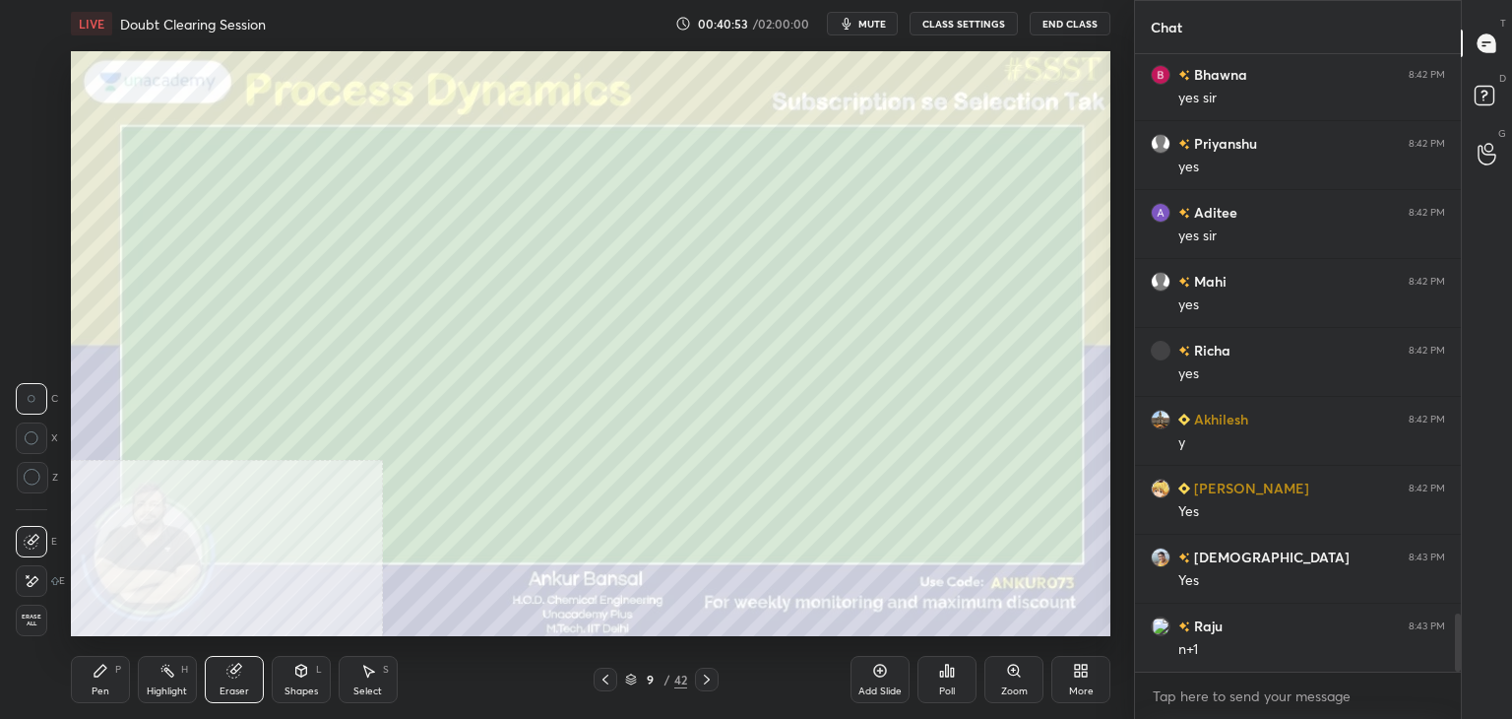
click at [32, 575] on icon at bounding box center [32, 581] width 16 height 17
click at [93, 698] on div "Pen P" at bounding box center [100, 679] width 59 height 47
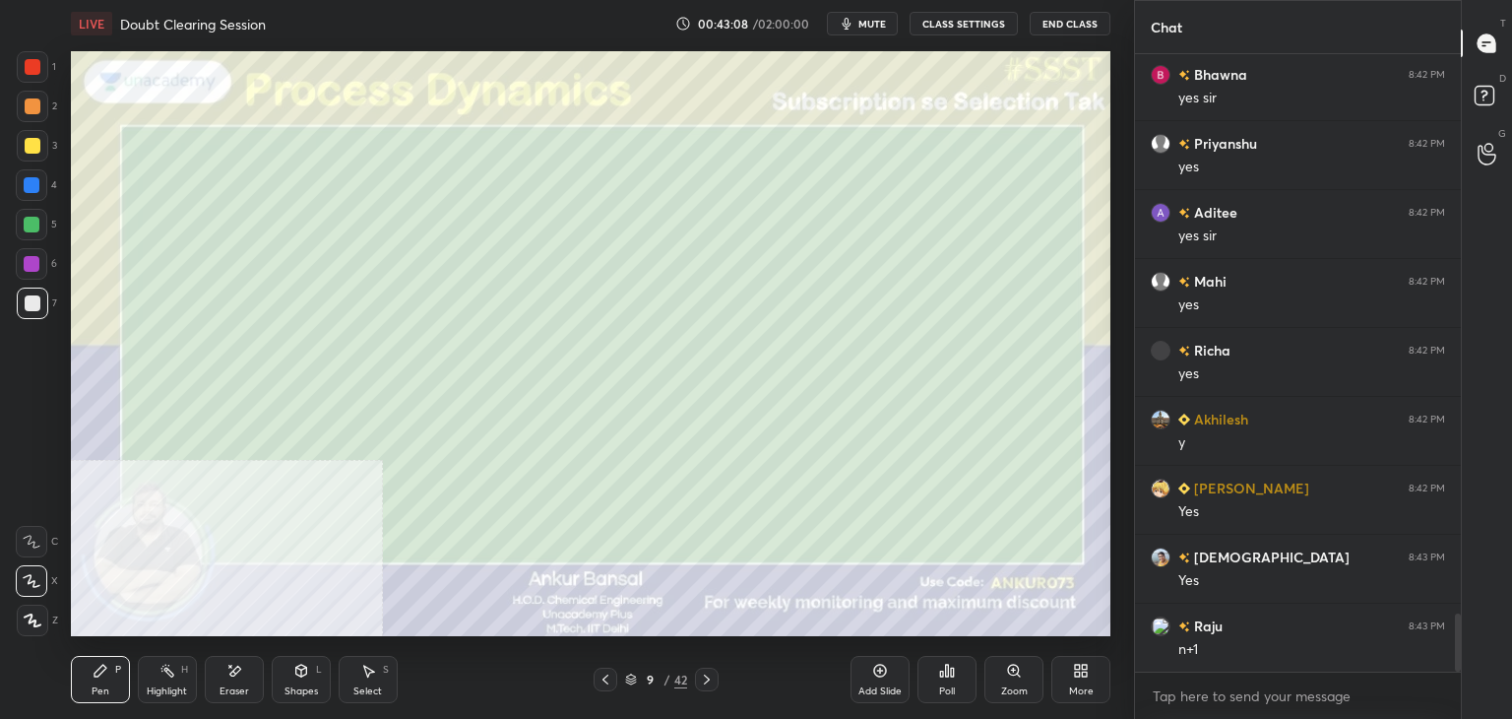
click at [231, 676] on icon at bounding box center [234, 670] width 16 height 17
click at [105, 666] on icon at bounding box center [100, 670] width 12 height 12
click at [228, 682] on div "Eraser" at bounding box center [234, 679] width 59 height 47
click at [98, 681] on div "Pen P" at bounding box center [100, 679] width 59 height 47
click at [289, 673] on div "Shapes L" at bounding box center [301, 679] width 59 height 47
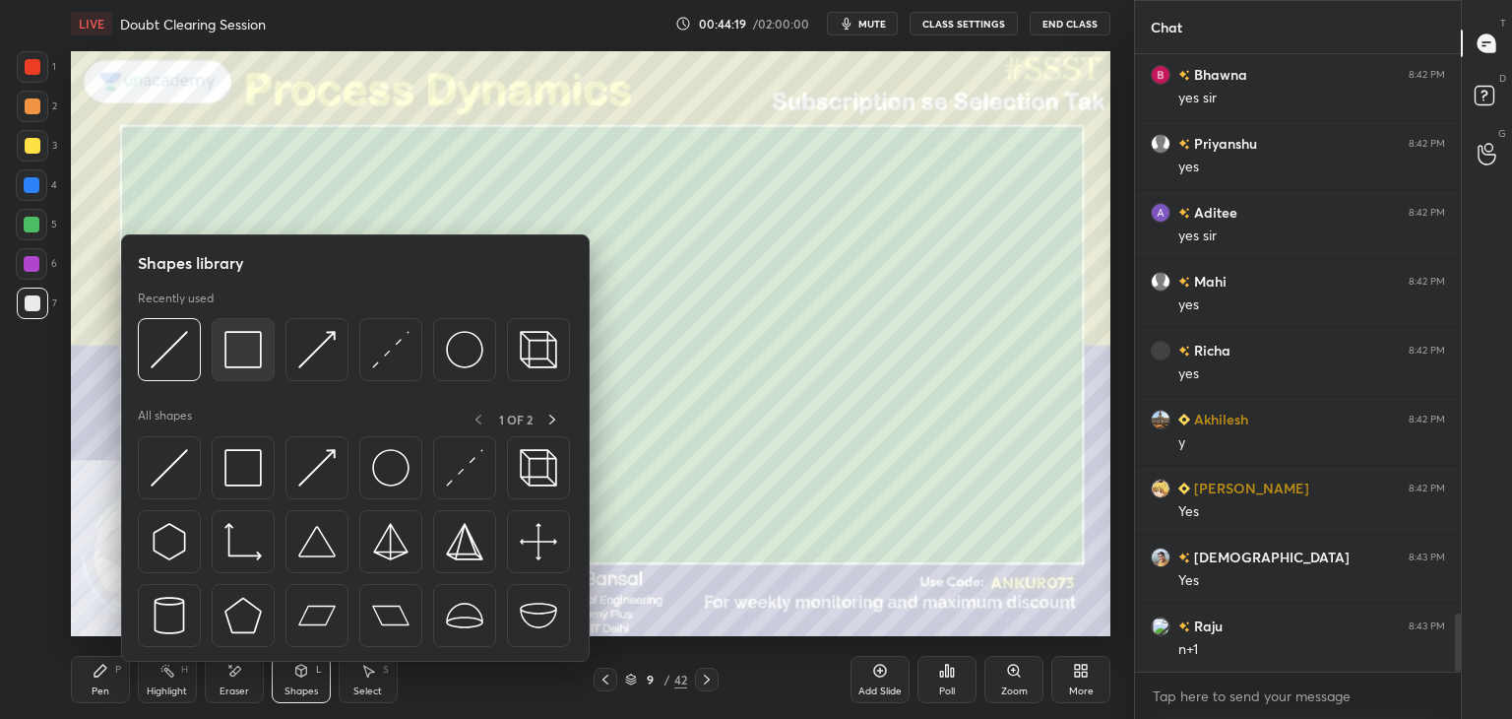
click at [232, 342] on img at bounding box center [242, 349] width 37 height 37
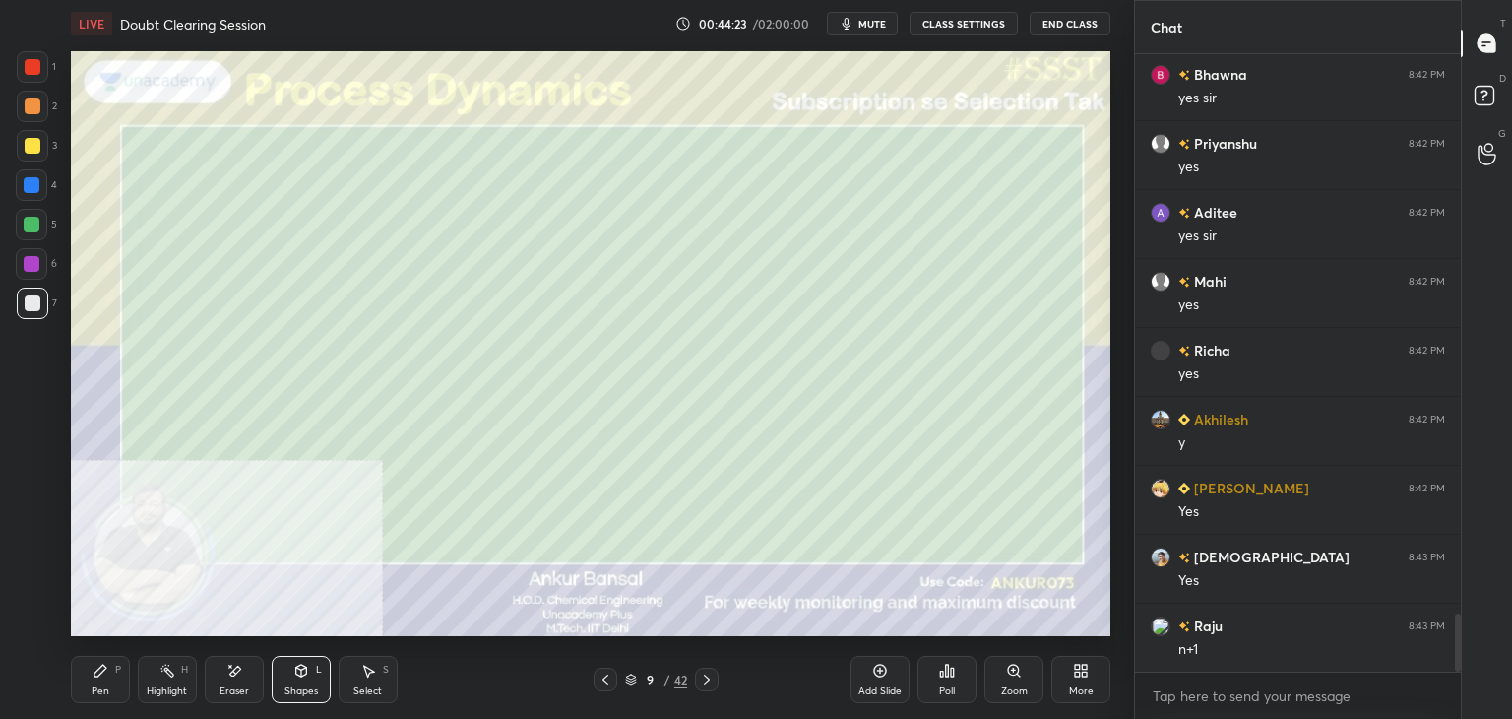
click at [111, 673] on div "Pen P" at bounding box center [100, 679] width 59 height 47
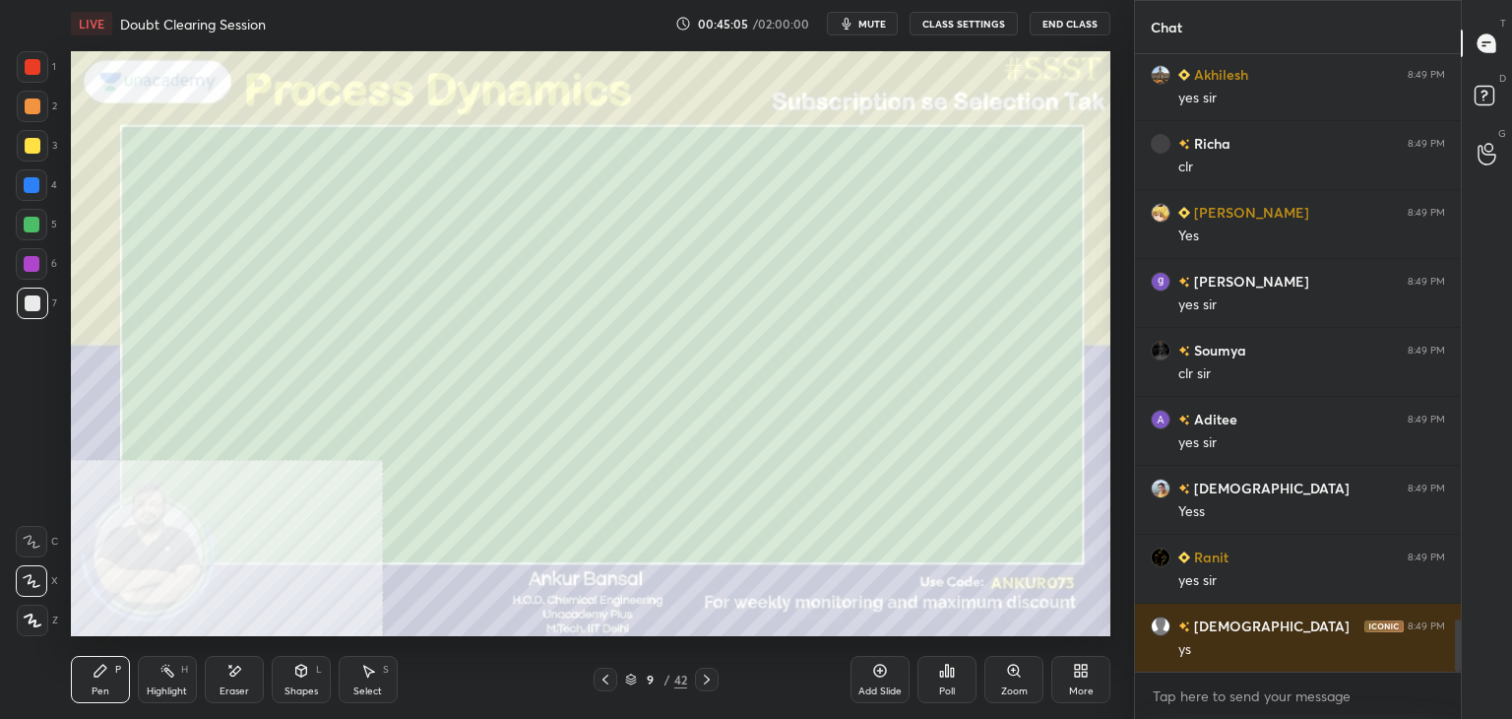
scroll to position [6660, 0]
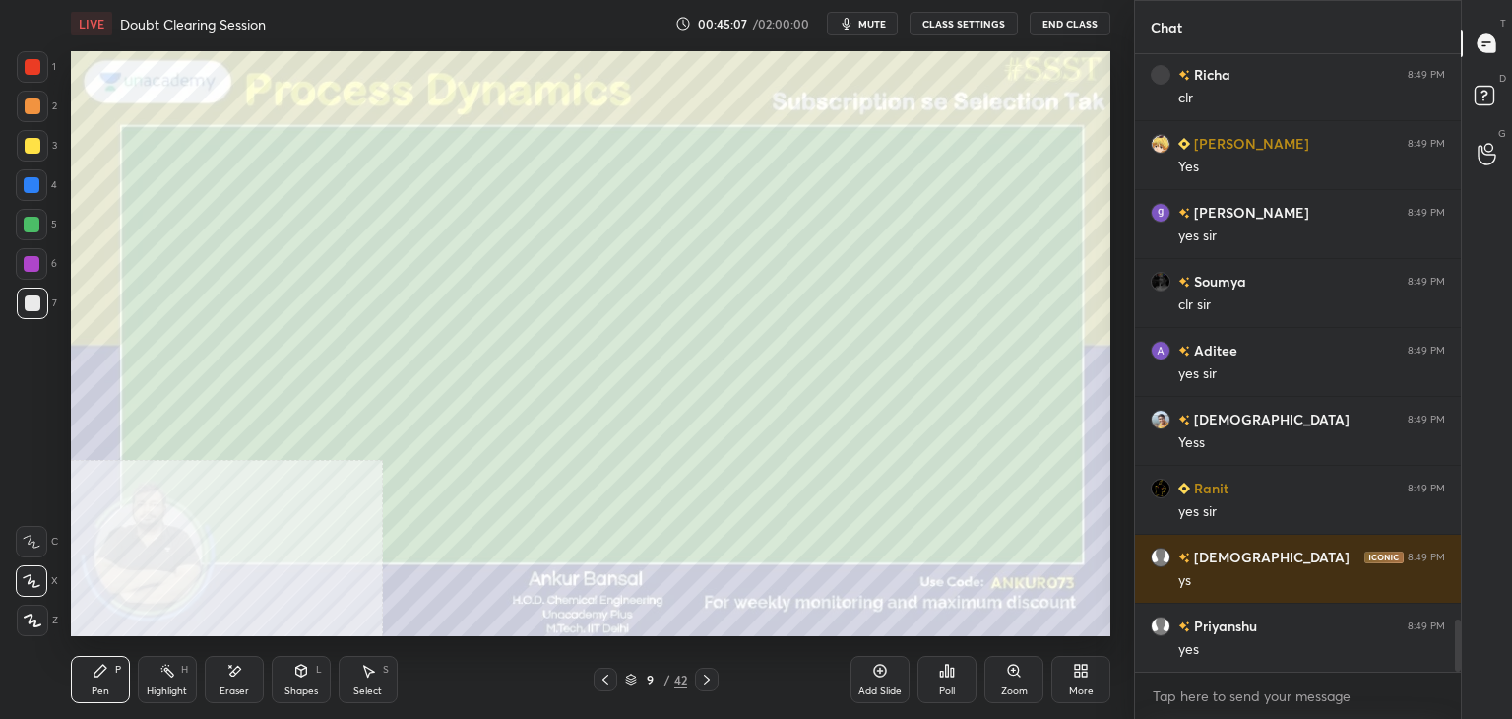
click at [709, 678] on icon at bounding box center [707, 679] width 6 height 10
click at [224, 683] on div "Eraser" at bounding box center [234, 679] width 59 height 47
click at [112, 681] on div "Pen P" at bounding box center [100, 679] width 59 height 47
click at [231, 679] on div "Eraser" at bounding box center [234, 679] width 59 height 47
click at [92, 686] on div "Pen" at bounding box center [101, 691] width 18 height 10
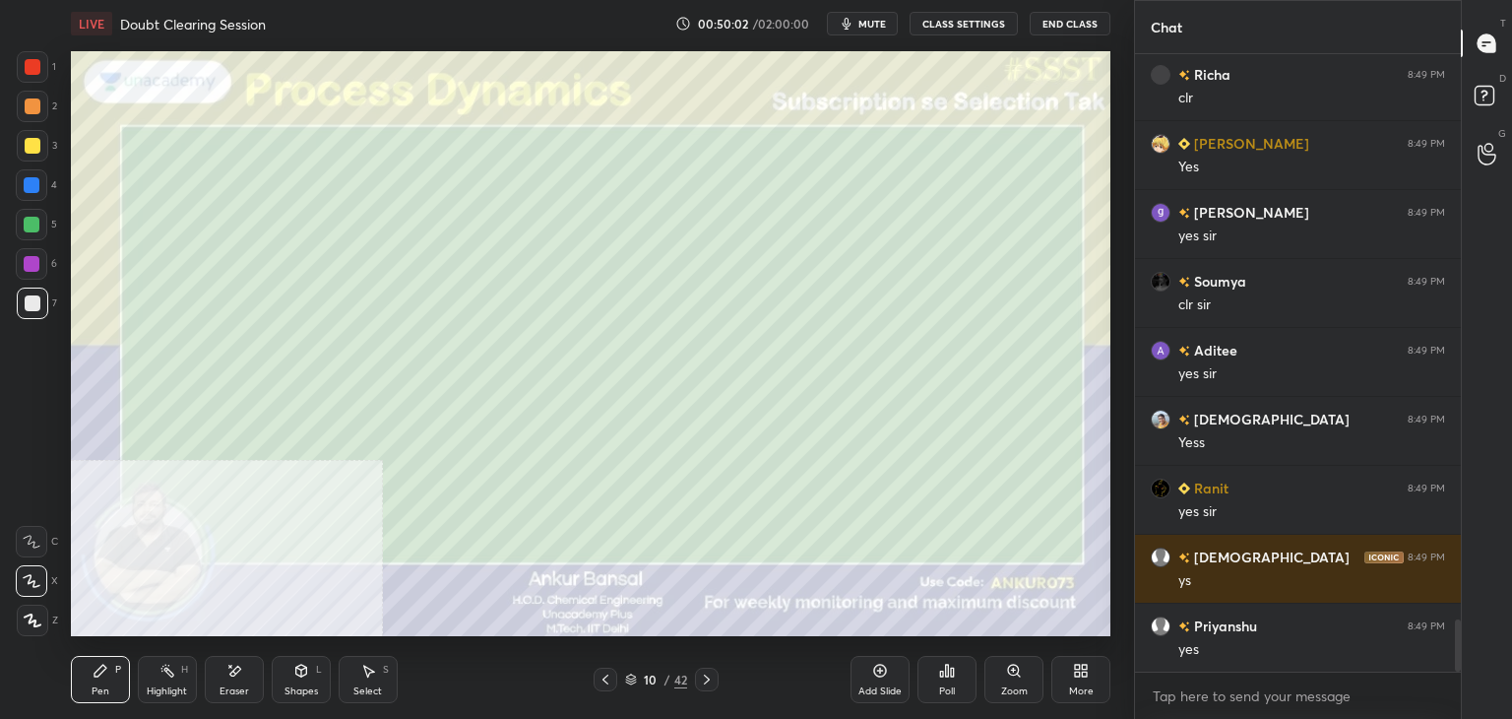
click at [227, 674] on icon at bounding box center [234, 670] width 16 height 17
click at [94, 682] on div "Pen P" at bounding box center [100, 679] width 59 height 47
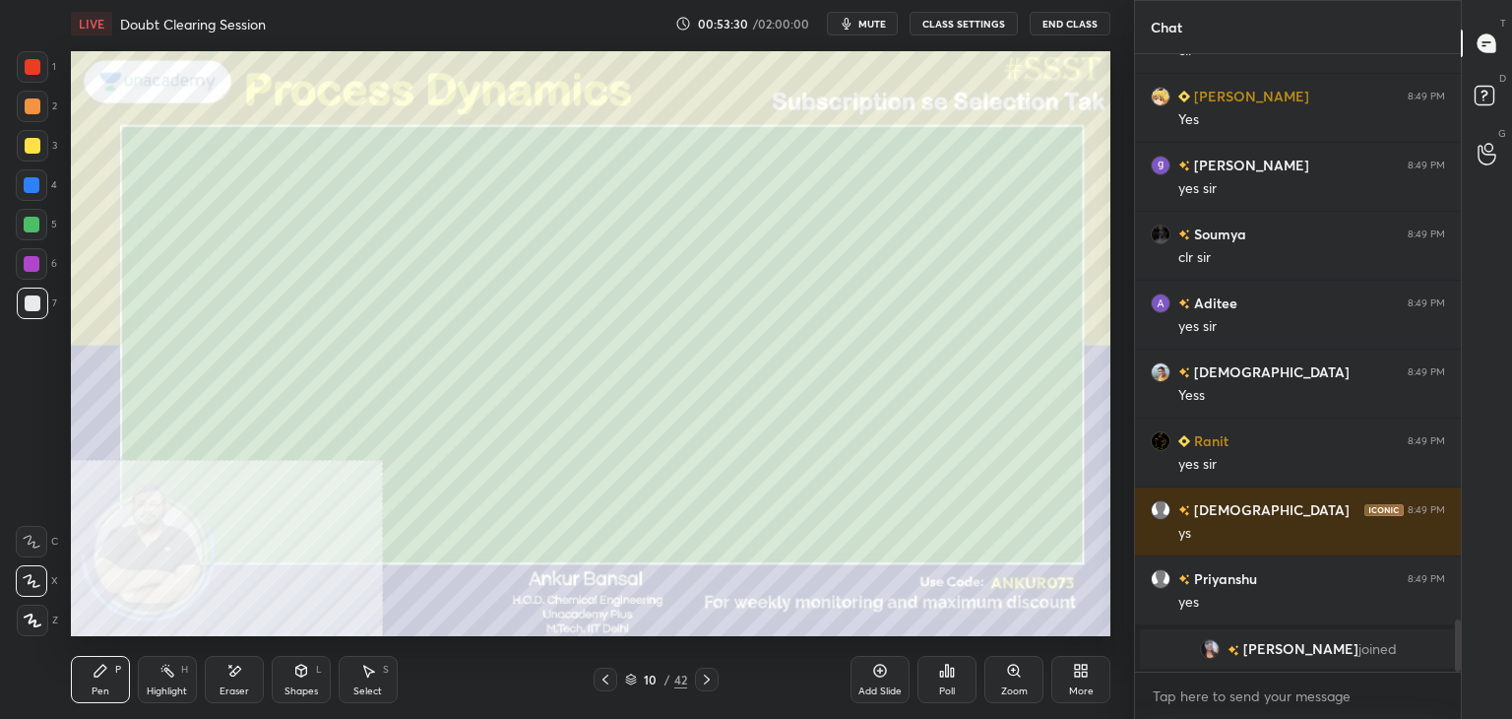
click at [1220, 650] on img "grid" at bounding box center [1210, 649] width 20 height 20
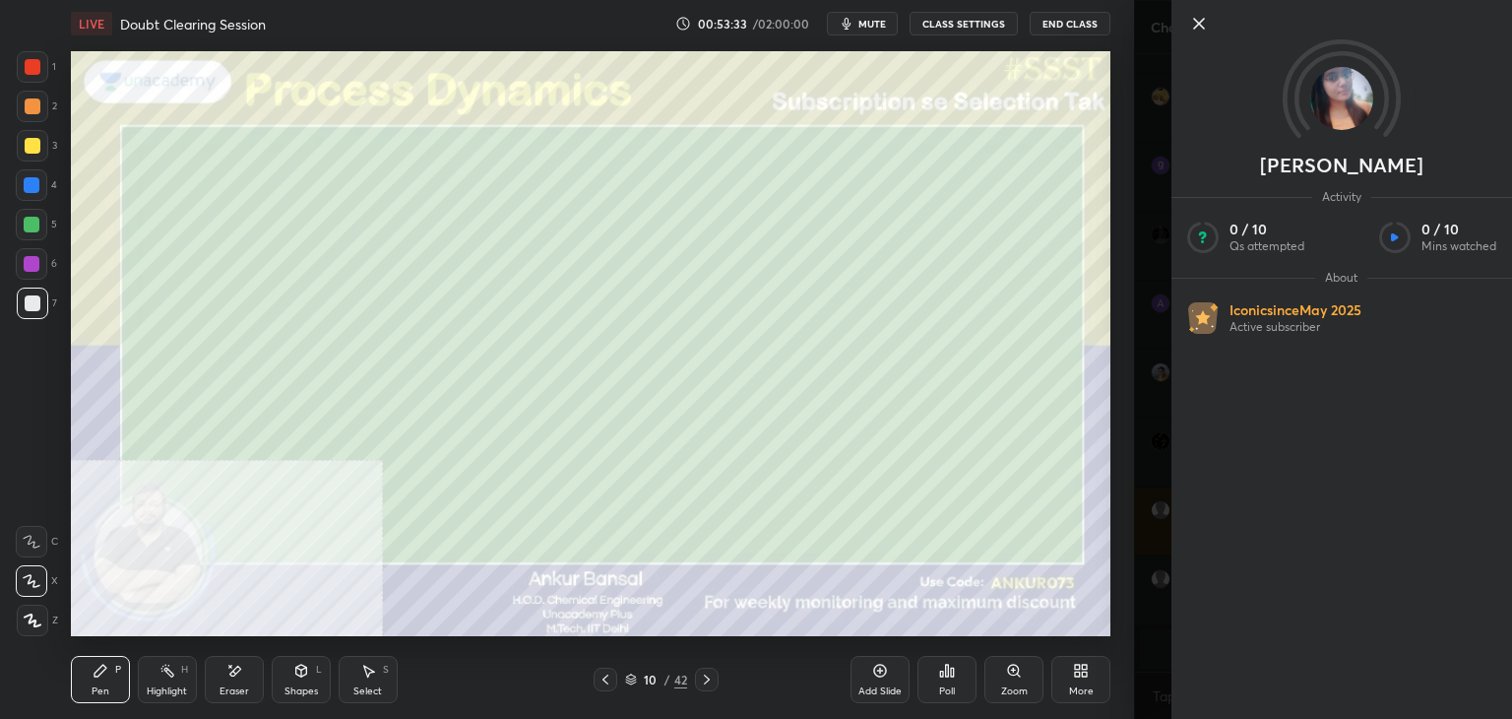
click at [1193, 21] on icon at bounding box center [1199, 24] width 24 height 24
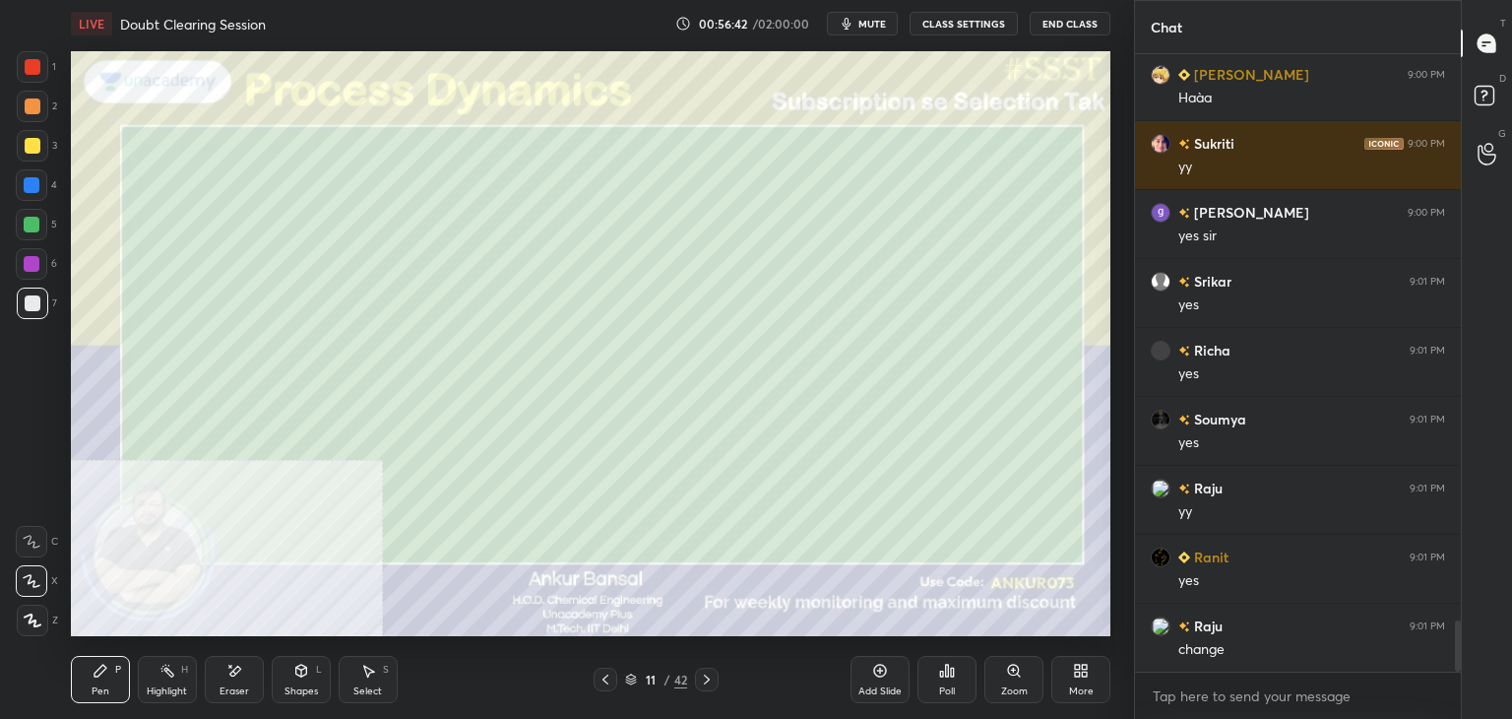
scroll to position [6811, 0]
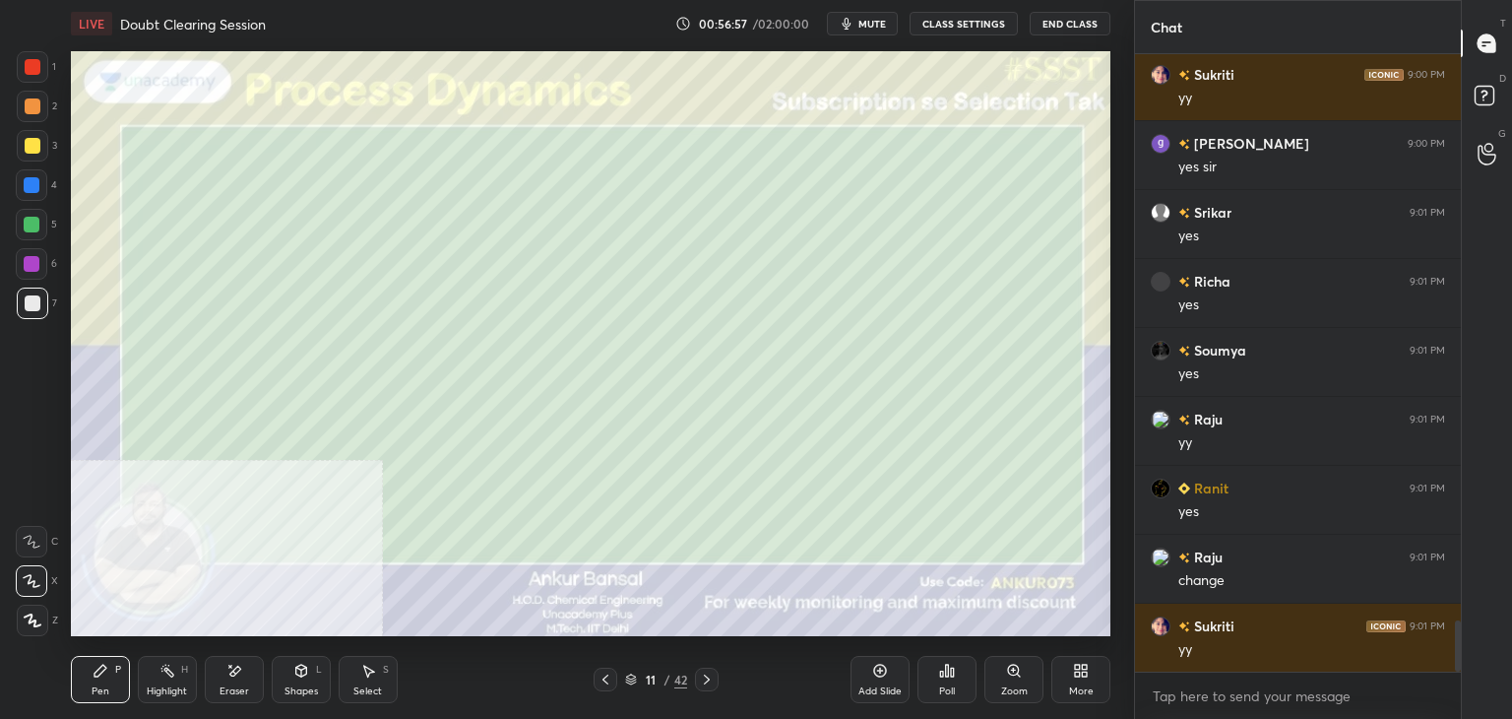
click at [236, 677] on icon at bounding box center [234, 670] width 16 height 17
click at [95, 686] on div "Pen" at bounding box center [101, 691] width 18 height 10
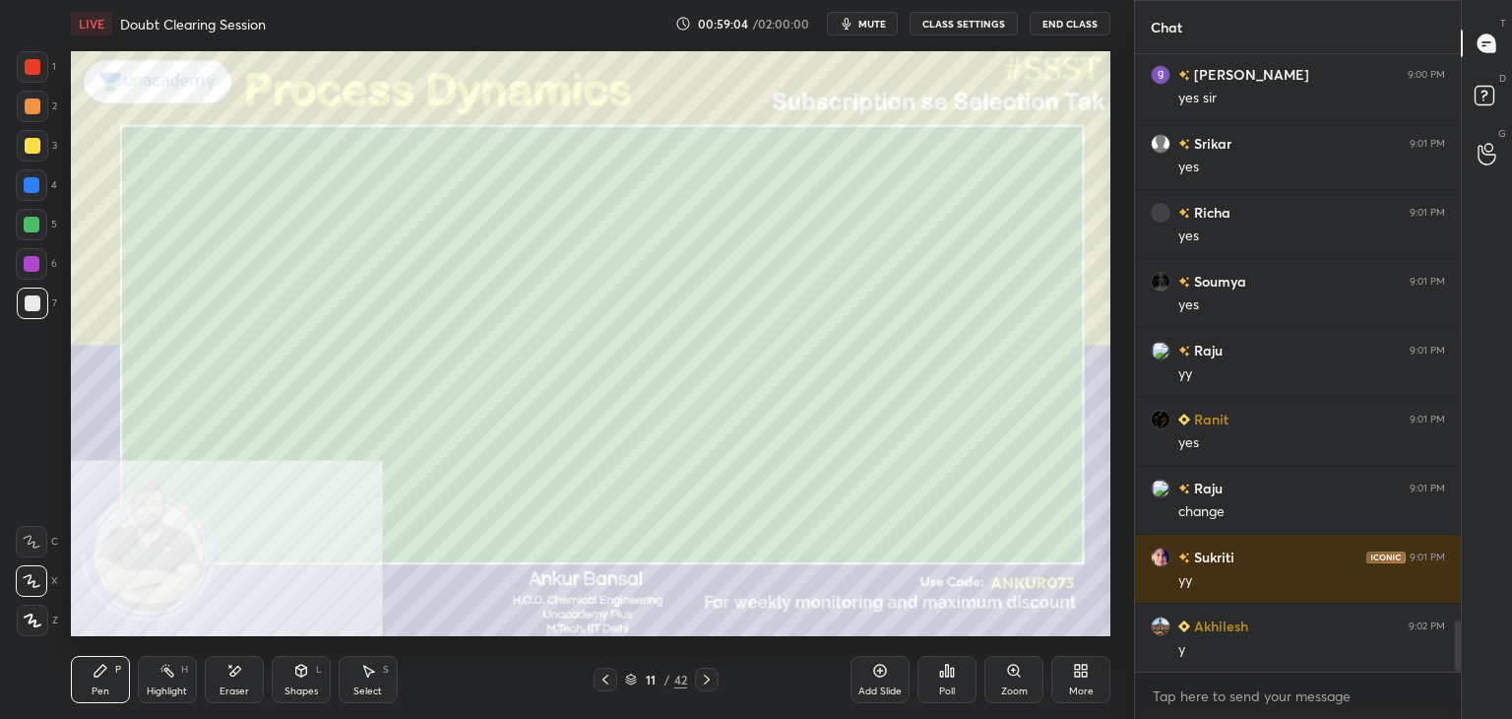
click at [360, 680] on div "Select S" at bounding box center [368, 679] width 59 height 47
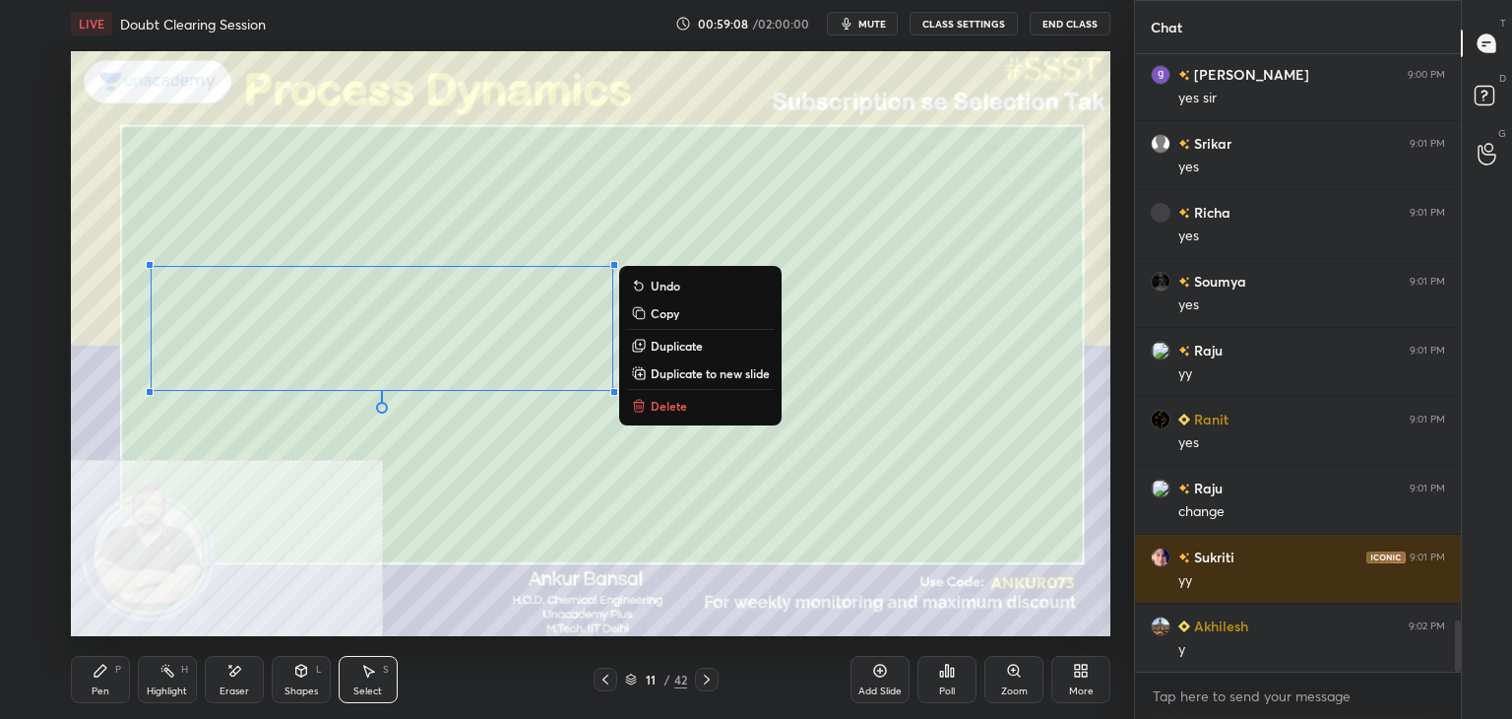
click at [101, 681] on div "Pen P" at bounding box center [100, 679] width 59 height 47
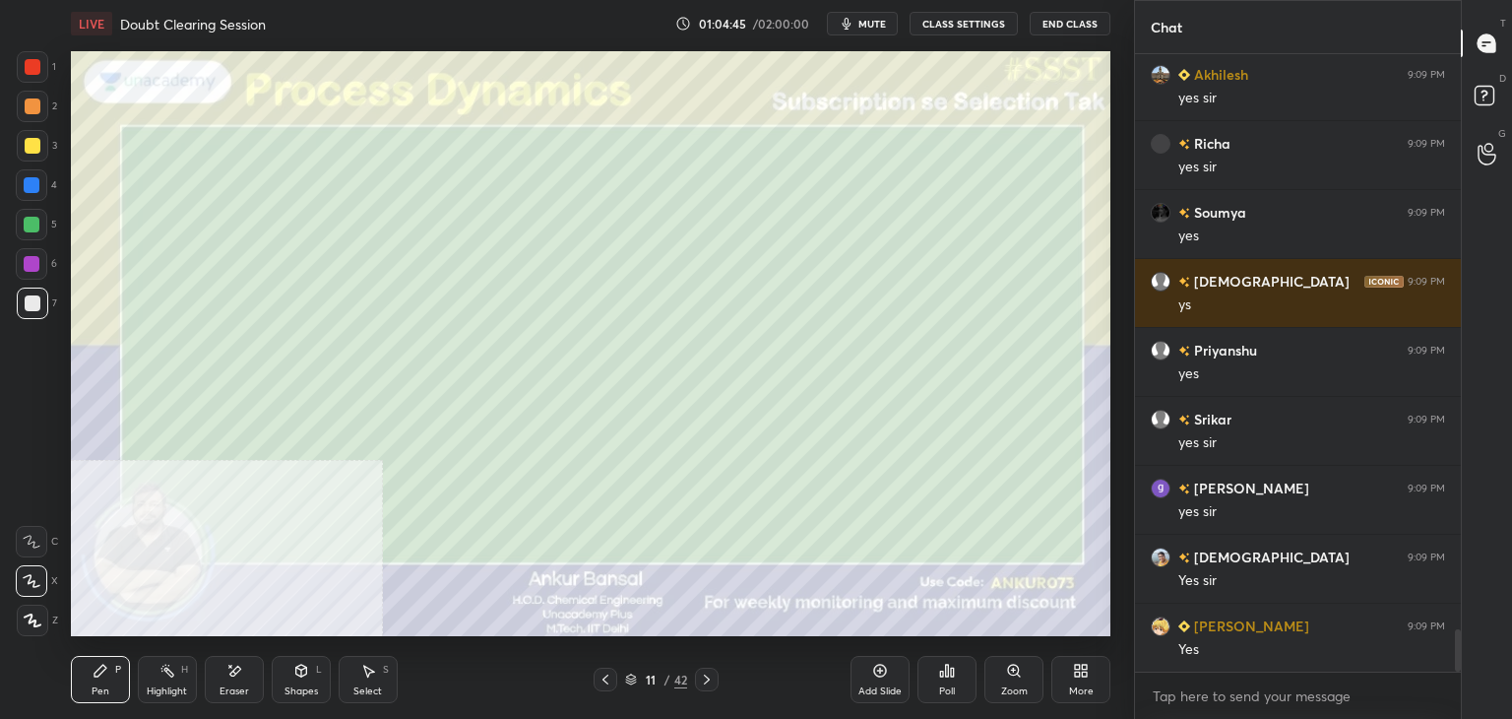
scroll to position [8347, 0]
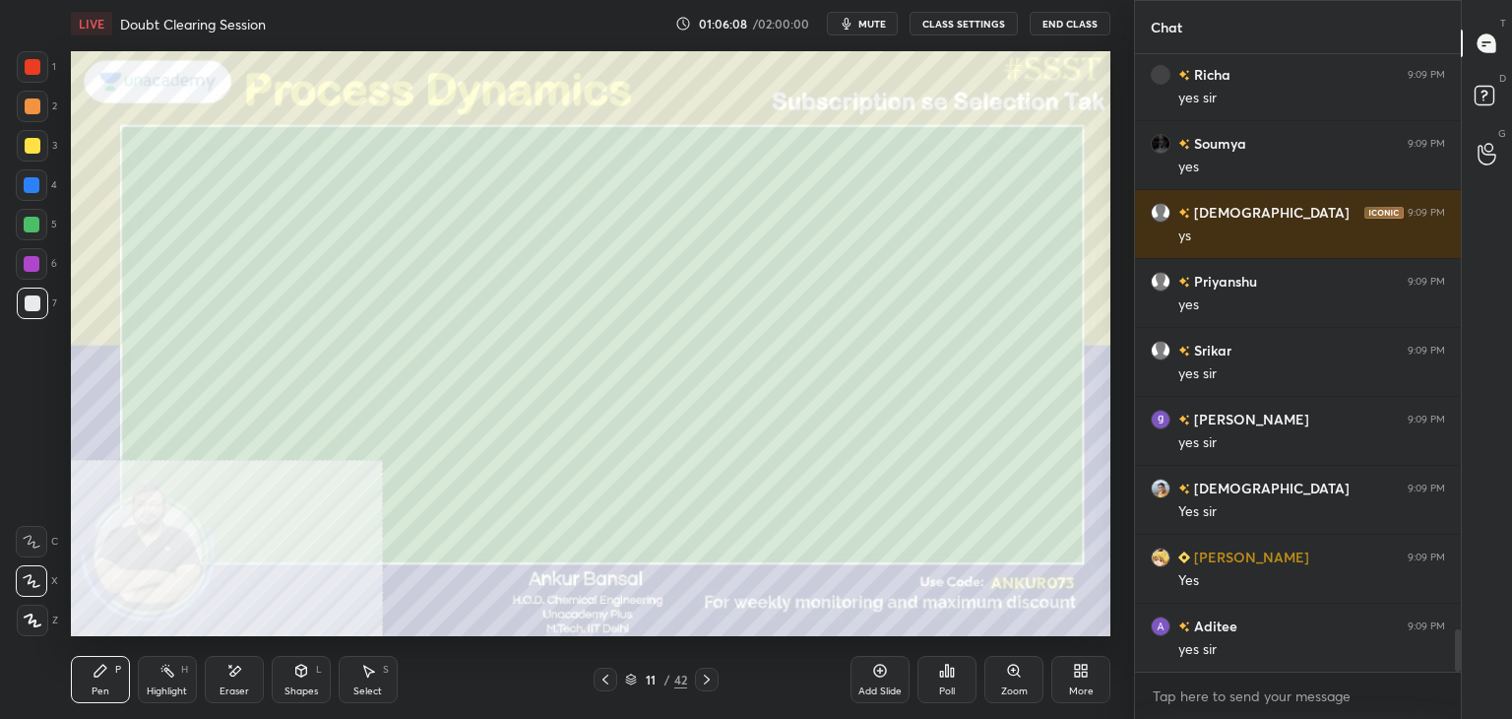
click at [708, 677] on icon at bounding box center [707, 679] width 16 height 16
click at [607, 678] on icon at bounding box center [605, 679] width 16 height 16
click at [701, 670] on div at bounding box center [707, 679] width 24 height 24
click at [245, 677] on div "Eraser" at bounding box center [234, 679] width 59 height 47
click at [113, 666] on div "Pen P" at bounding box center [100, 679] width 59 height 47
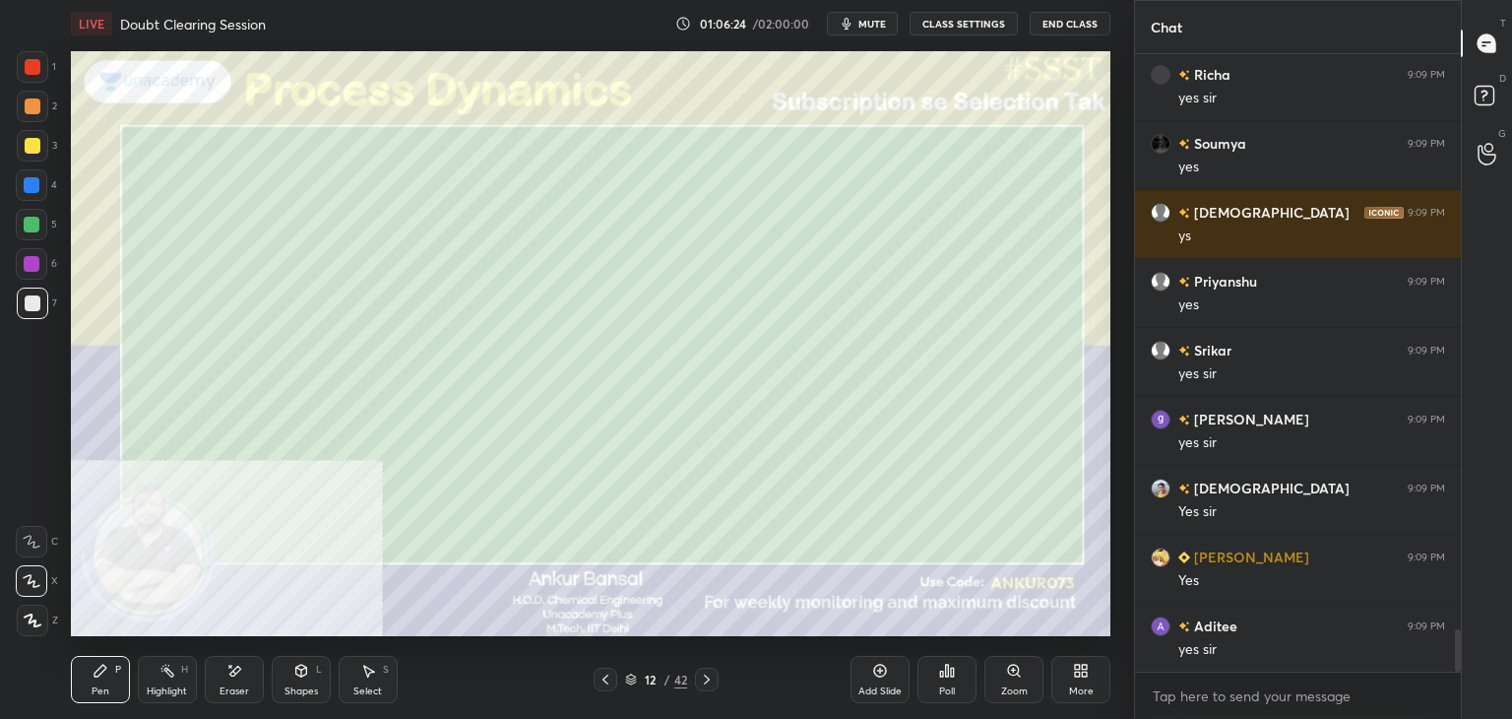
click at [602, 678] on icon at bounding box center [605, 679] width 16 height 16
click at [705, 678] on icon at bounding box center [707, 679] width 16 height 16
click at [607, 675] on icon at bounding box center [605, 679] width 16 height 16
click at [705, 672] on icon at bounding box center [707, 679] width 16 height 16
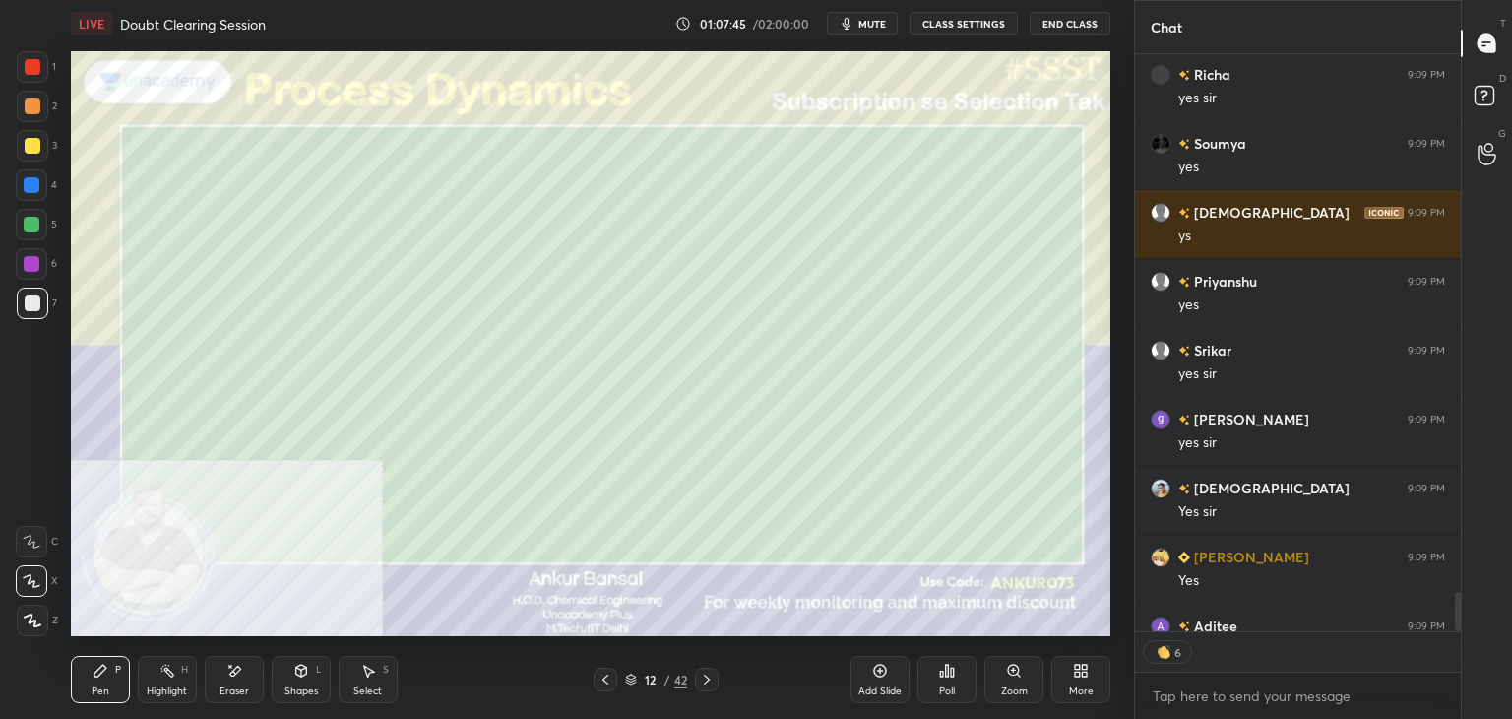
click at [291, 684] on div "Shapes L" at bounding box center [301, 679] width 59 height 47
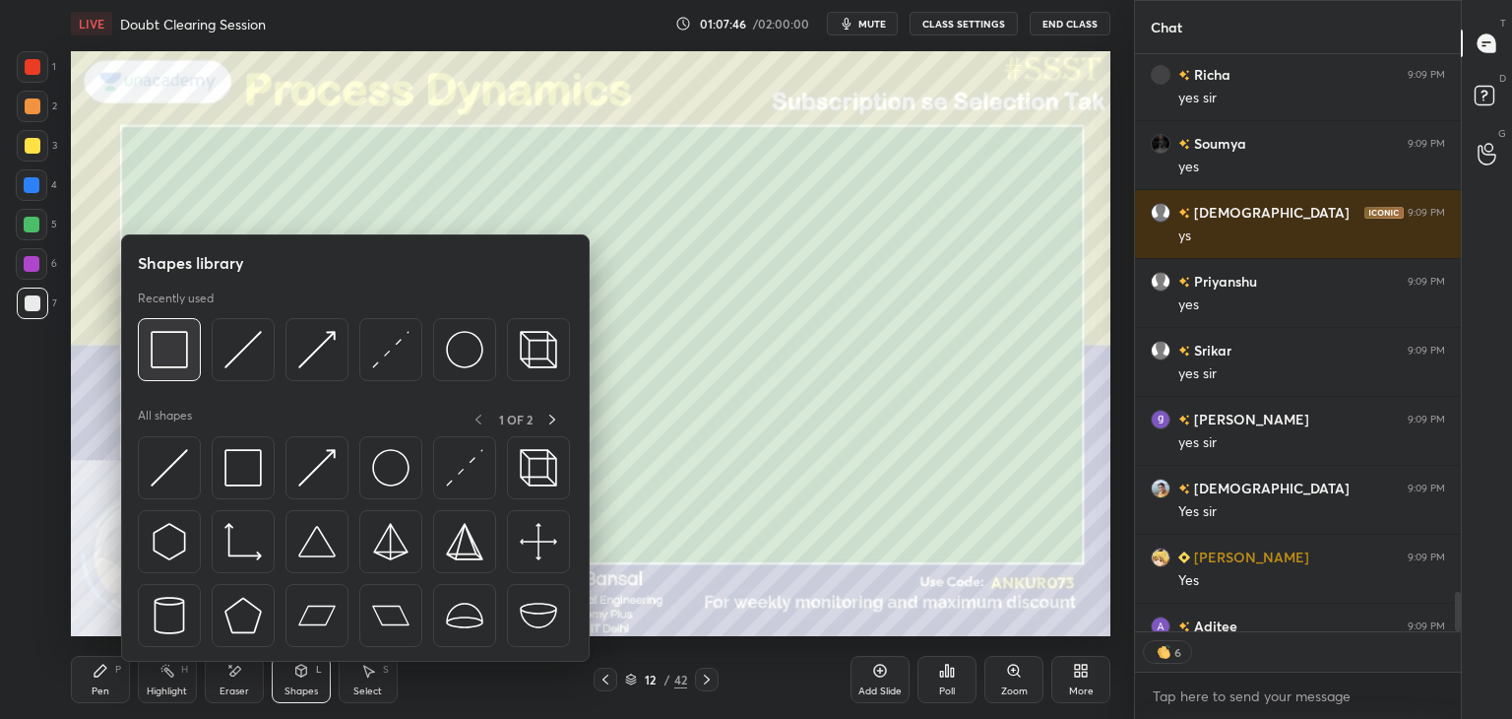
click at [151, 345] on img at bounding box center [169, 349] width 37 height 37
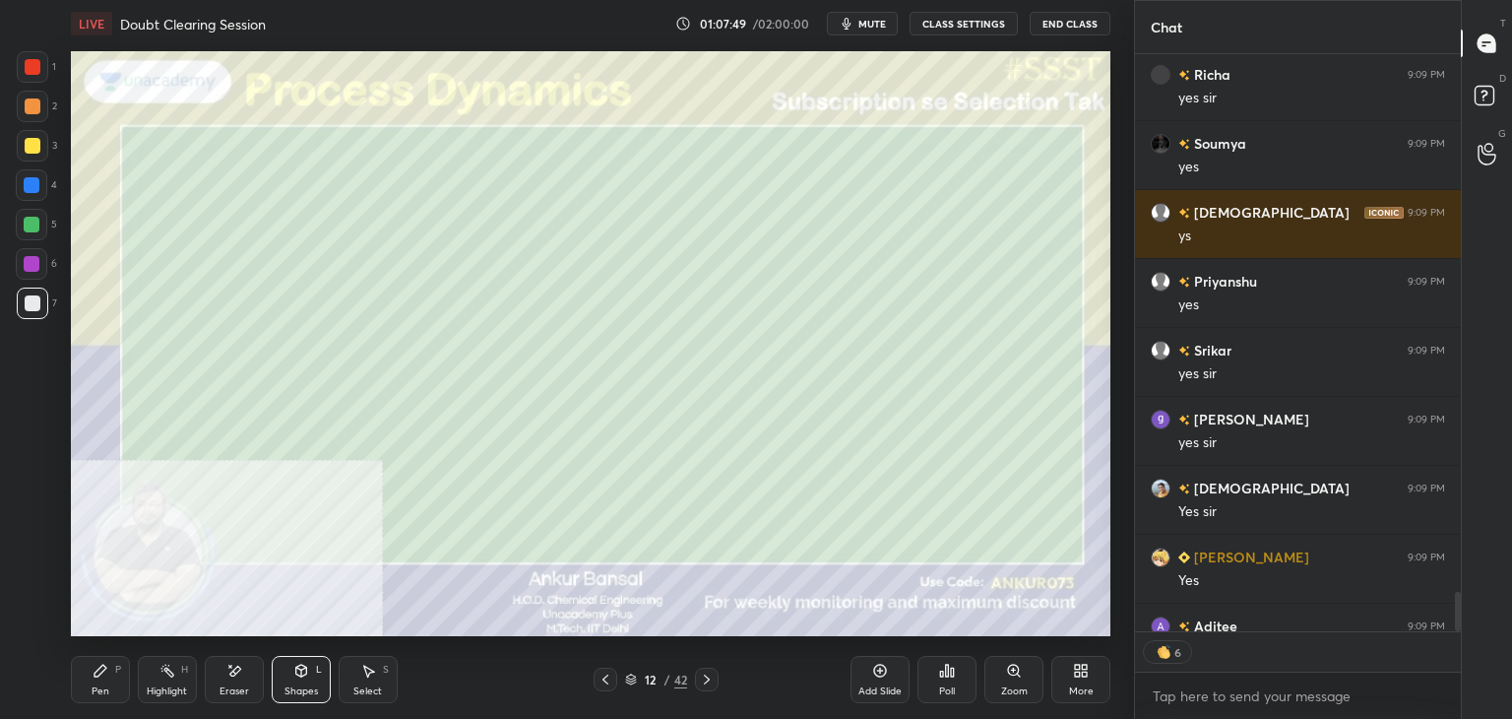
click at [119, 675] on div "Pen P" at bounding box center [100, 679] width 59 height 47
type textarea "x"
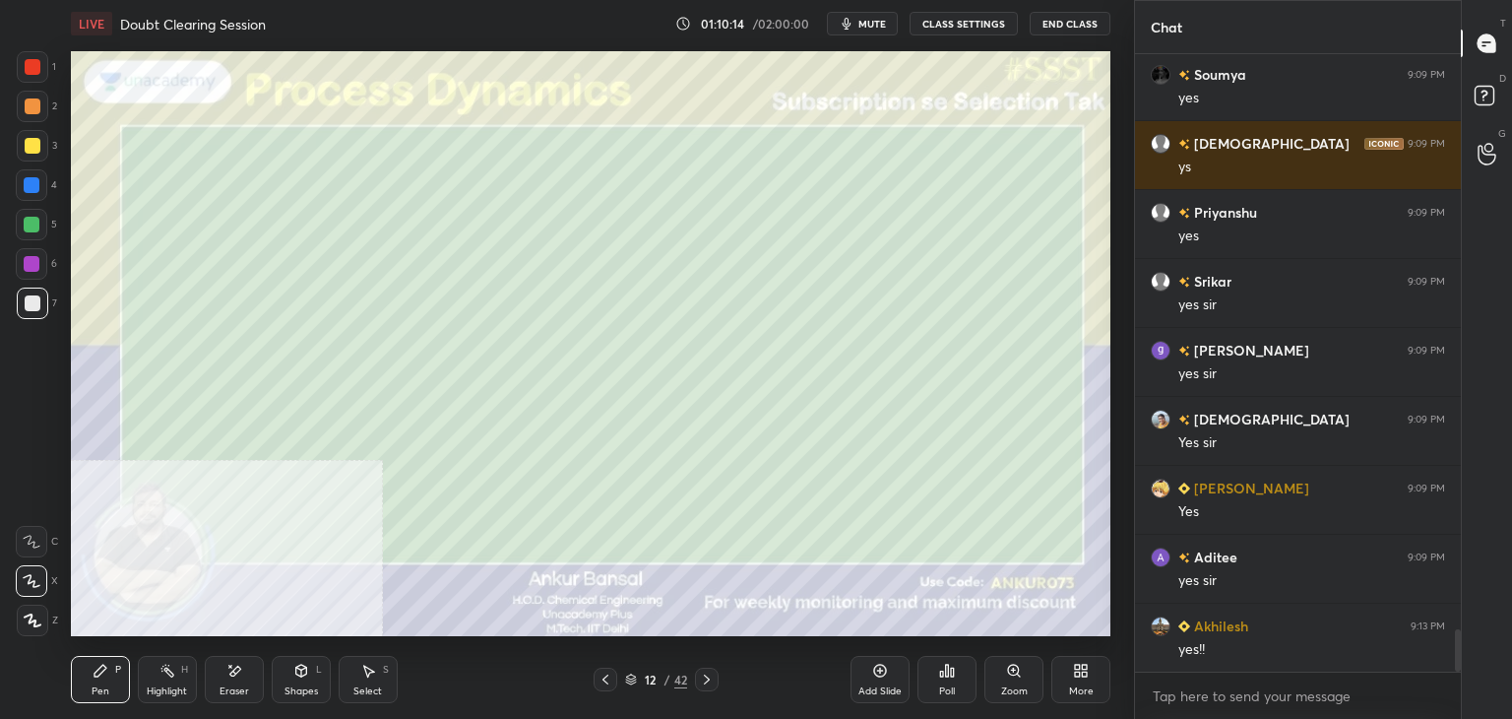
scroll to position [8484, 0]
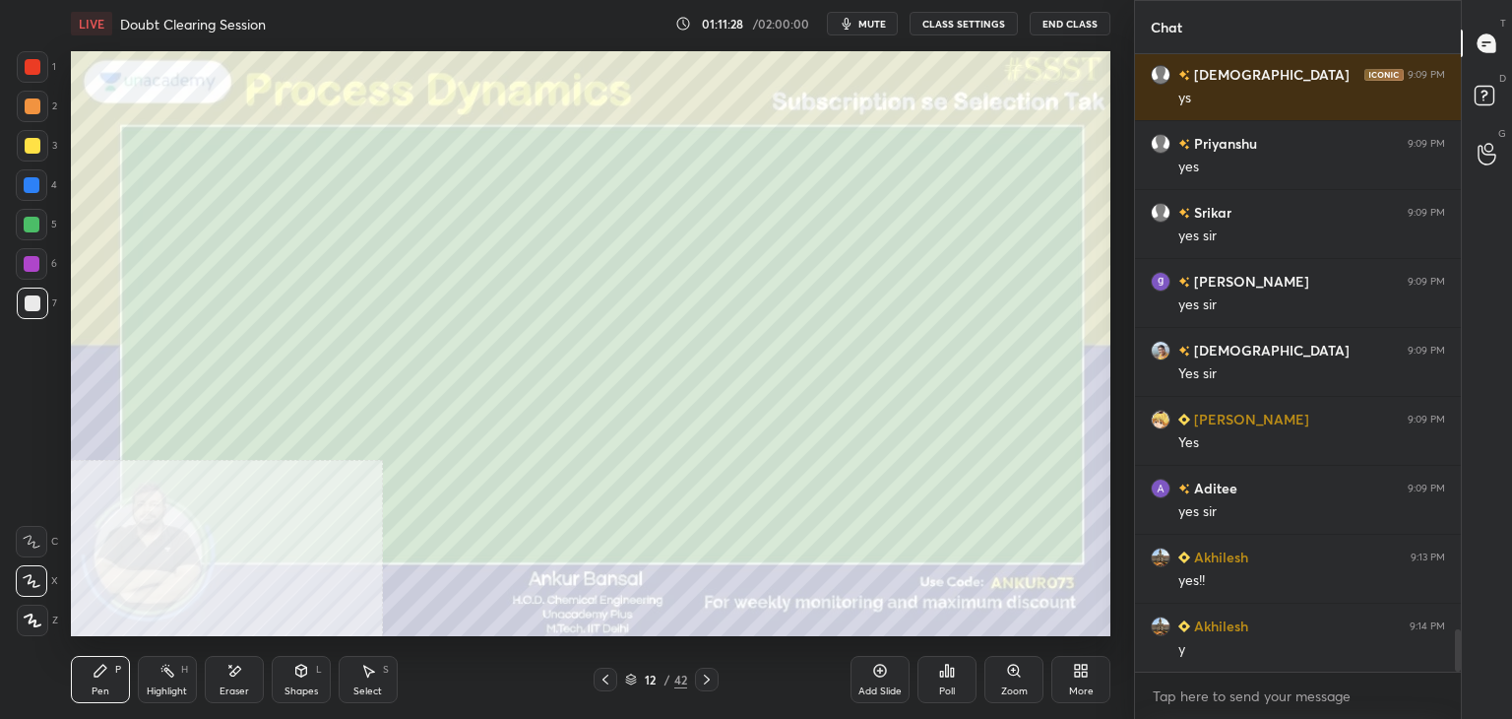
click at [284, 675] on div "Shapes L" at bounding box center [301, 679] width 59 height 47
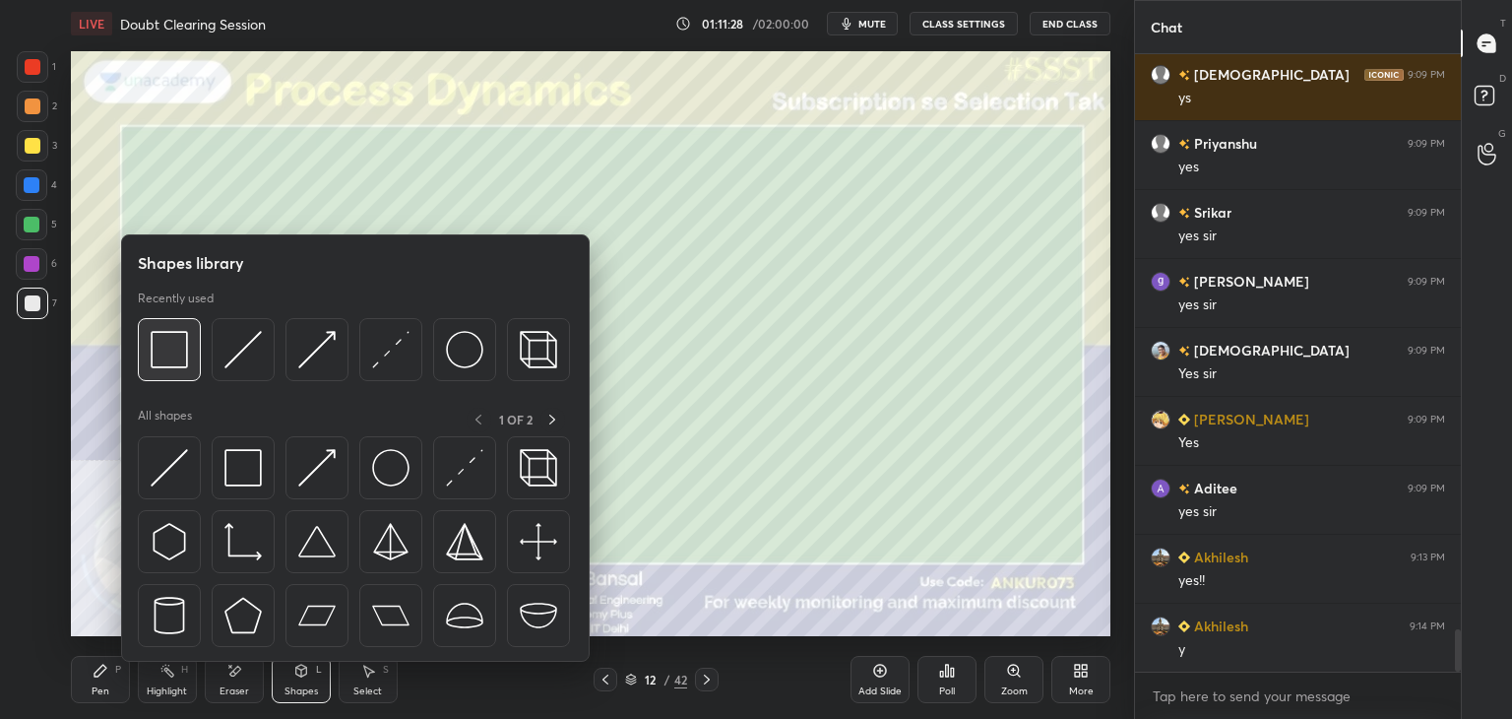
click at [157, 344] on img at bounding box center [169, 349] width 37 height 37
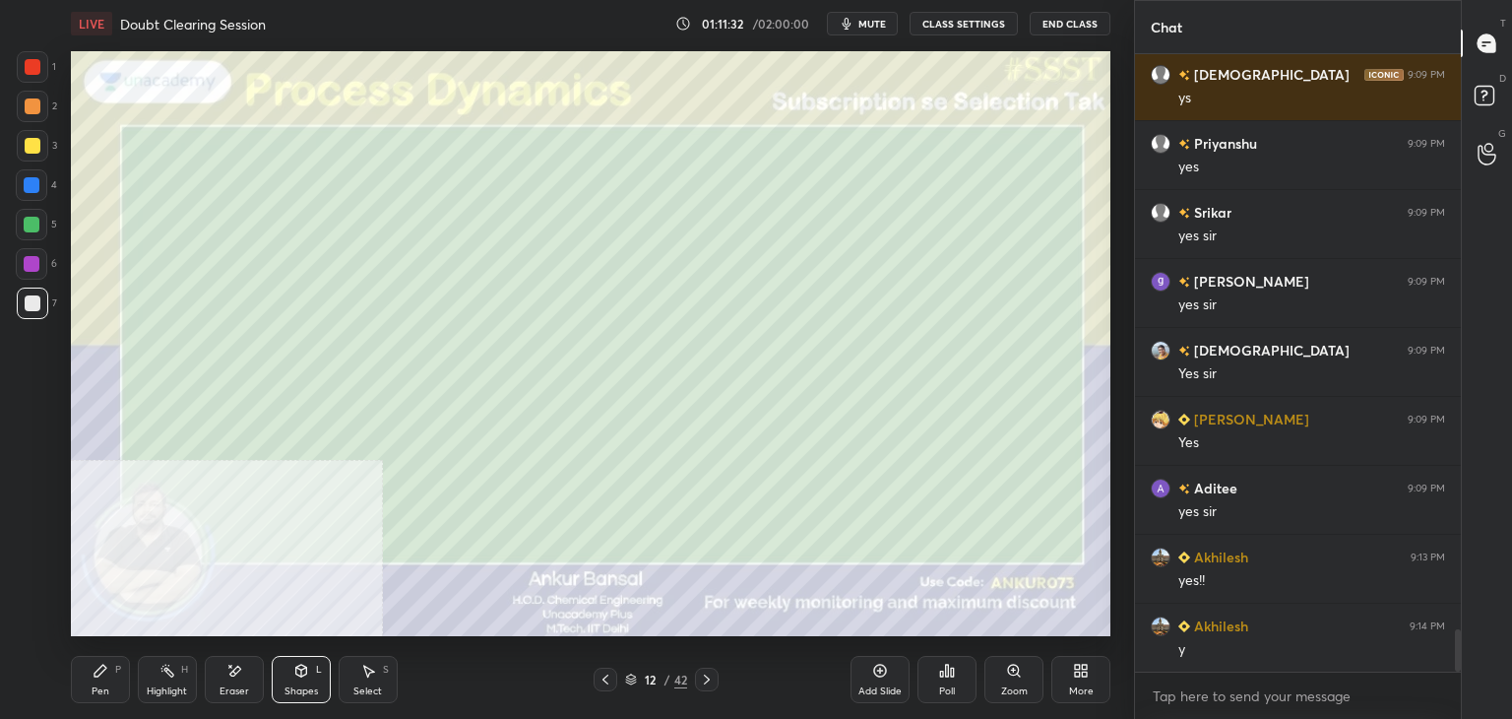
click at [116, 681] on div "Pen P" at bounding box center [100, 679] width 59 height 47
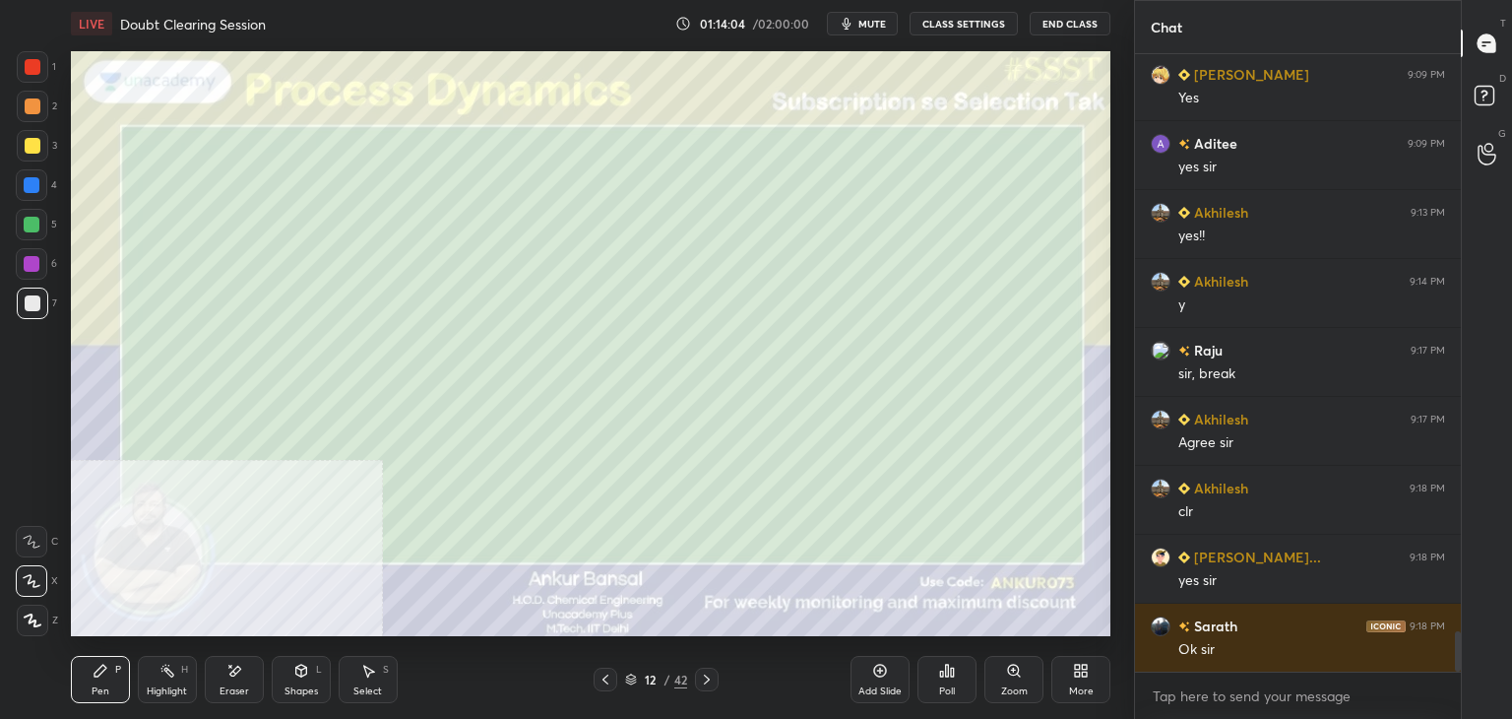
scroll to position [8898, 0]
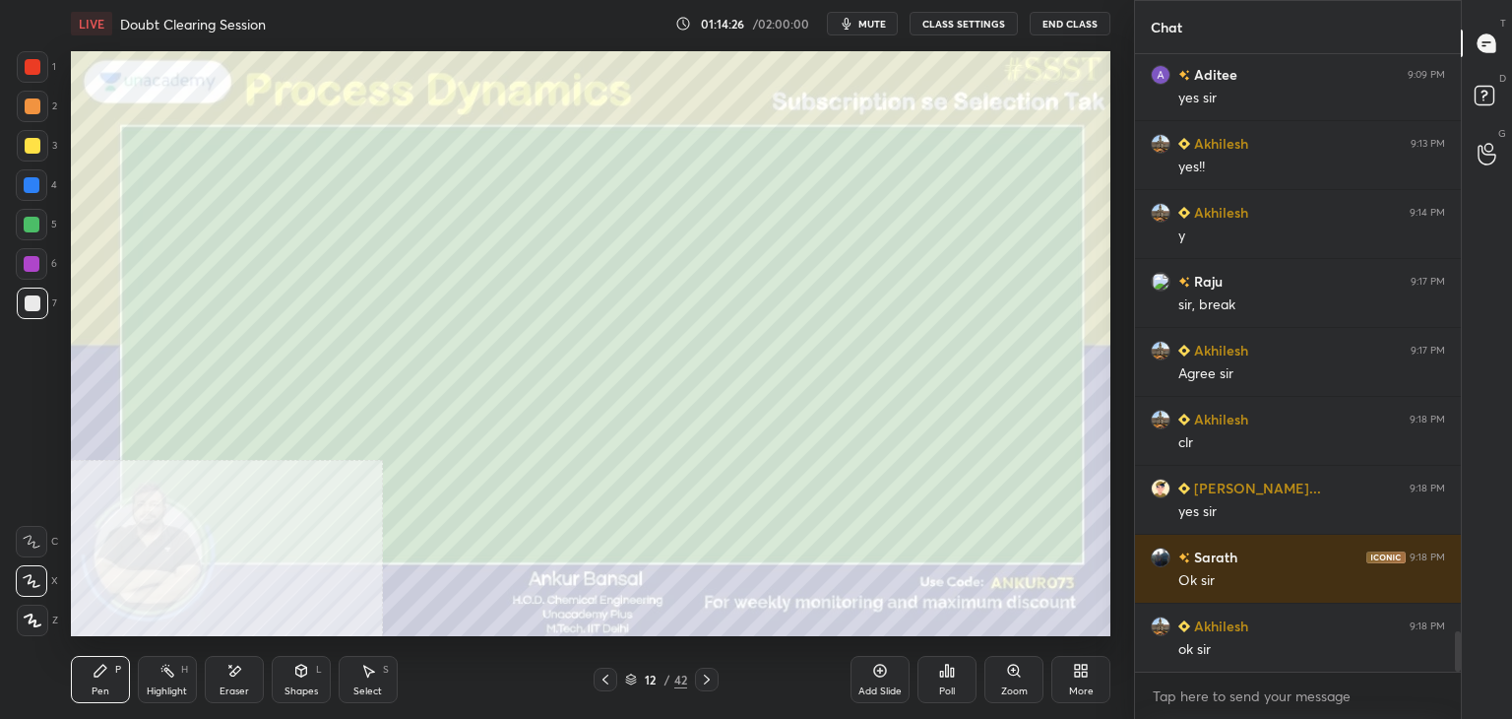
click at [957, 673] on div "Poll" at bounding box center [946, 679] width 59 height 47
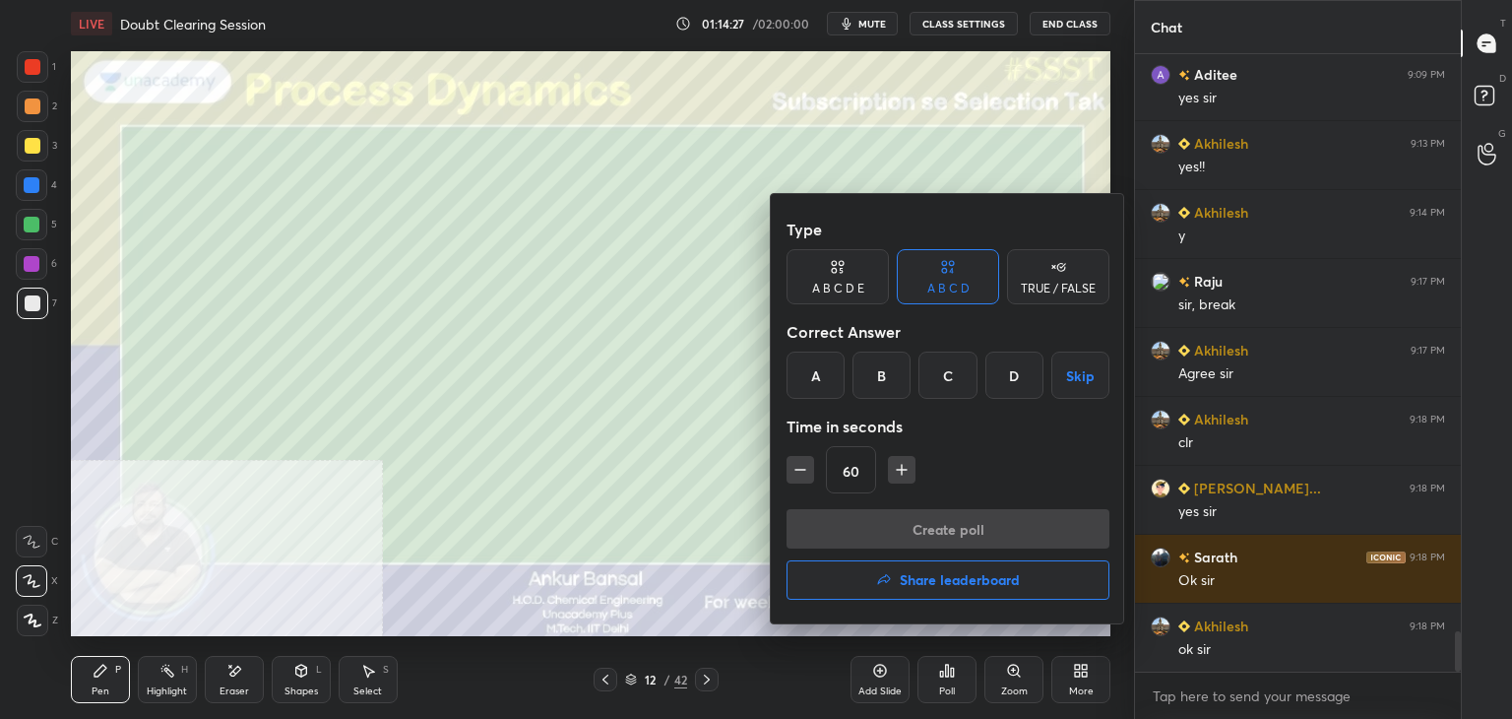
click at [850, 462] on input "60" at bounding box center [851, 470] width 48 height 47
click at [849, 464] on input "3600" at bounding box center [860, 470] width 66 height 47
type input "900"
click at [1069, 379] on button "Skip" at bounding box center [1080, 374] width 58 height 47
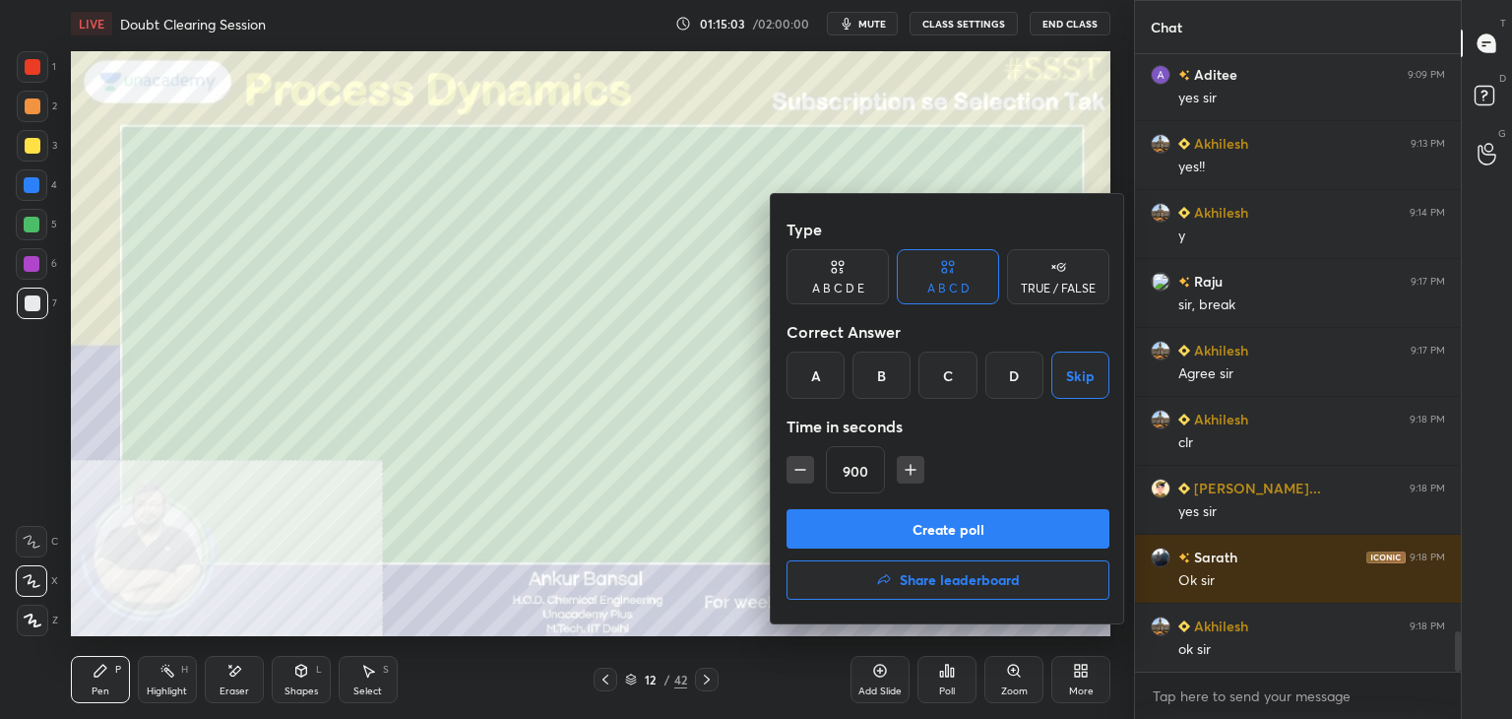
click at [996, 511] on button "Create poll" at bounding box center [947, 528] width 323 height 39
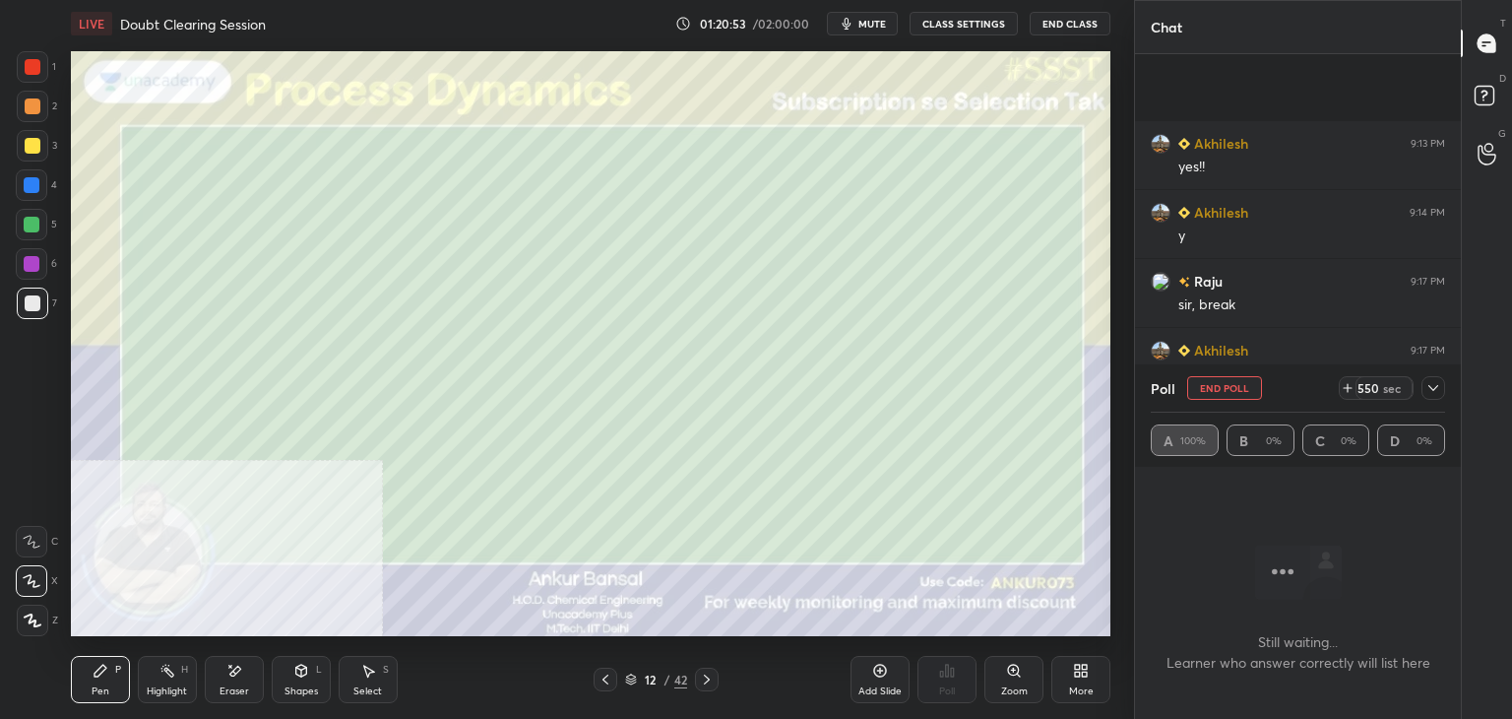
scroll to position [9048, 0]
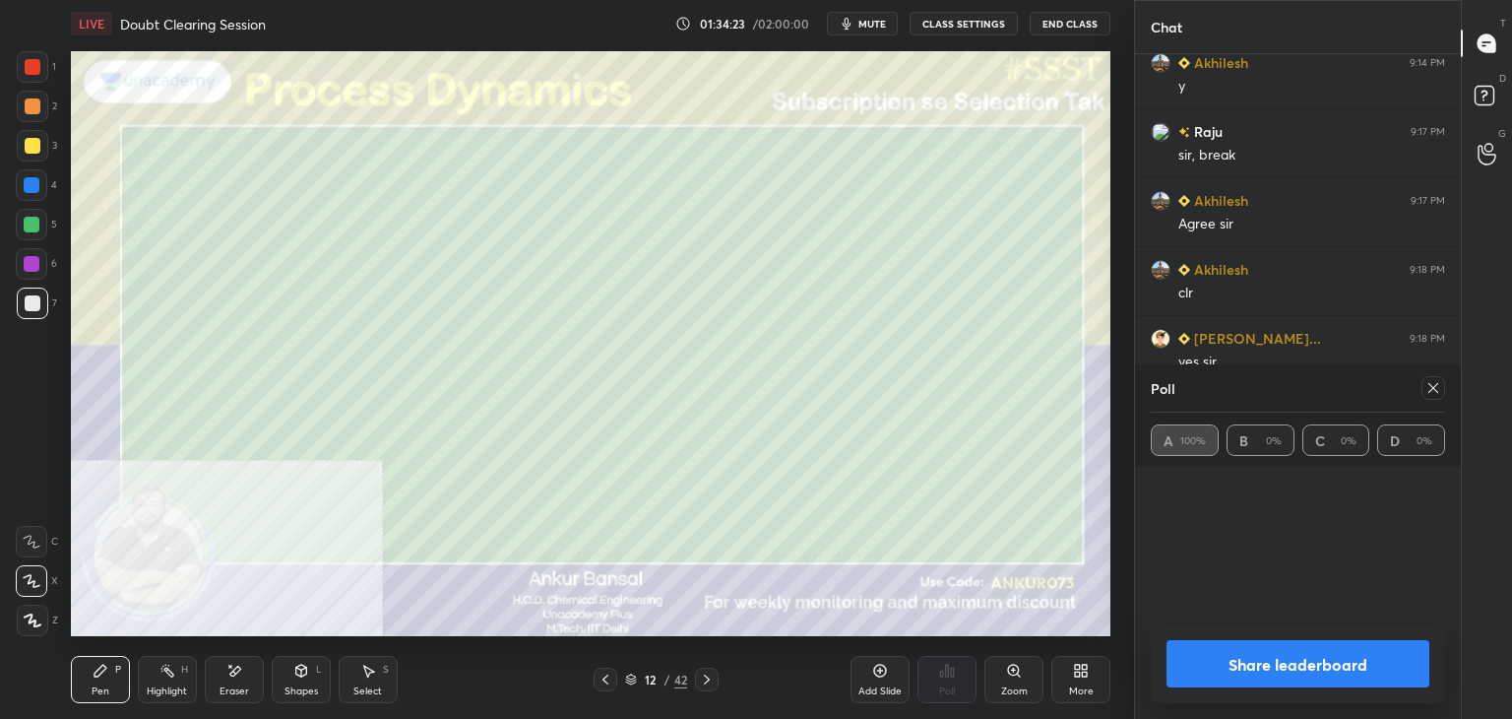
click at [1427, 388] on icon at bounding box center [1433, 388] width 16 height 16
type textarea "x"
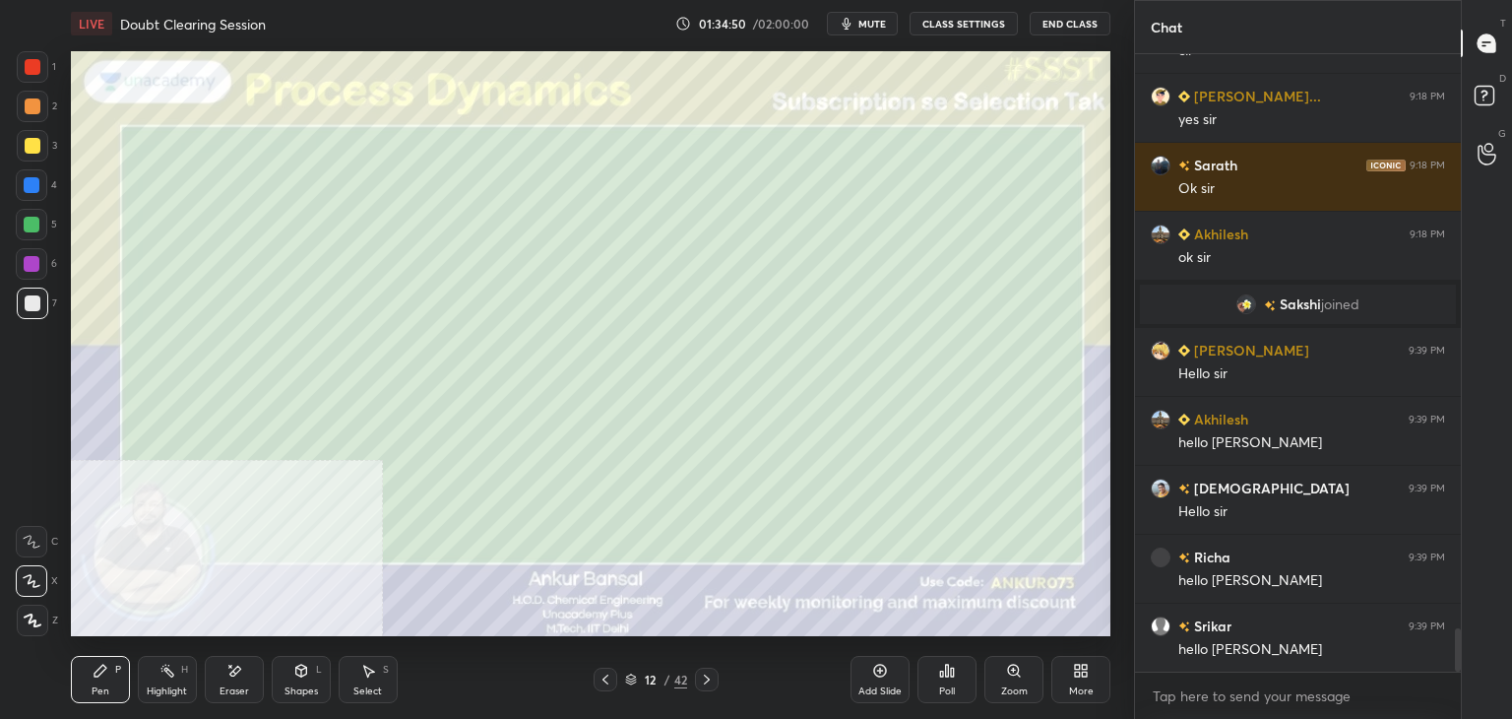
scroll to position [8238, 0]
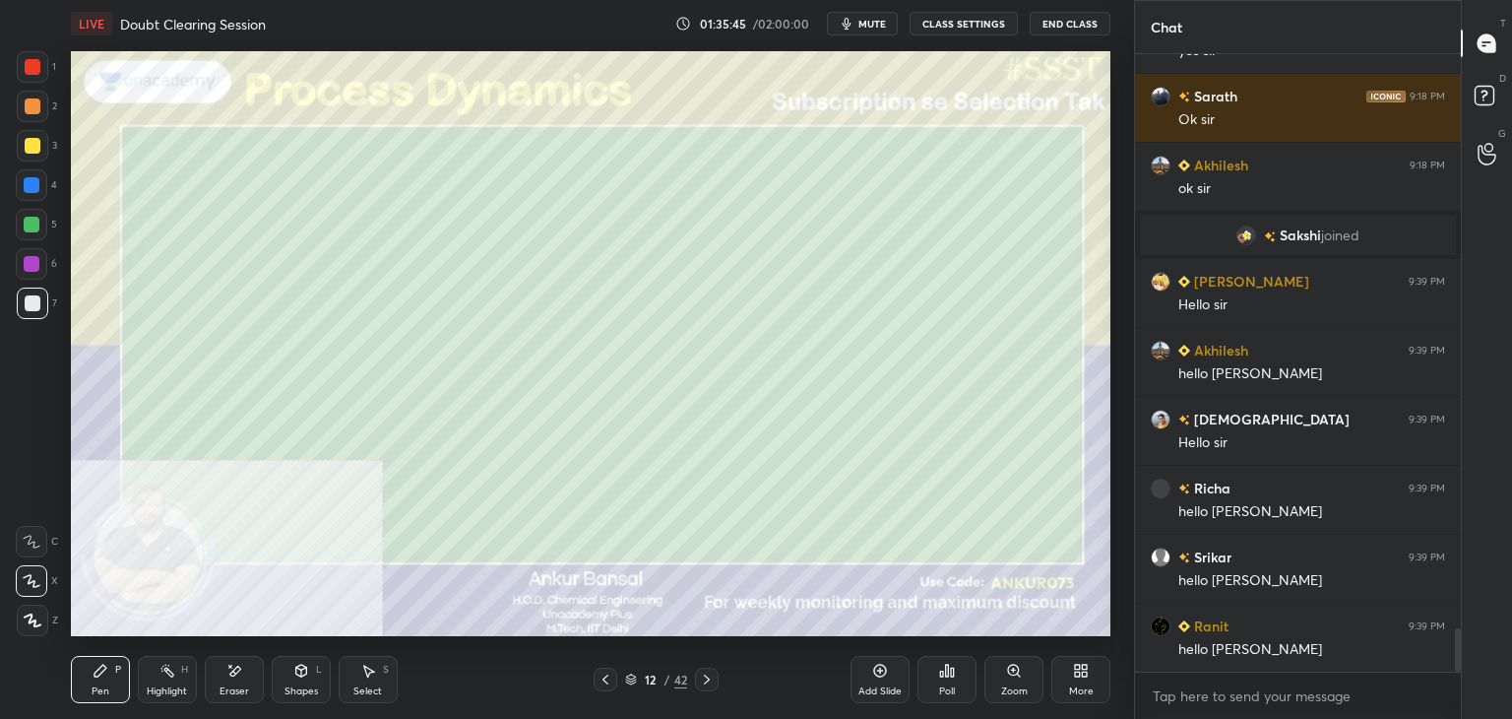
click at [709, 676] on icon at bounding box center [707, 679] width 16 height 16
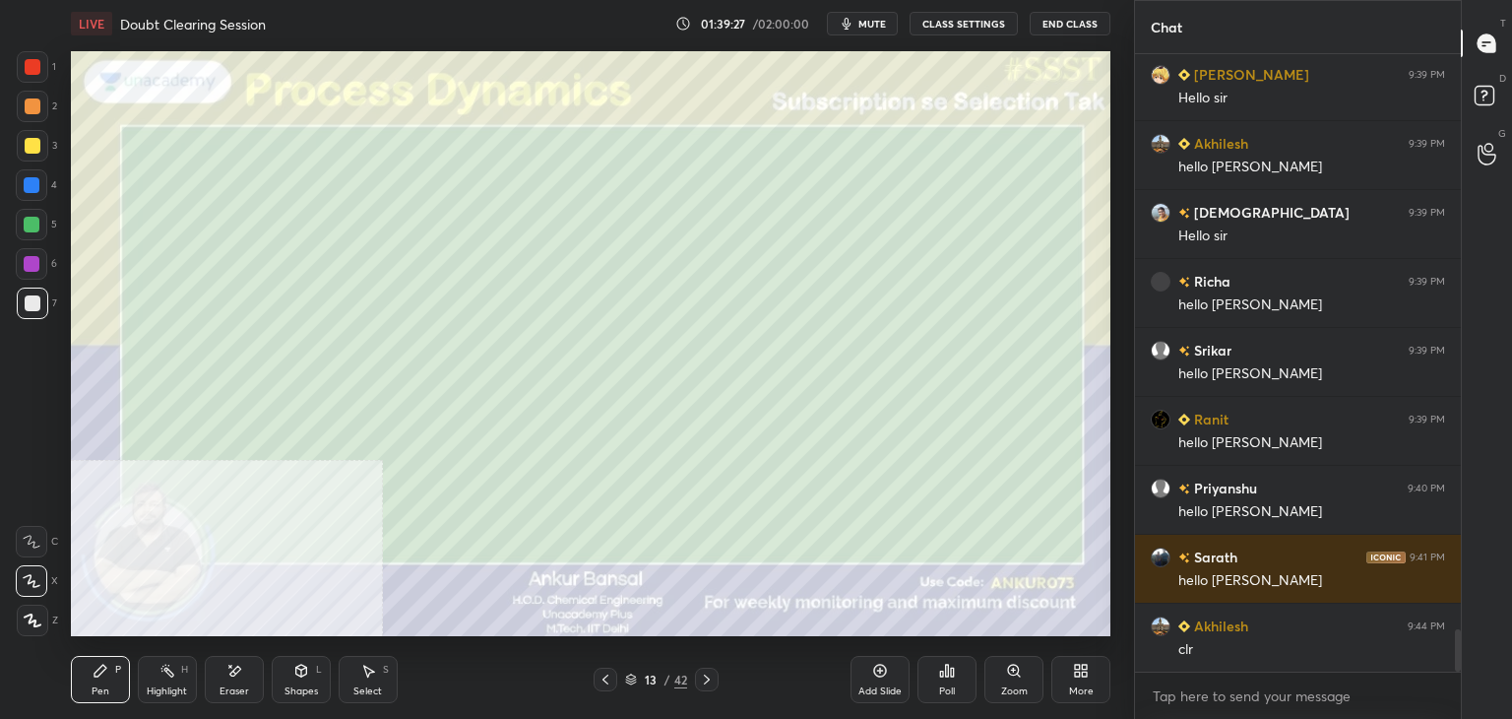
scroll to position [8514, 0]
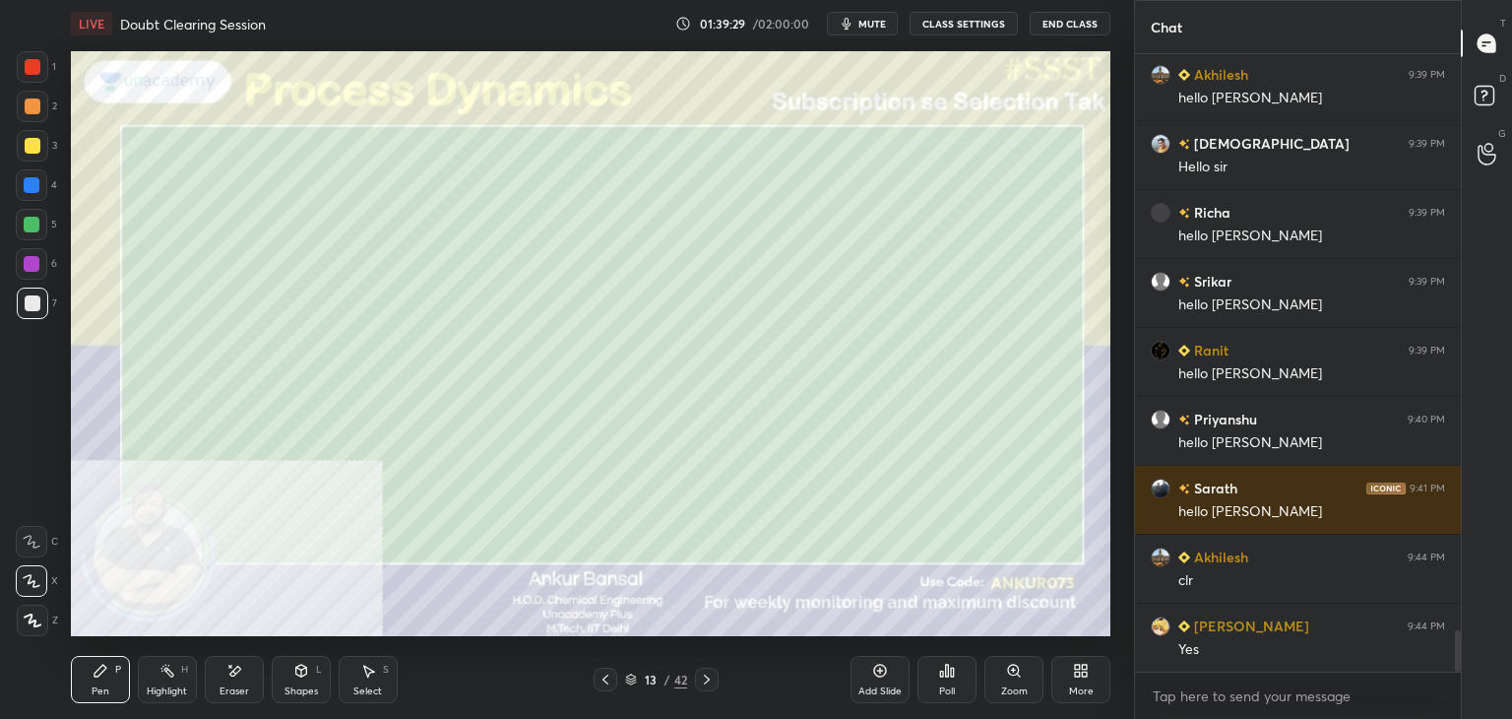
click at [233, 681] on div "Eraser" at bounding box center [234, 679] width 59 height 47
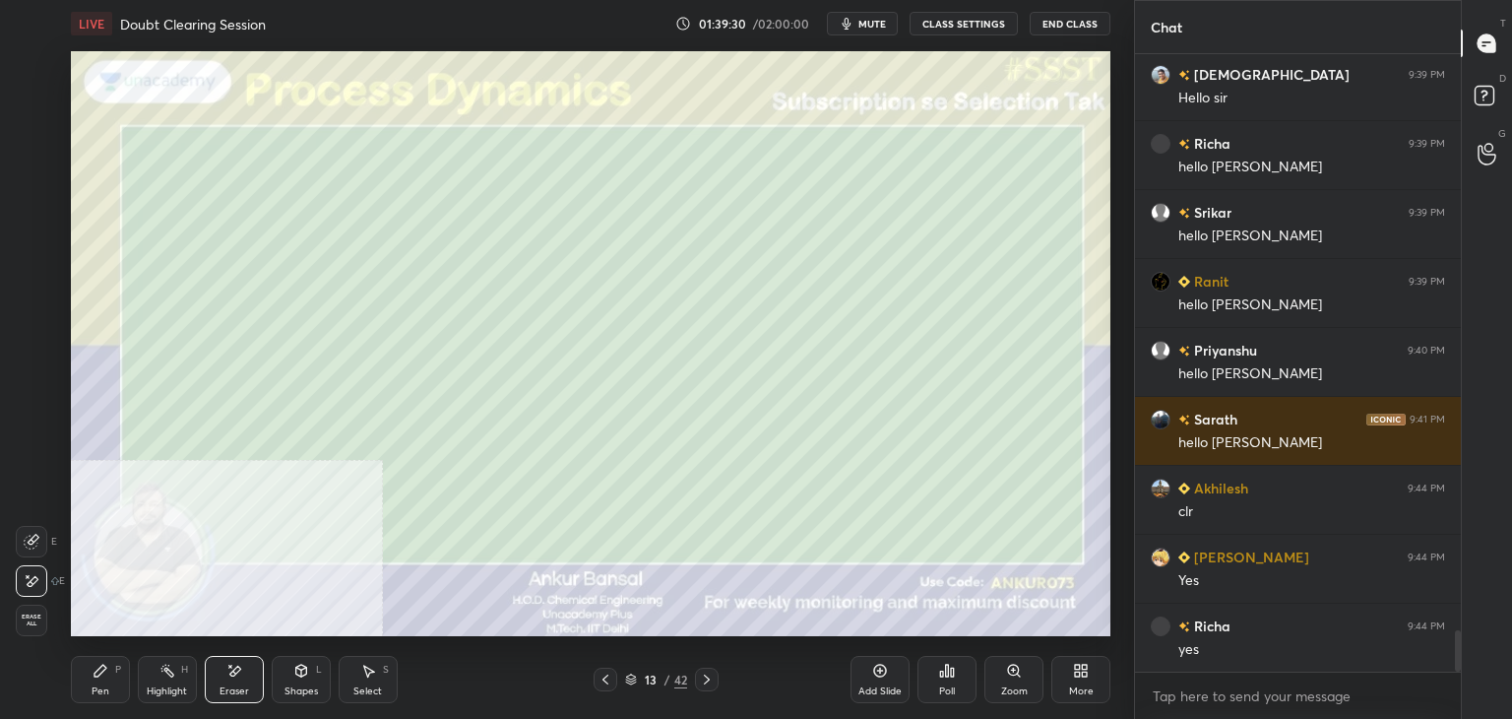
scroll to position [8652, 0]
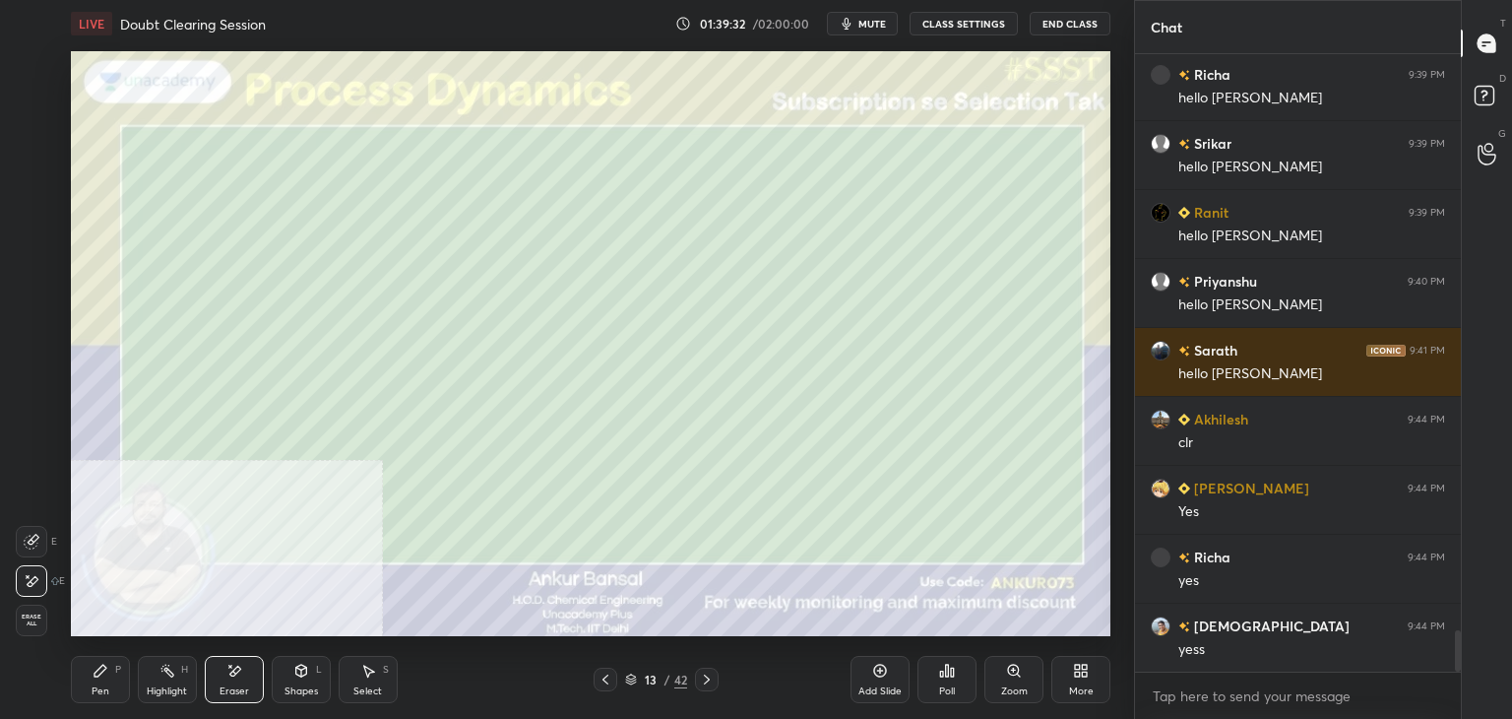
click at [112, 678] on div "Pen P" at bounding box center [100, 679] width 59 height 47
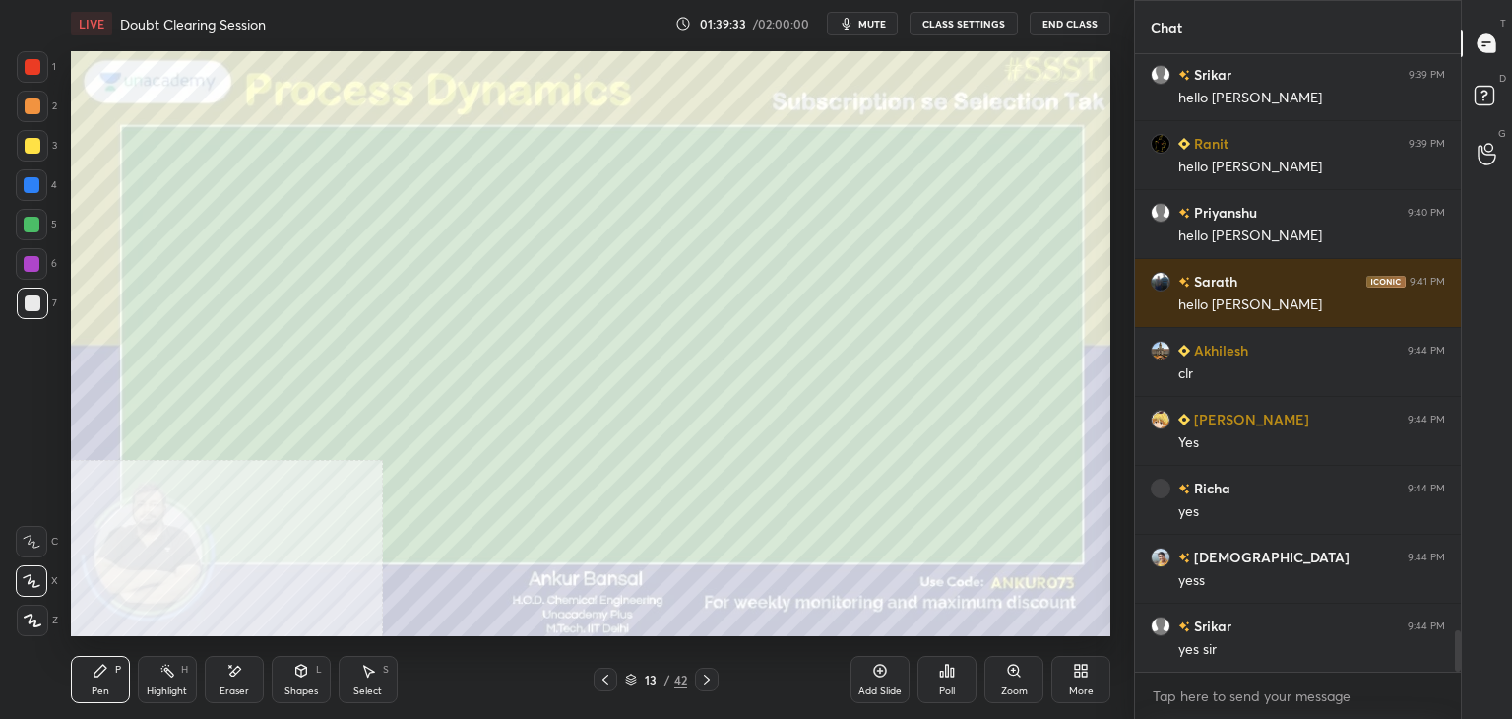
click at [706, 678] on icon at bounding box center [707, 679] width 6 height 10
click at [237, 674] on icon at bounding box center [234, 670] width 16 height 17
click at [93, 672] on icon at bounding box center [101, 670] width 16 height 16
click at [705, 675] on icon at bounding box center [707, 679] width 16 height 16
click at [315, 690] on div "Shapes" at bounding box center [300, 691] width 33 height 10
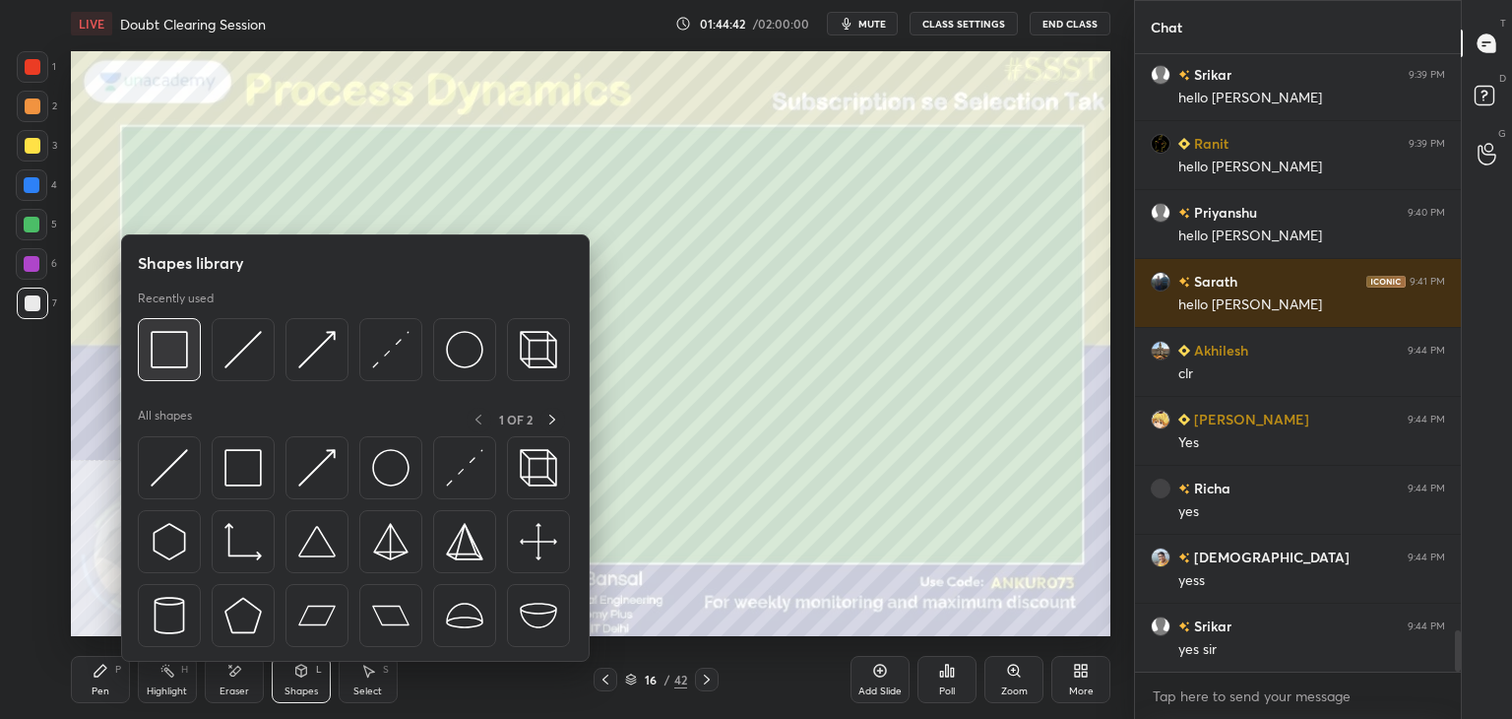
click at [157, 363] on img at bounding box center [169, 349] width 37 height 37
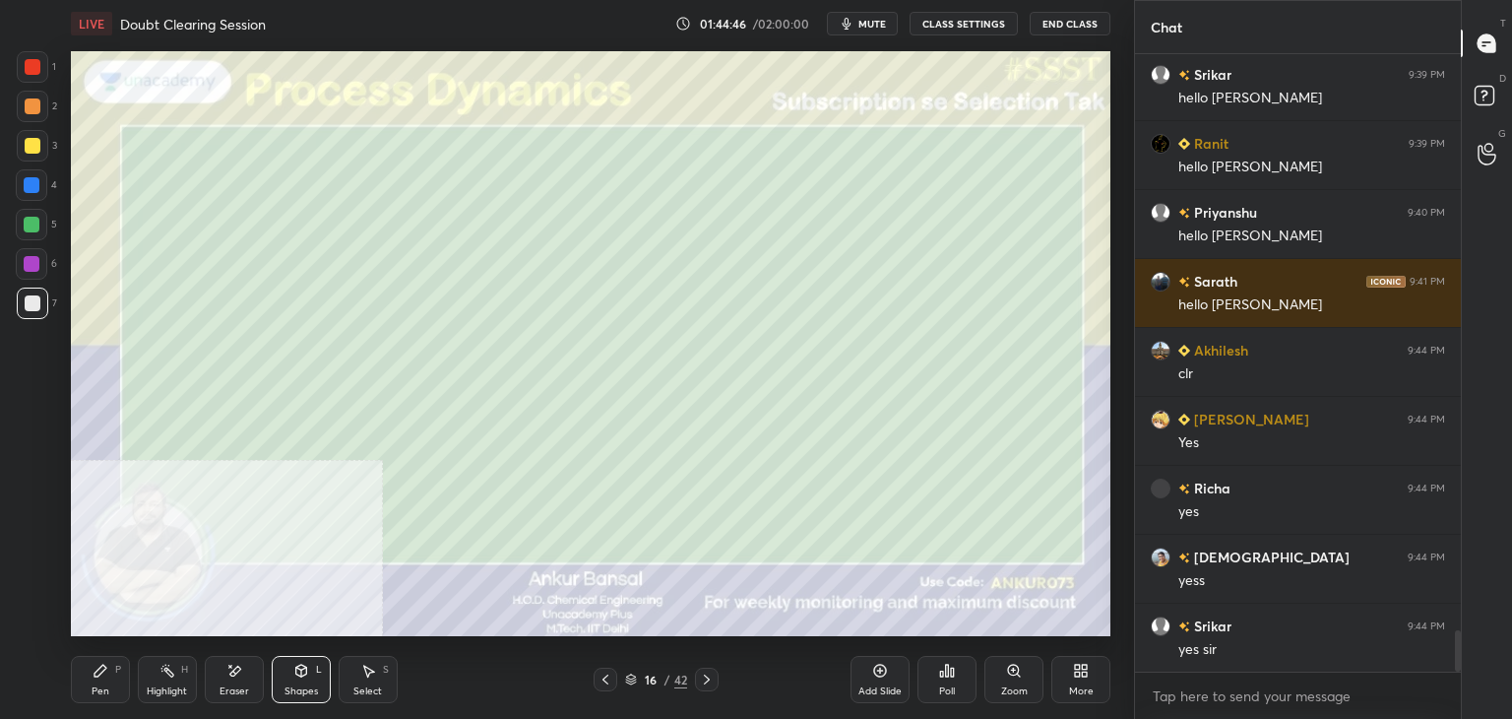
click at [104, 689] on div "Pen" at bounding box center [101, 691] width 18 height 10
click at [948, 673] on icon at bounding box center [947, 670] width 3 height 12
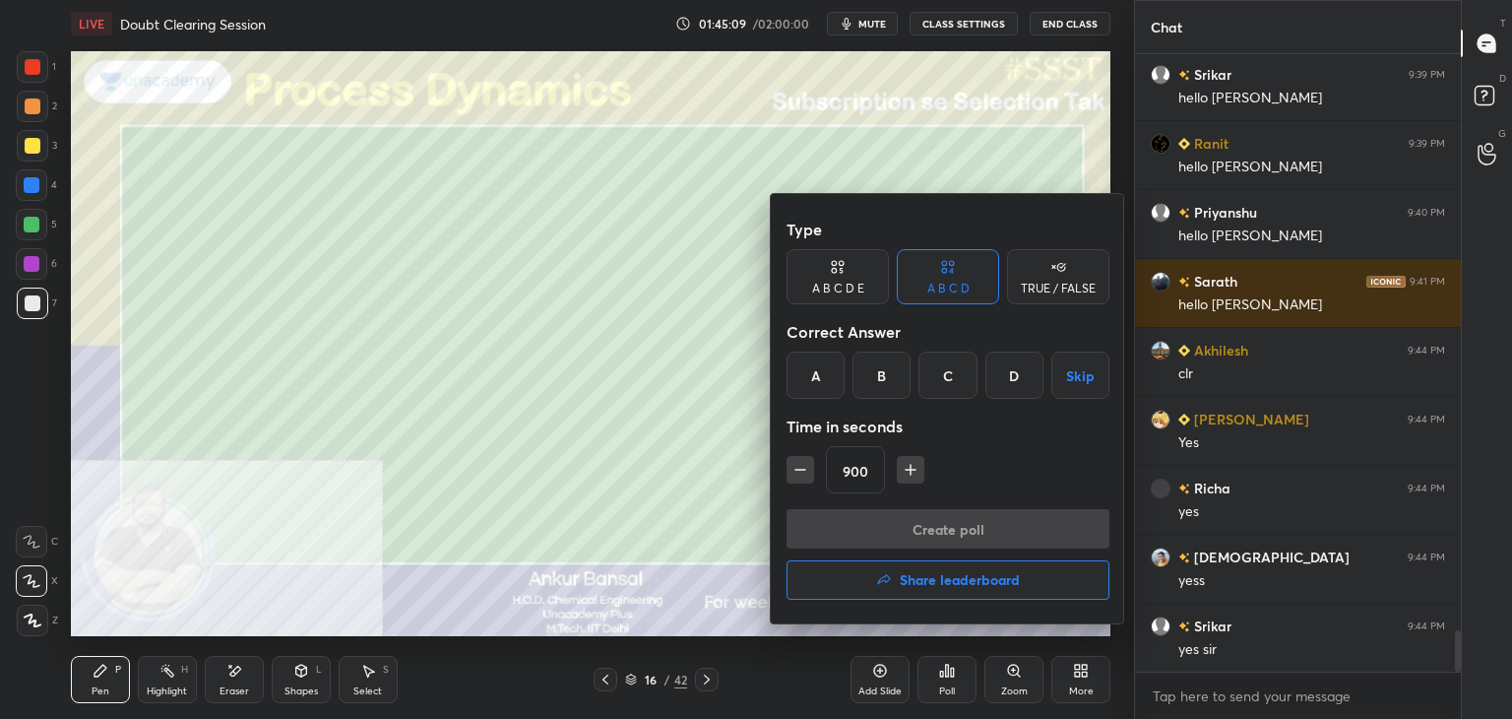
click at [1073, 279] on div "TRUE / FALSE" at bounding box center [1058, 276] width 102 height 55
click at [851, 386] on div "True" at bounding box center [837, 374] width 102 height 47
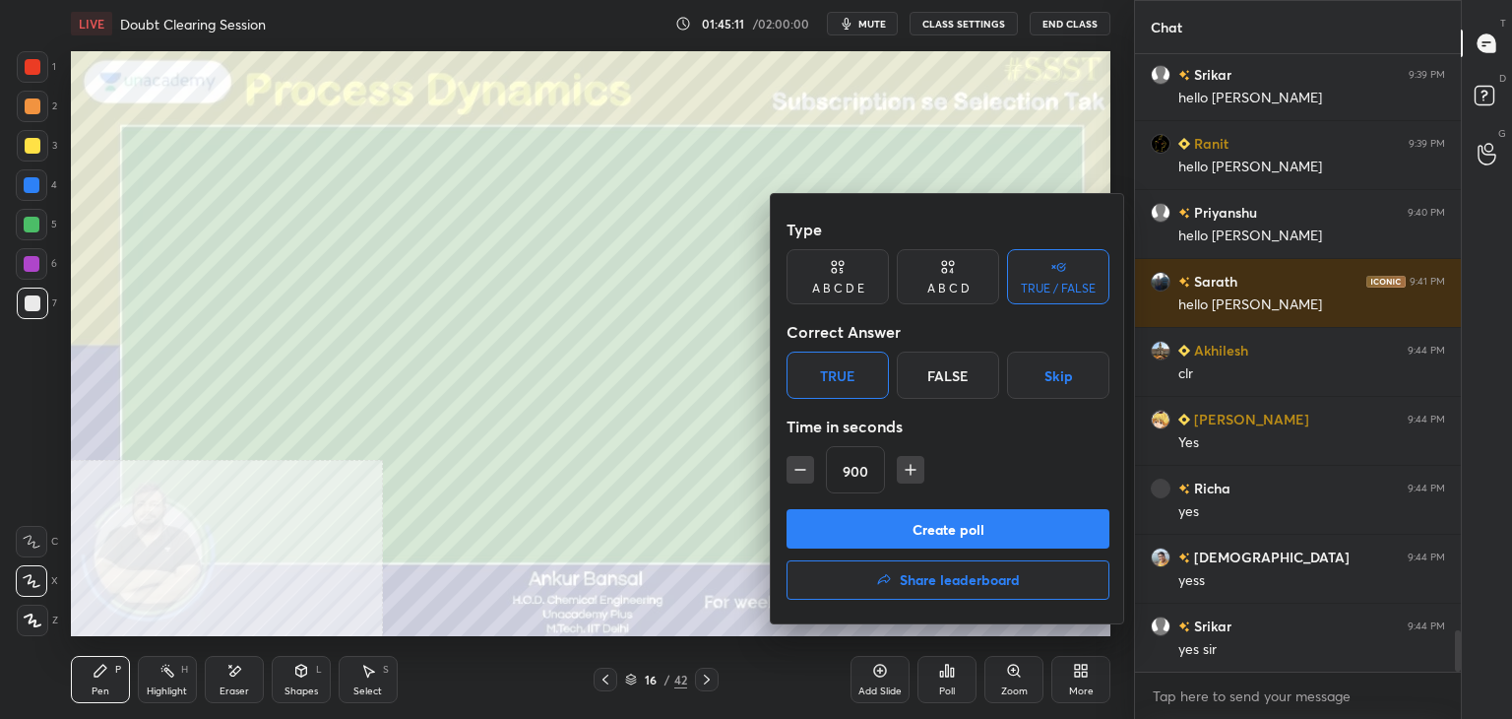
click at [849, 467] on input "900" at bounding box center [855, 470] width 57 height 47
type input "90"
click at [946, 517] on button "Create poll" at bounding box center [947, 528] width 323 height 39
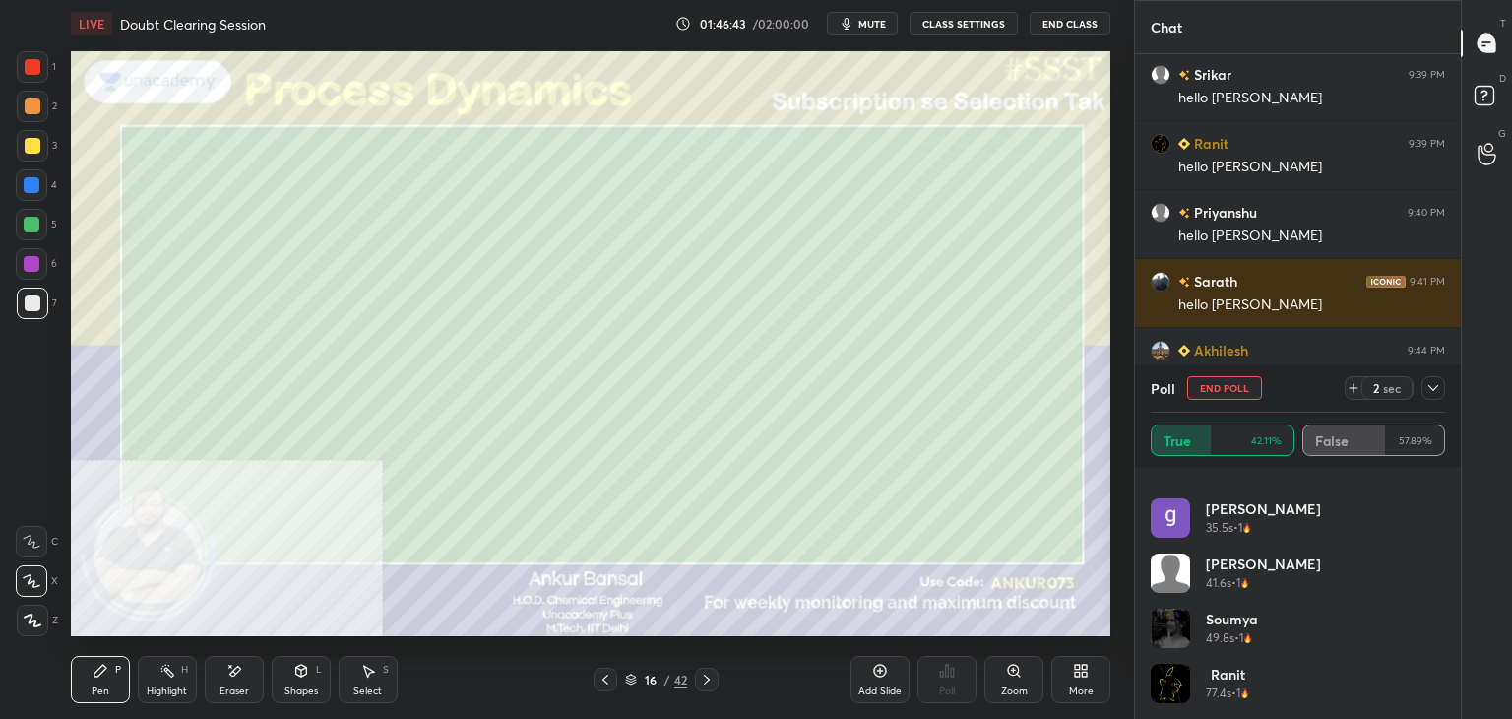
scroll to position [204, 0]
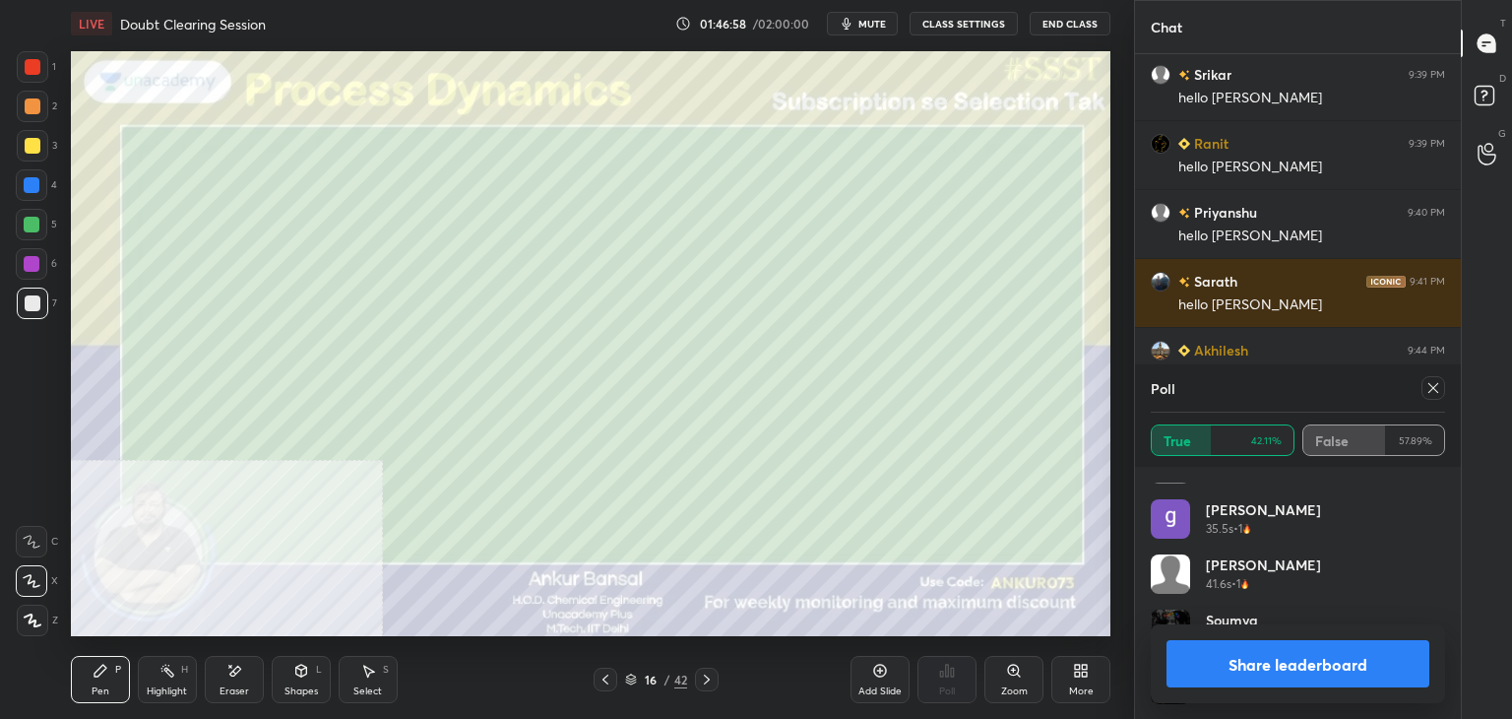
click at [1435, 391] on icon at bounding box center [1433, 388] width 10 height 10
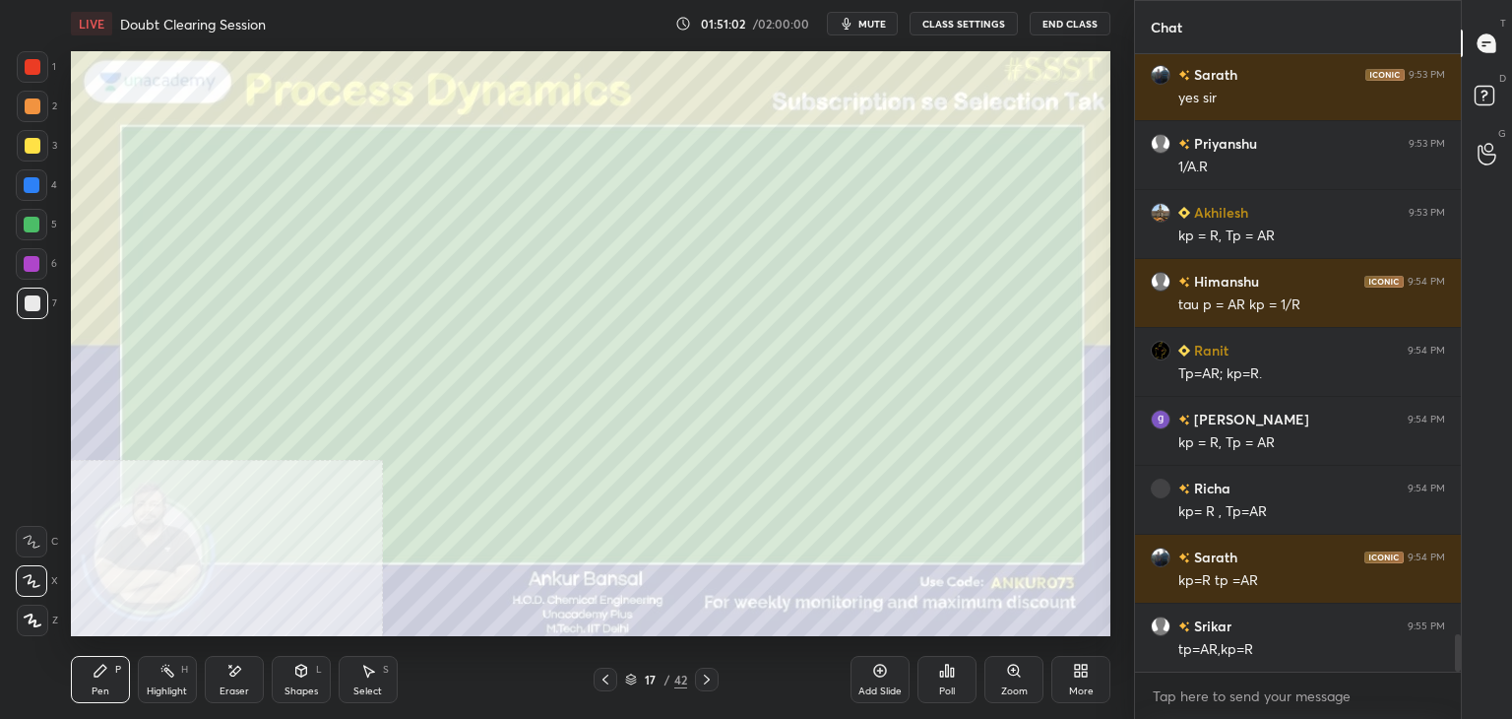
scroll to position [9565, 0]
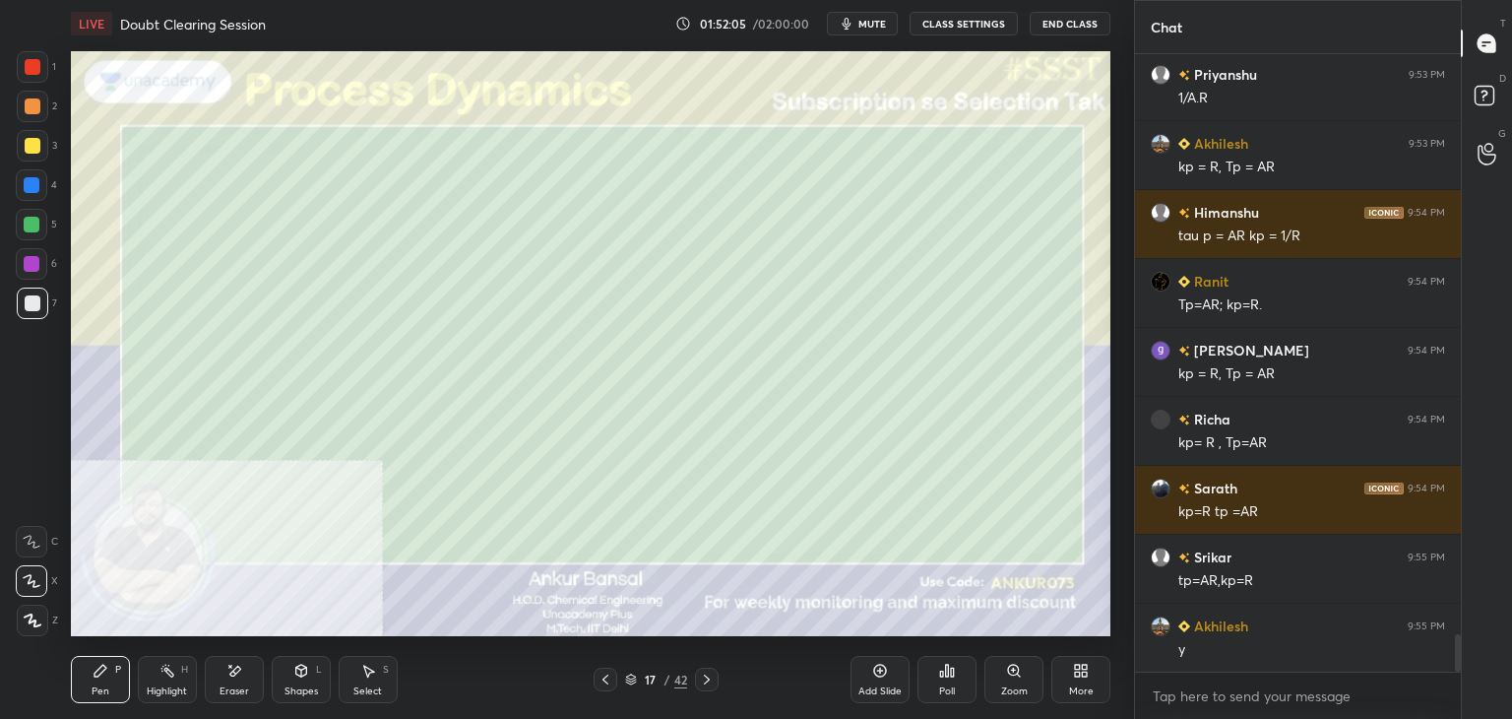
click at [307, 672] on icon at bounding box center [301, 670] width 16 height 16
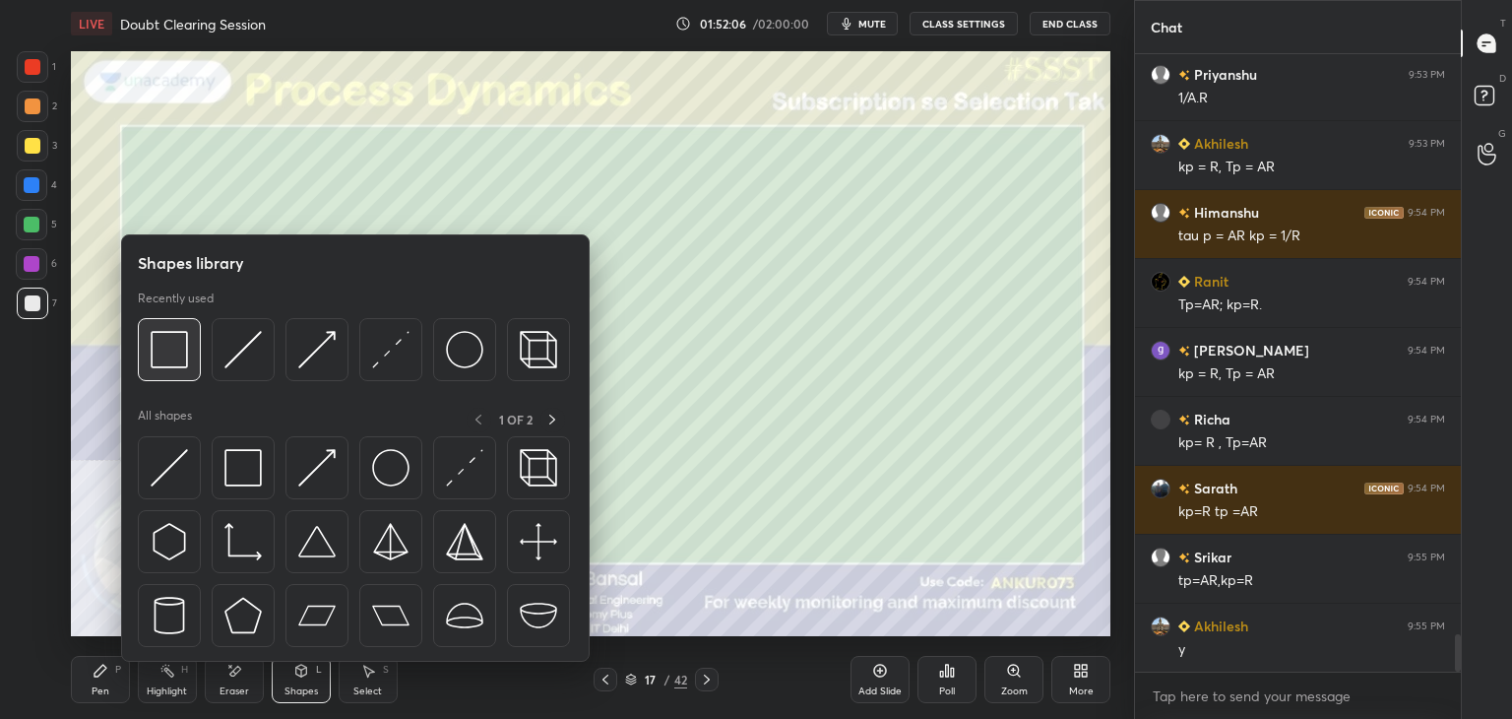
click at [179, 336] on img at bounding box center [169, 349] width 37 height 37
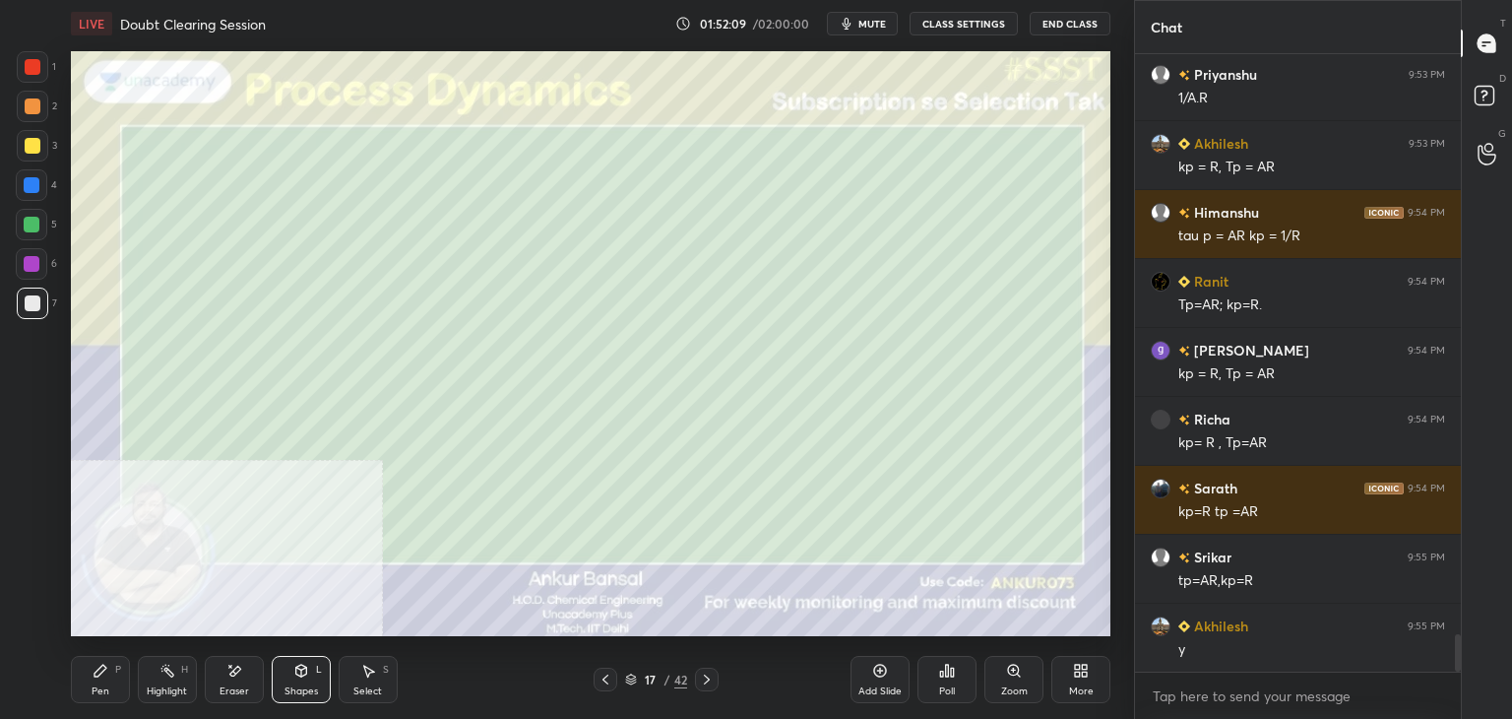
click at [106, 672] on icon at bounding box center [101, 670] width 16 height 16
click at [236, 671] on icon at bounding box center [235, 670] width 11 height 10
click at [101, 696] on div "Pen" at bounding box center [101, 691] width 18 height 10
click at [309, 682] on div "Shapes L" at bounding box center [301, 679] width 59 height 47
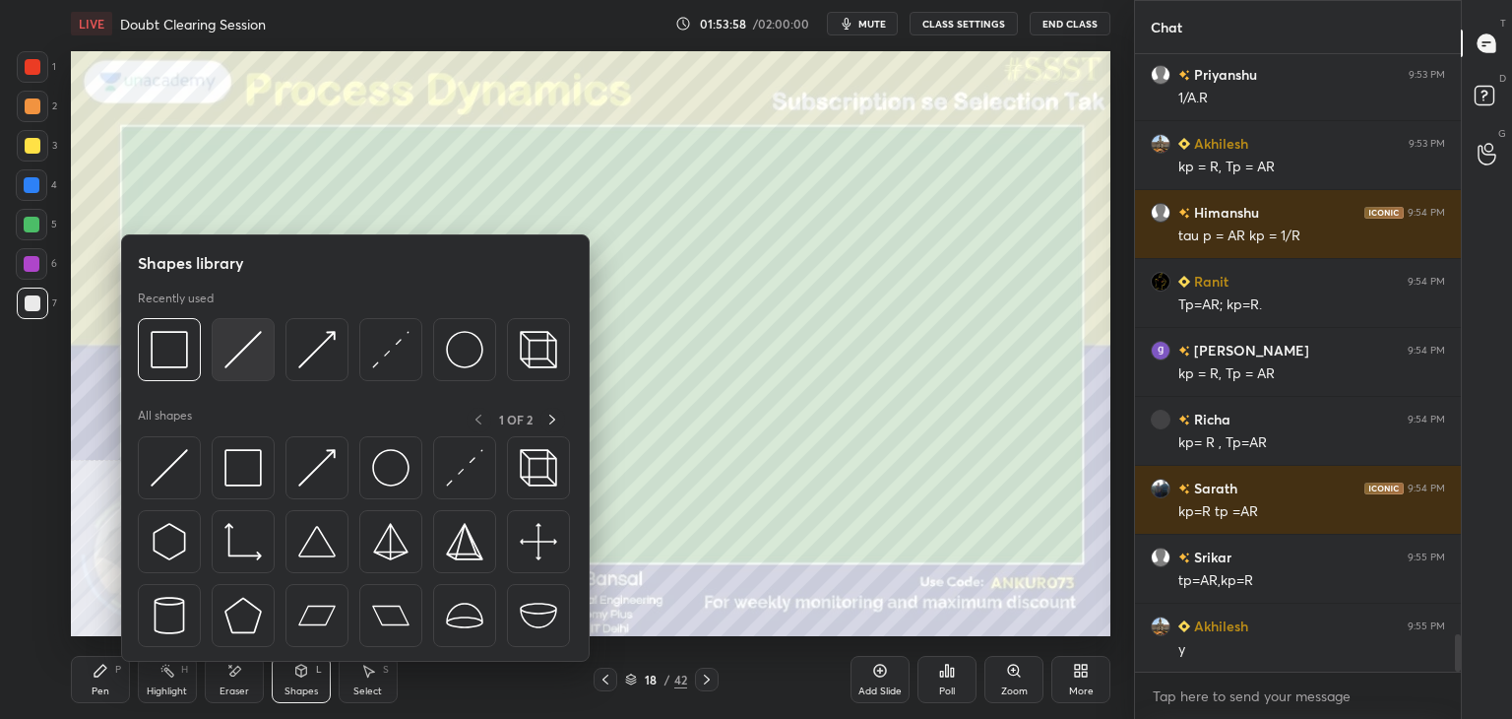
click at [237, 359] on img at bounding box center [242, 349] width 37 height 37
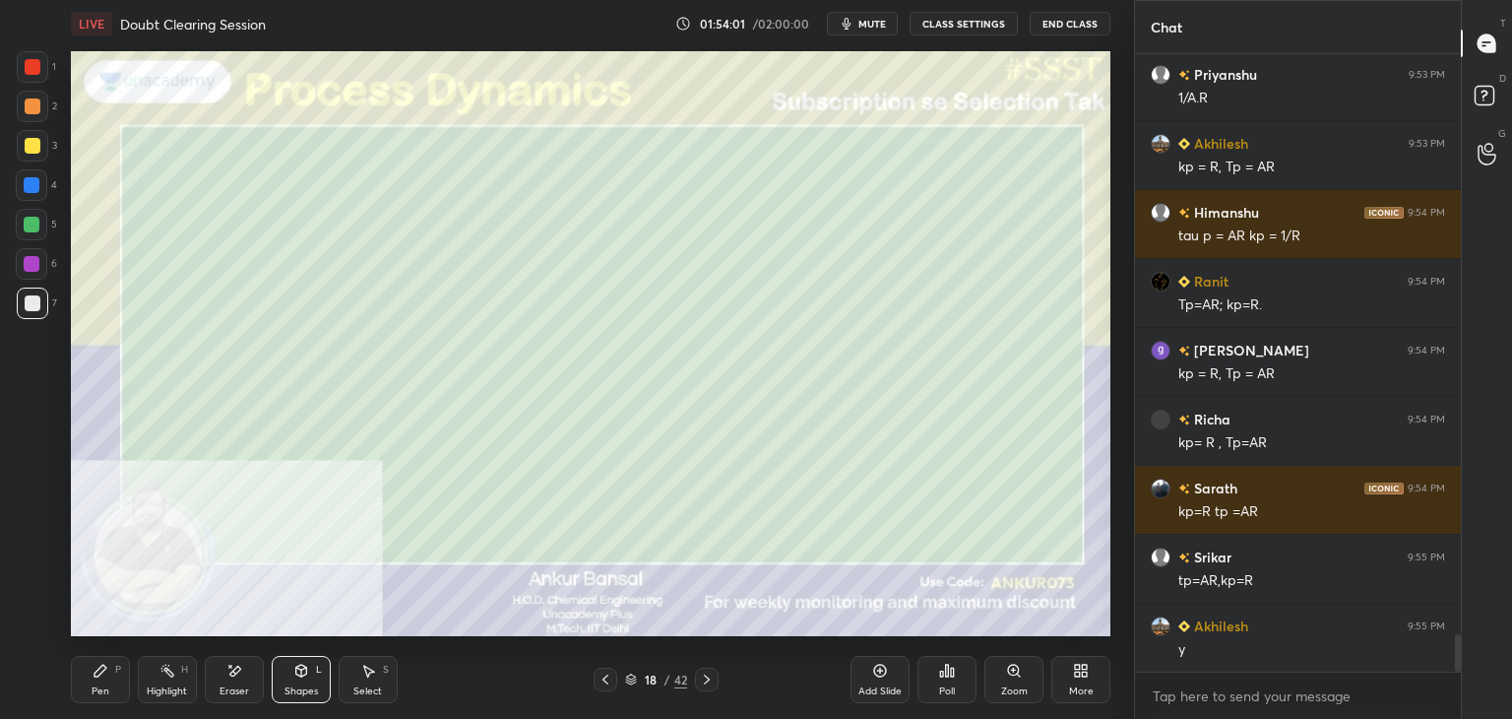
click at [105, 670] on icon at bounding box center [101, 670] width 16 height 16
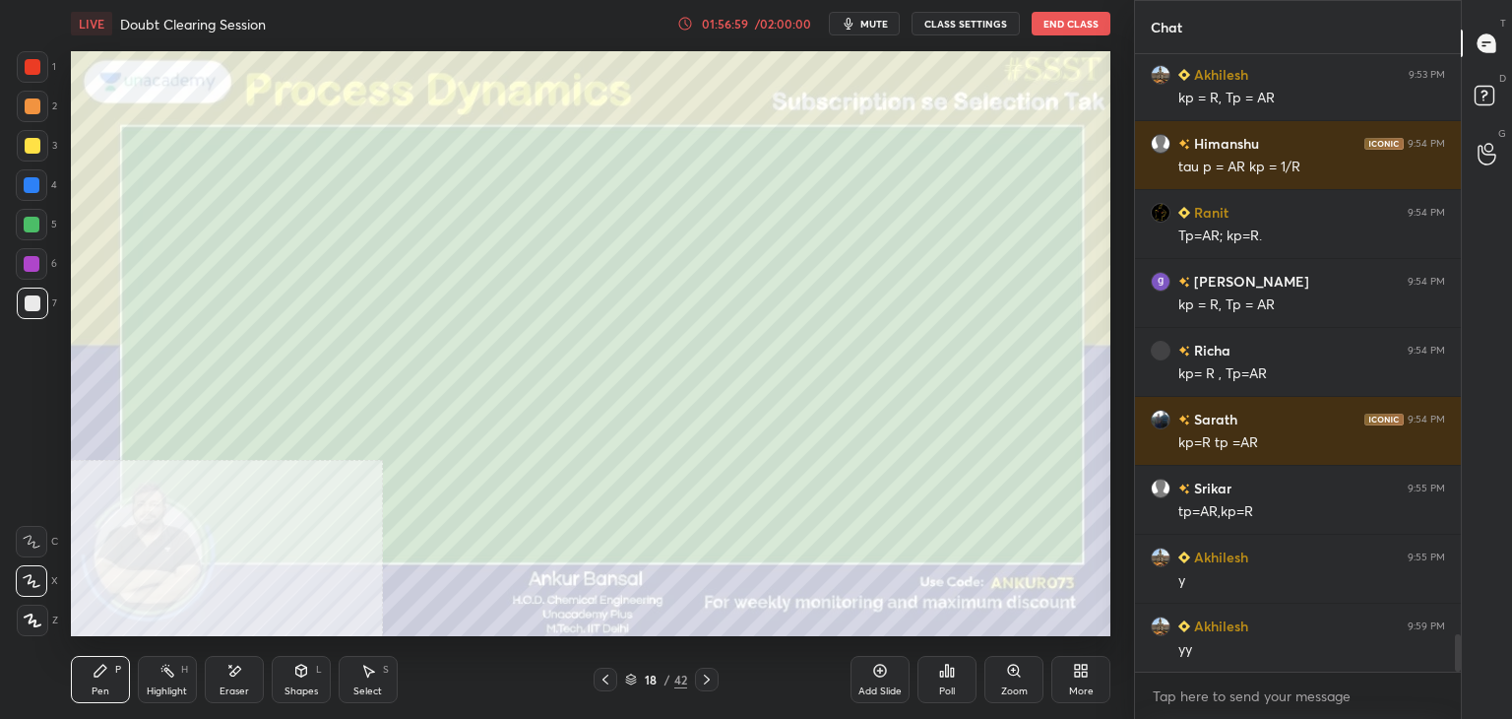
click at [707, 680] on icon at bounding box center [707, 679] width 6 height 10
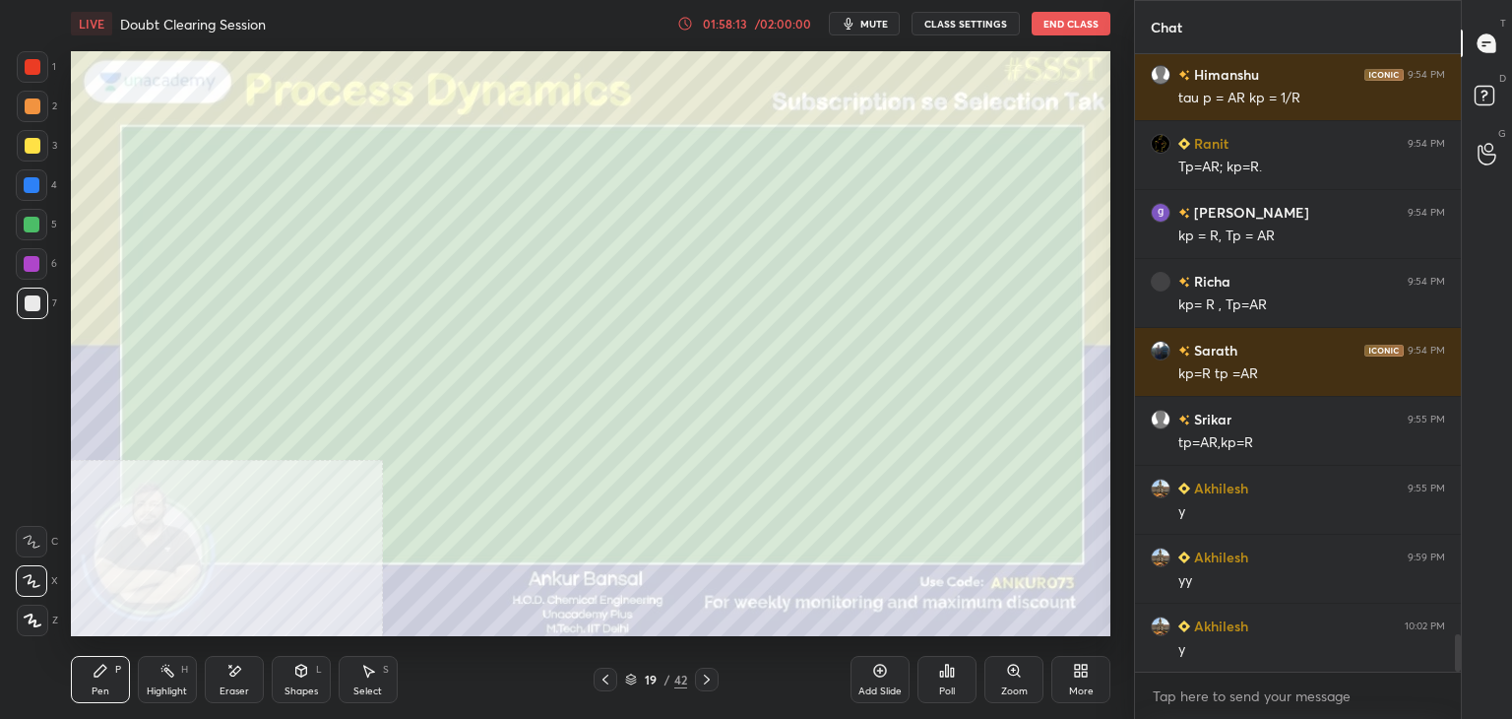
click at [708, 678] on icon at bounding box center [707, 679] width 16 height 16
click at [294, 677] on icon at bounding box center [301, 670] width 16 height 16
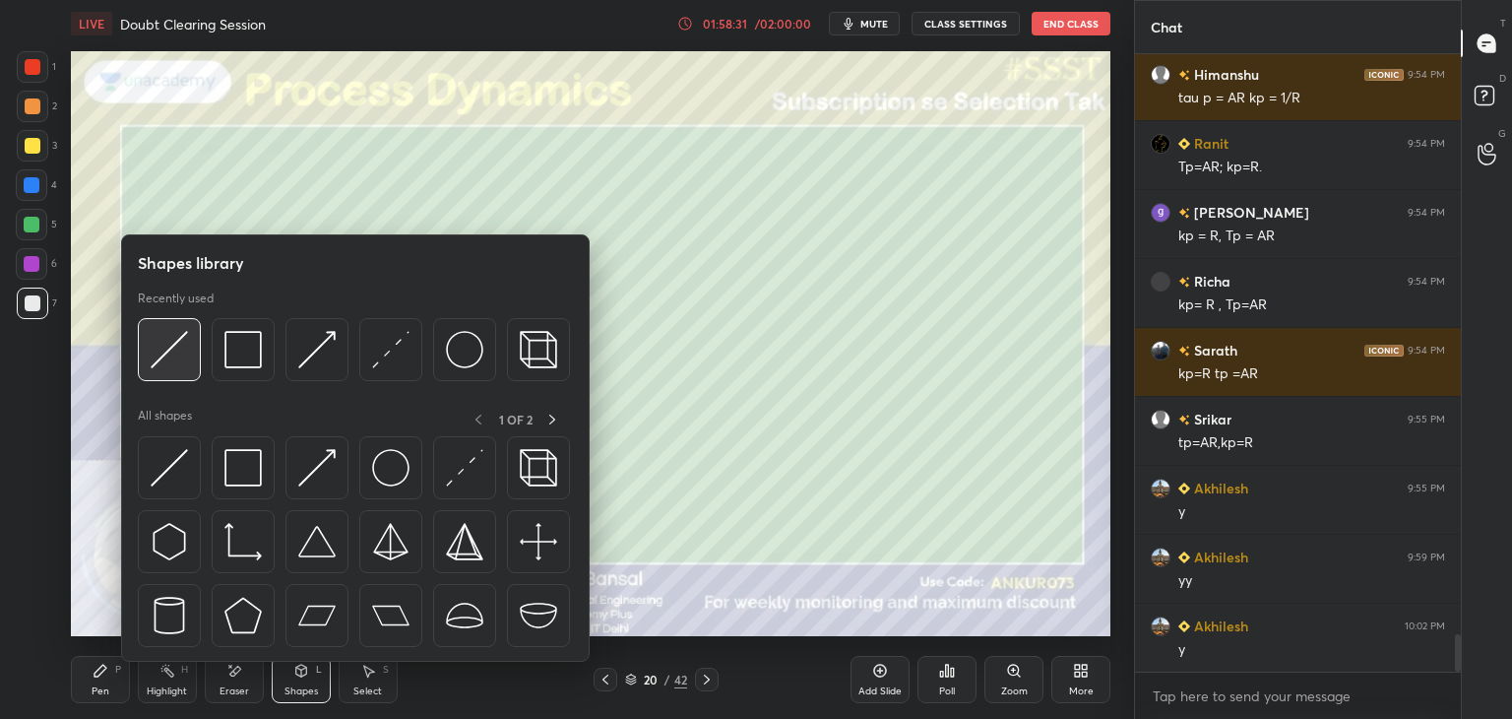
click at [197, 329] on div at bounding box center [169, 349] width 63 height 63
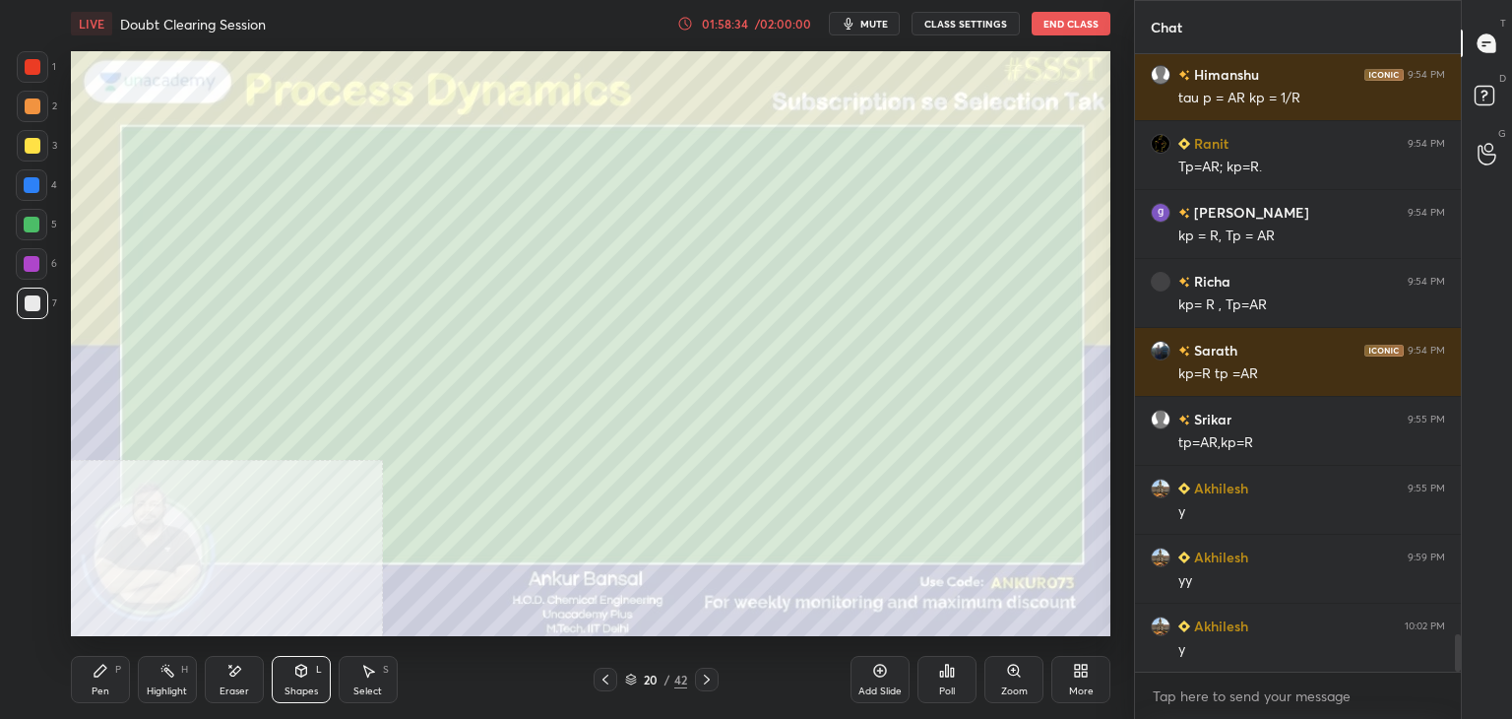
click at [106, 678] on icon at bounding box center [101, 670] width 16 height 16
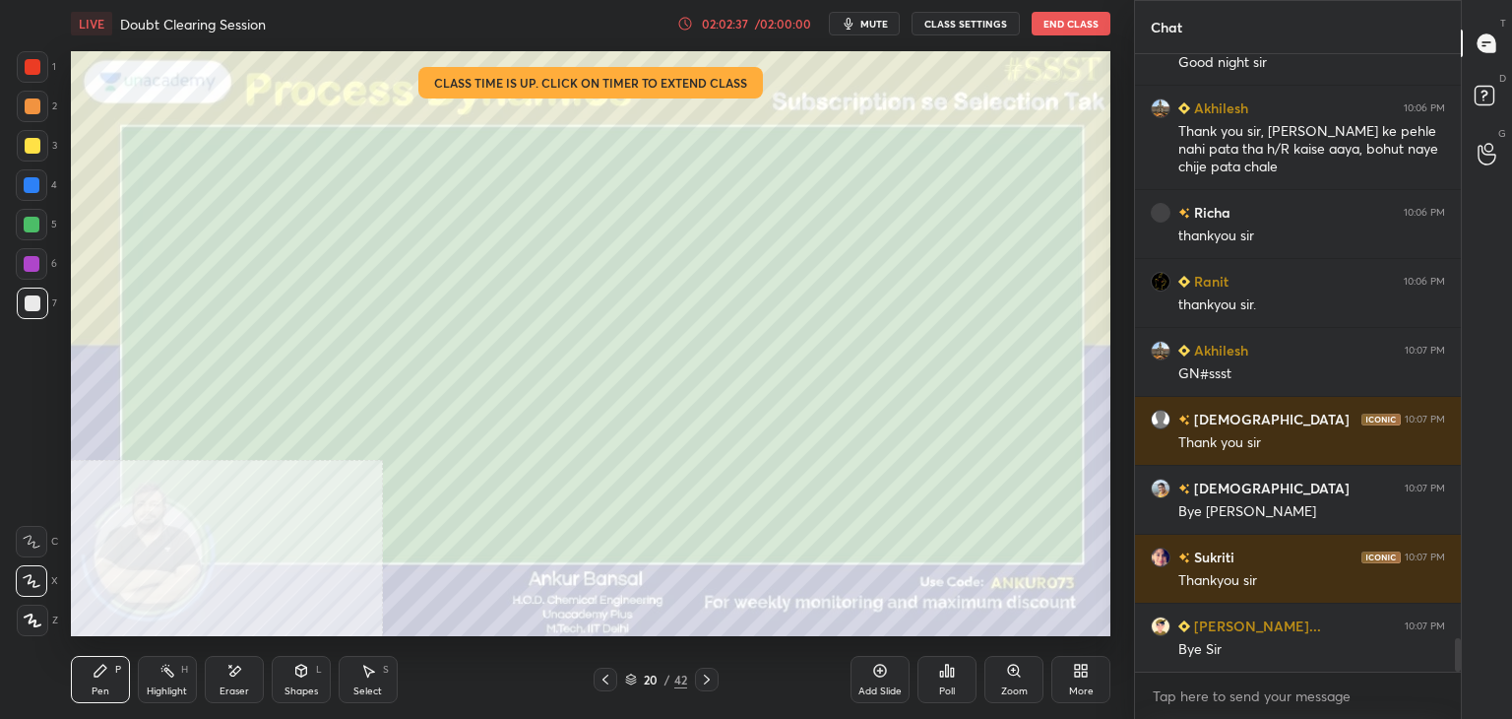
scroll to position [10740, 0]
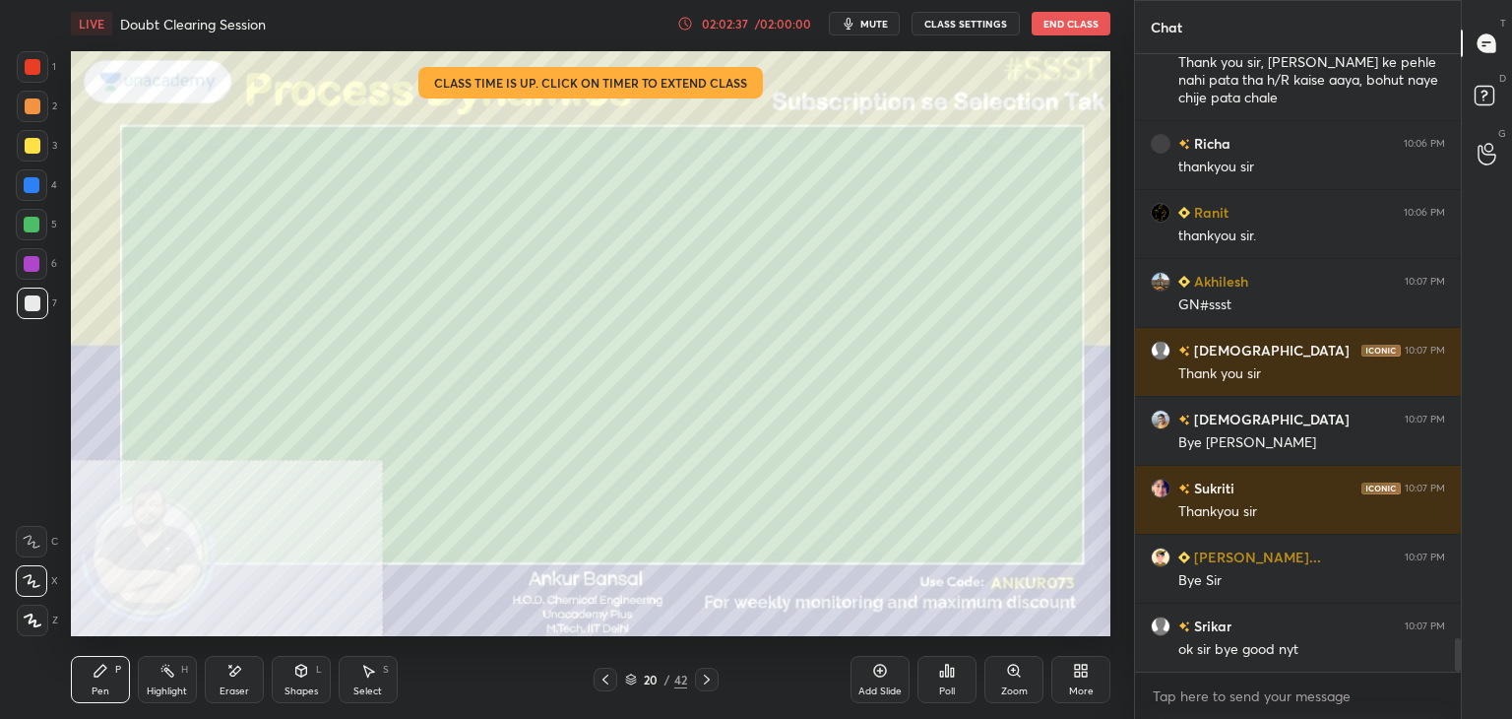
click at [1075, 21] on button "End Class" at bounding box center [1071, 24] width 79 height 24
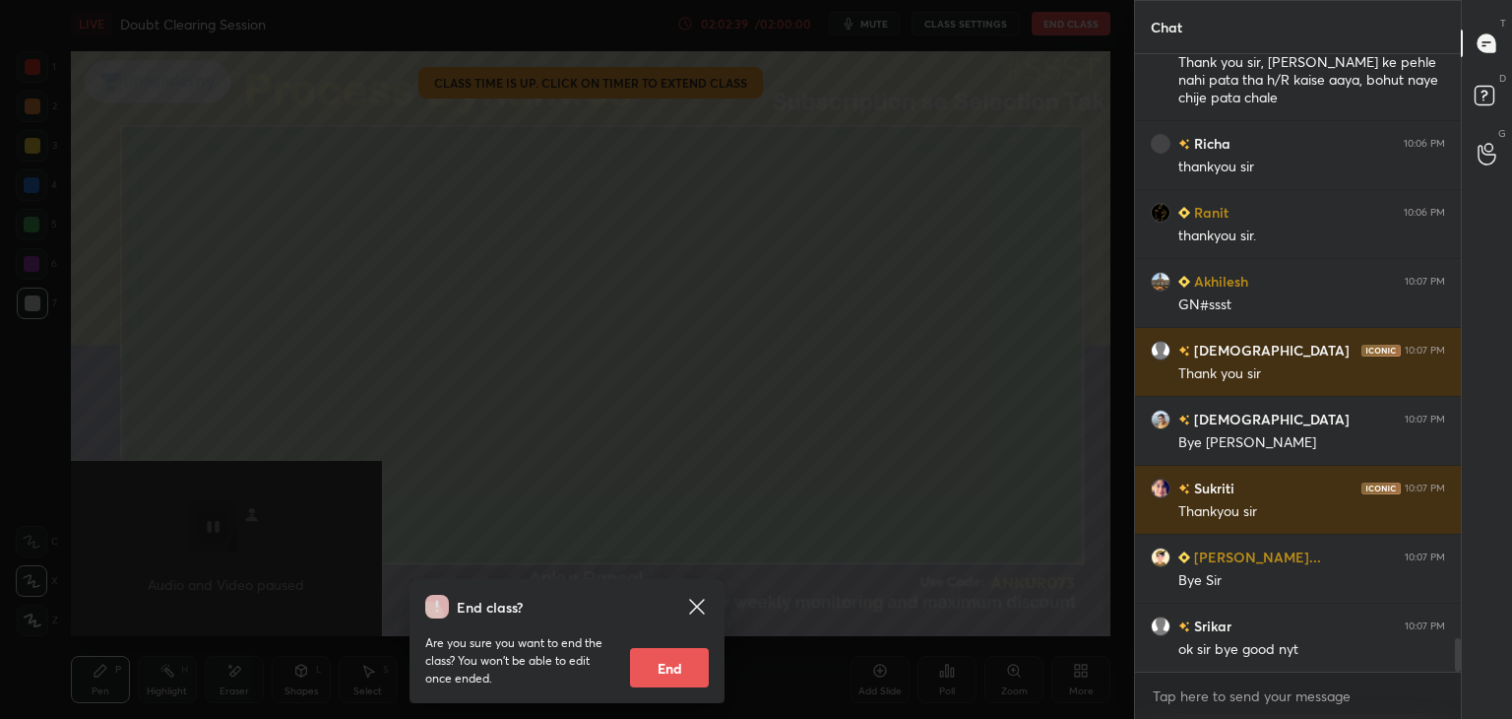
click at [682, 657] on button "End" at bounding box center [669, 667] width 79 height 39
type textarea "x"
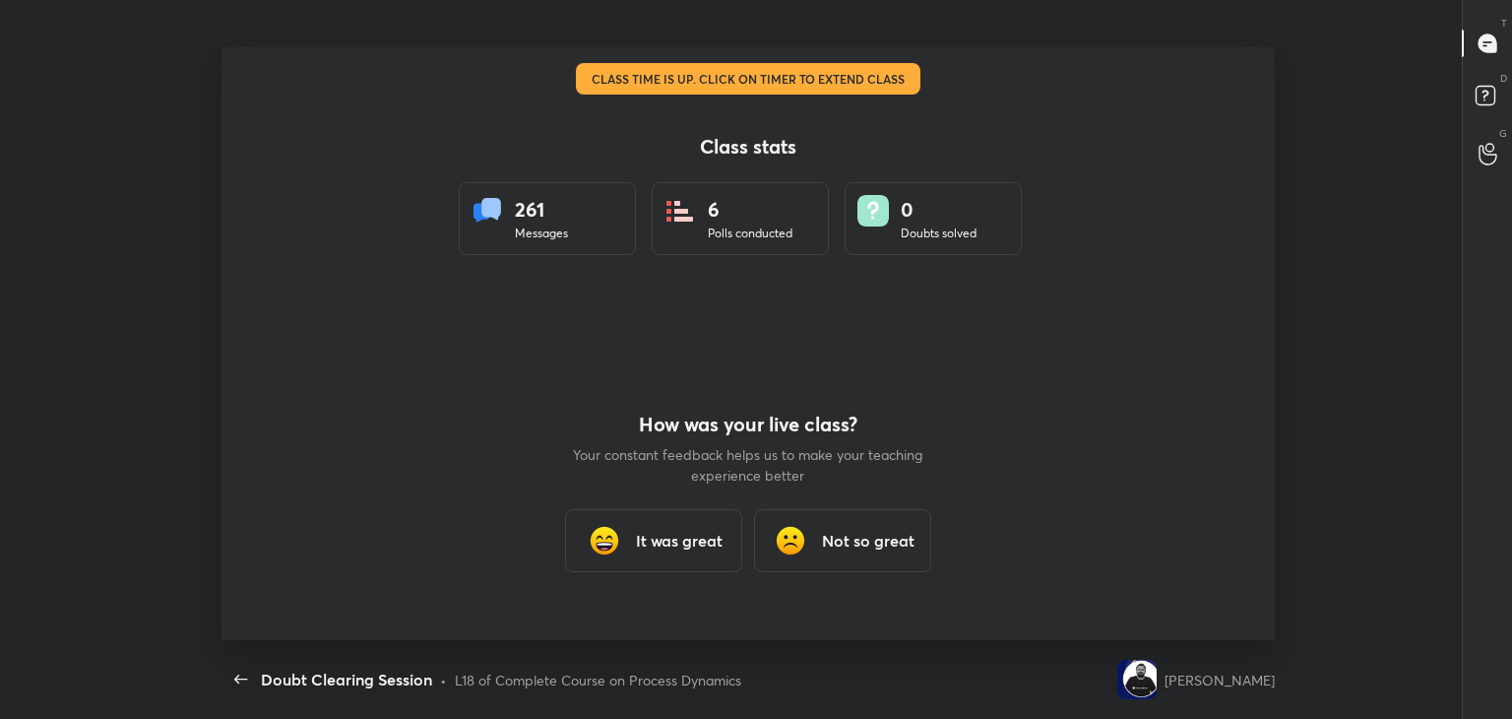
scroll to position [97835, 96932]
click at [693, 526] on div "It was great" at bounding box center [653, 540] width 177 height 63
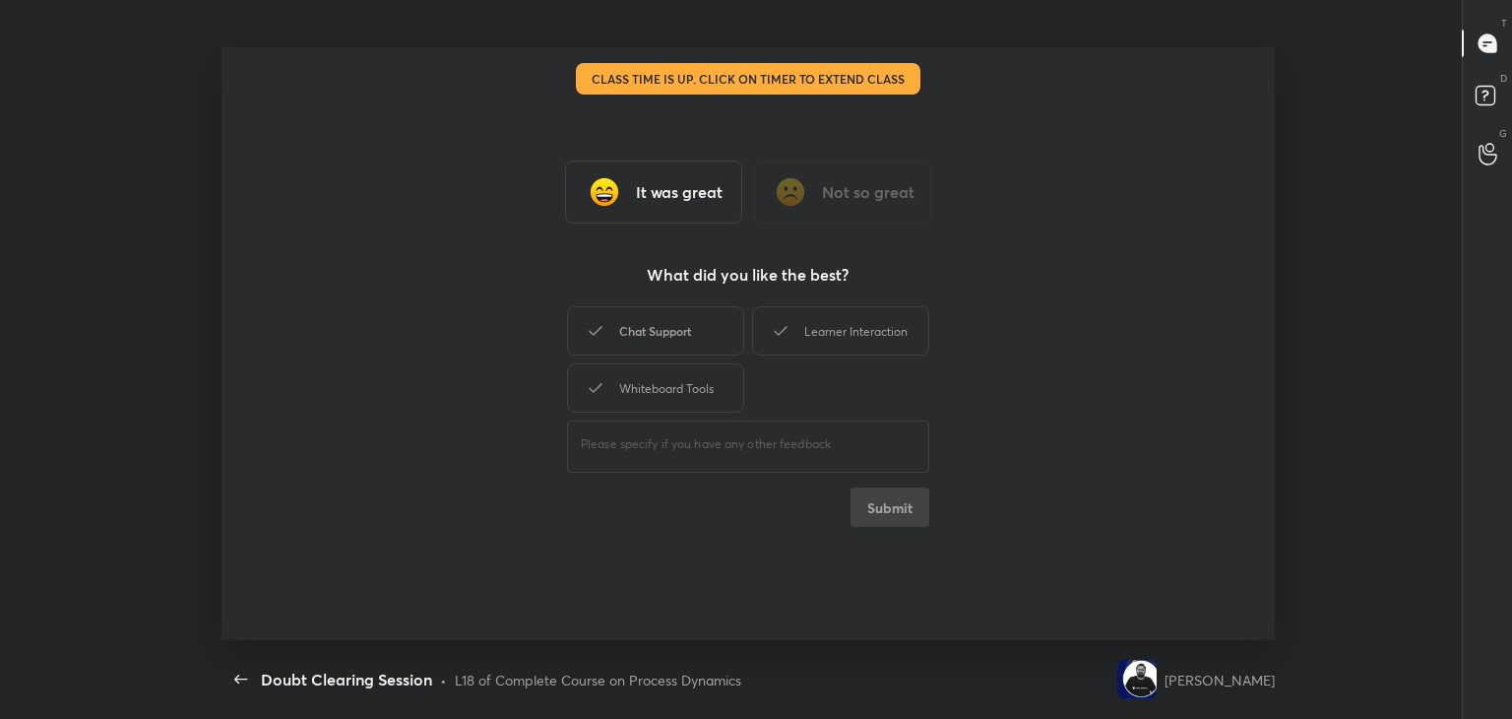
drag, startPoint x: 677, startPoint y: 317, endPoint x: 717, endPoint y: 317, distance: 39.4
click at [673, 317] on div "Chat Support" at bounding box center [655, 330] width 177 height 49
click at [845, 314] on div "Learner Interaction" at bounding box center [840, 330] width 177 height 49
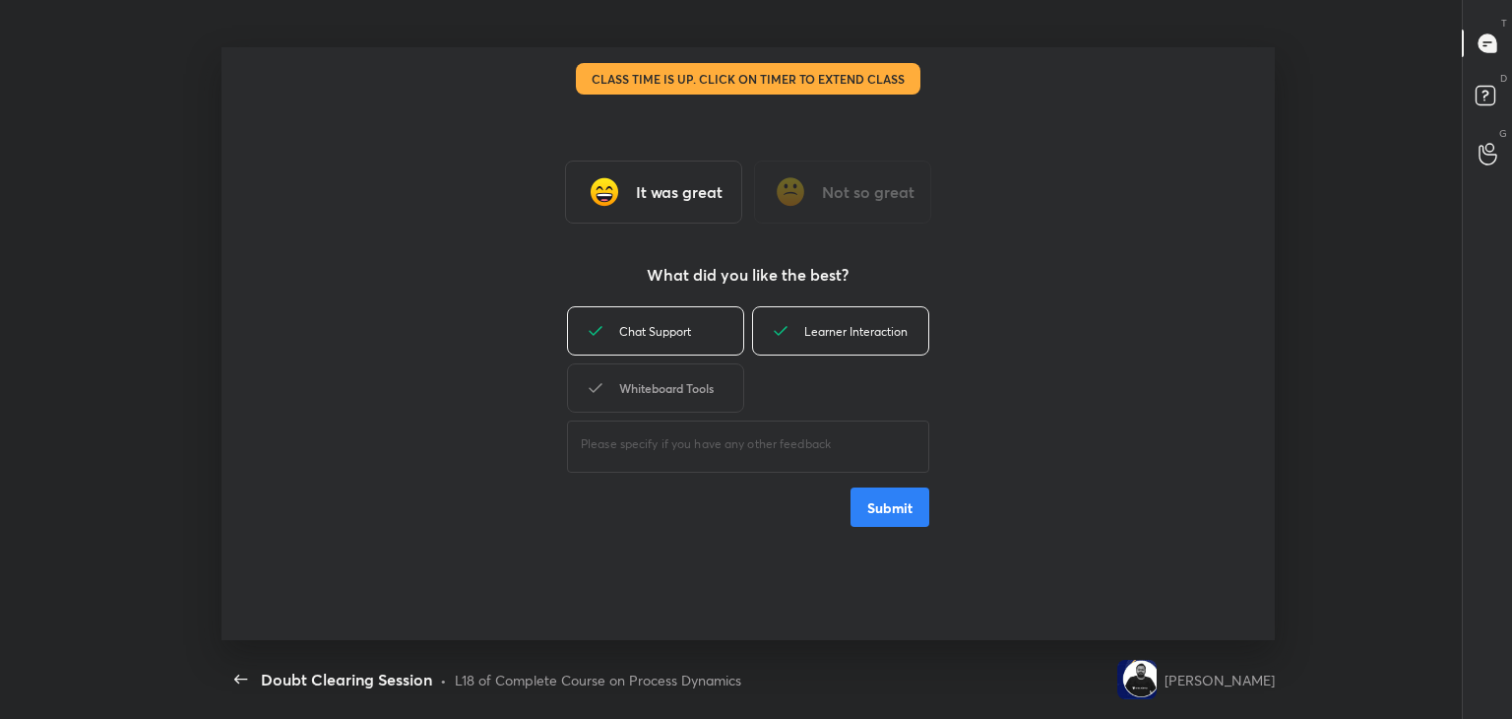
click at [657, 397] on div "Whiteboard Tools" at bounding box center [655, 387] width 177 height 49
click at [862, 501] on button "Submit" at bounding box center [889, 506] width 79 height 39
